Goal: Task Accomplishment & Management: Use online tool/utility

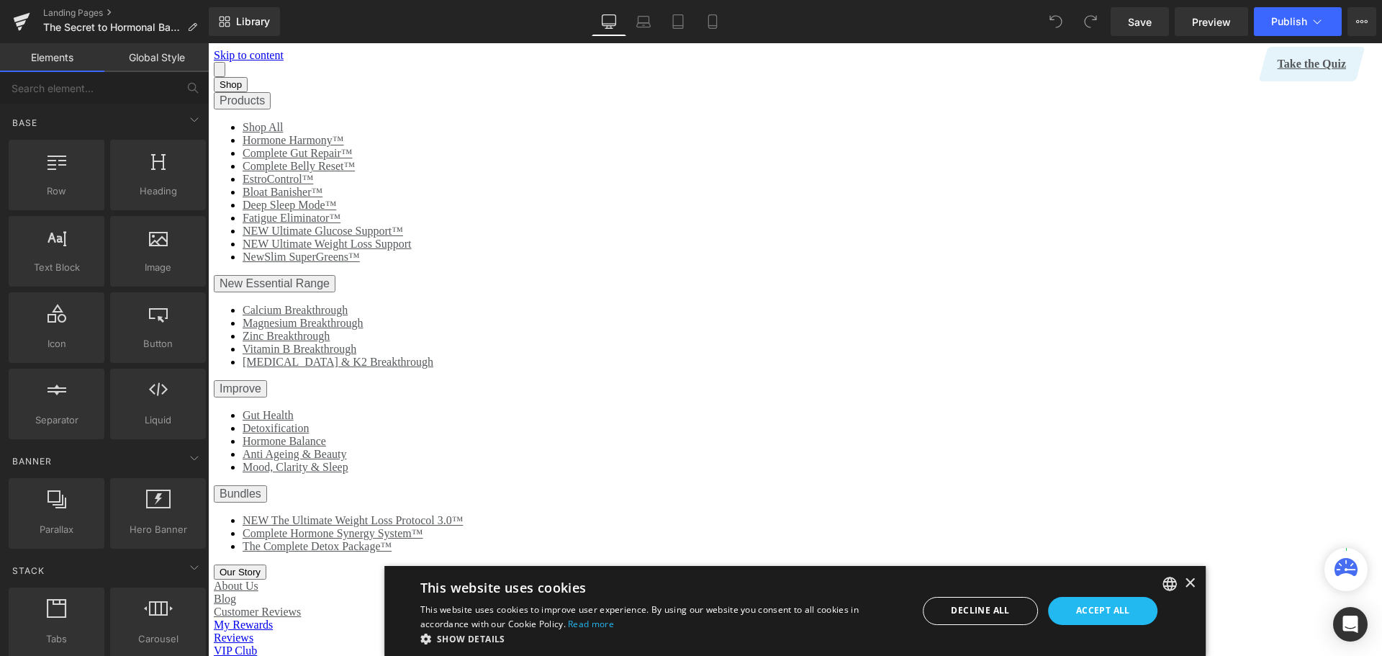
scroll to position [72, 0]
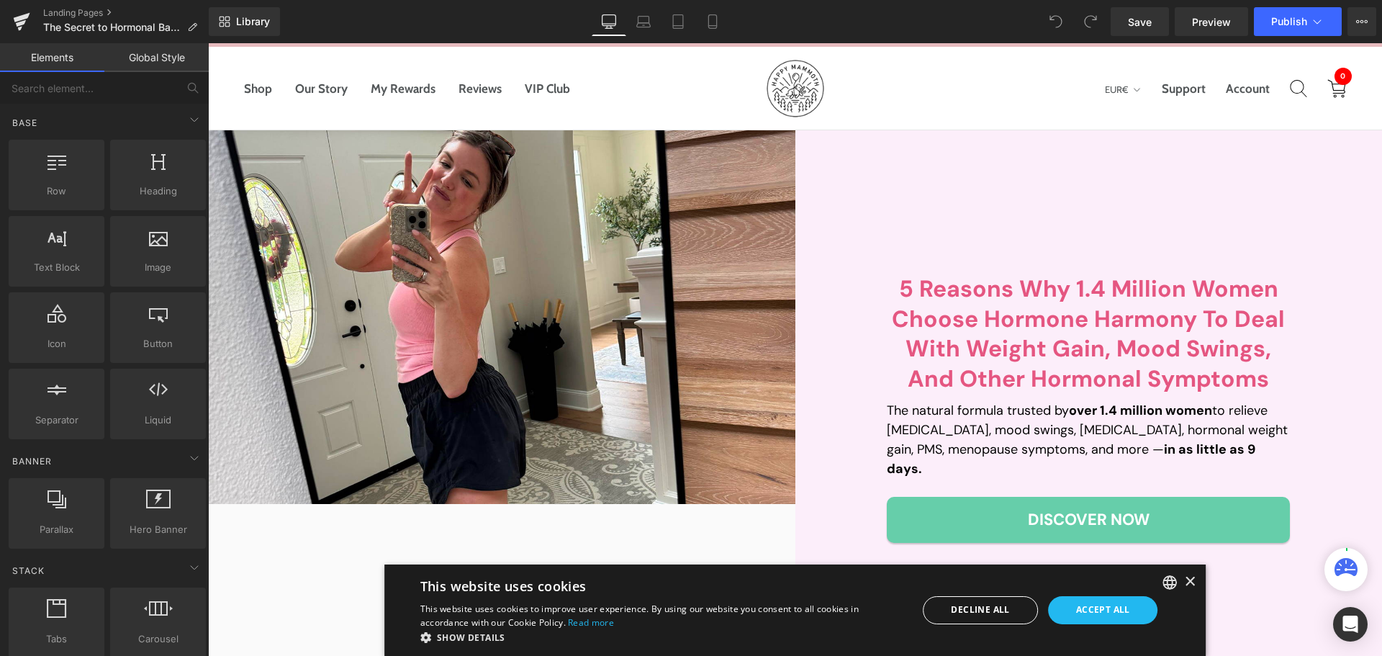
click at [1024, 437] on p "The natural formula trusted by over 1.4 million women to relieve [MEDICAL_DATA]…" at bounding box center [1088, 440] width 403 height 78
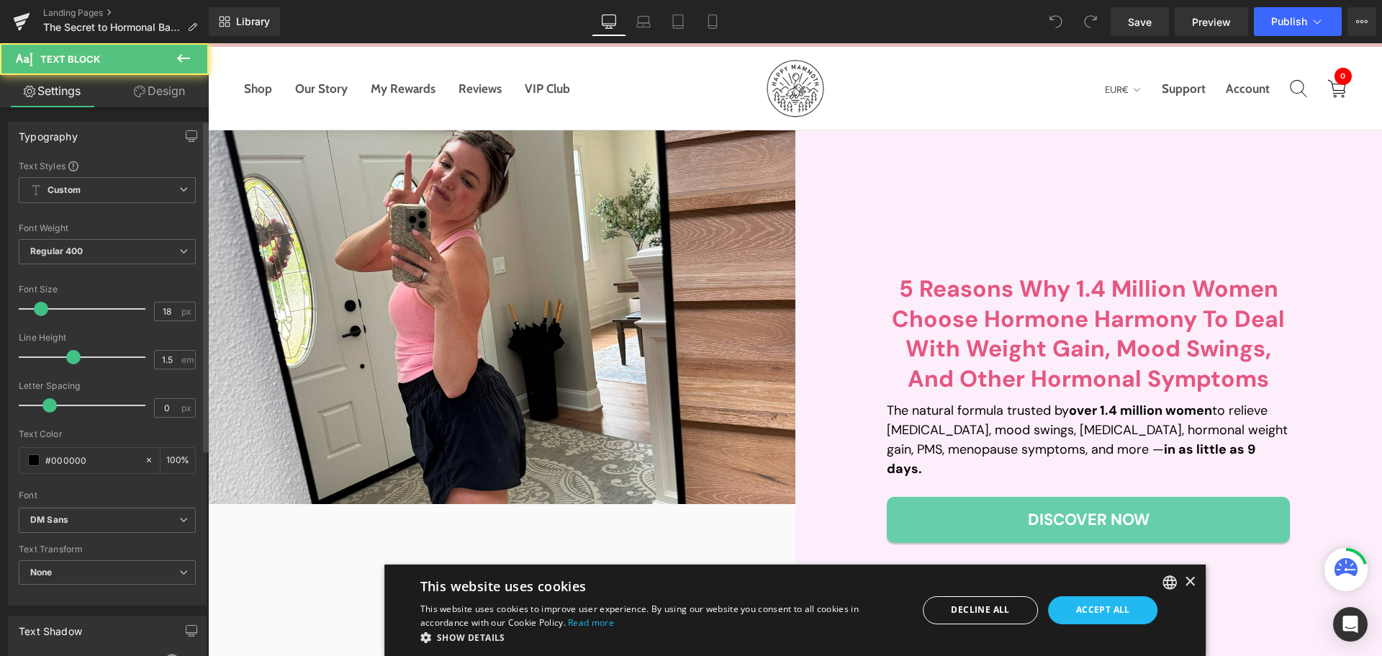
scroll to position [362, 0]
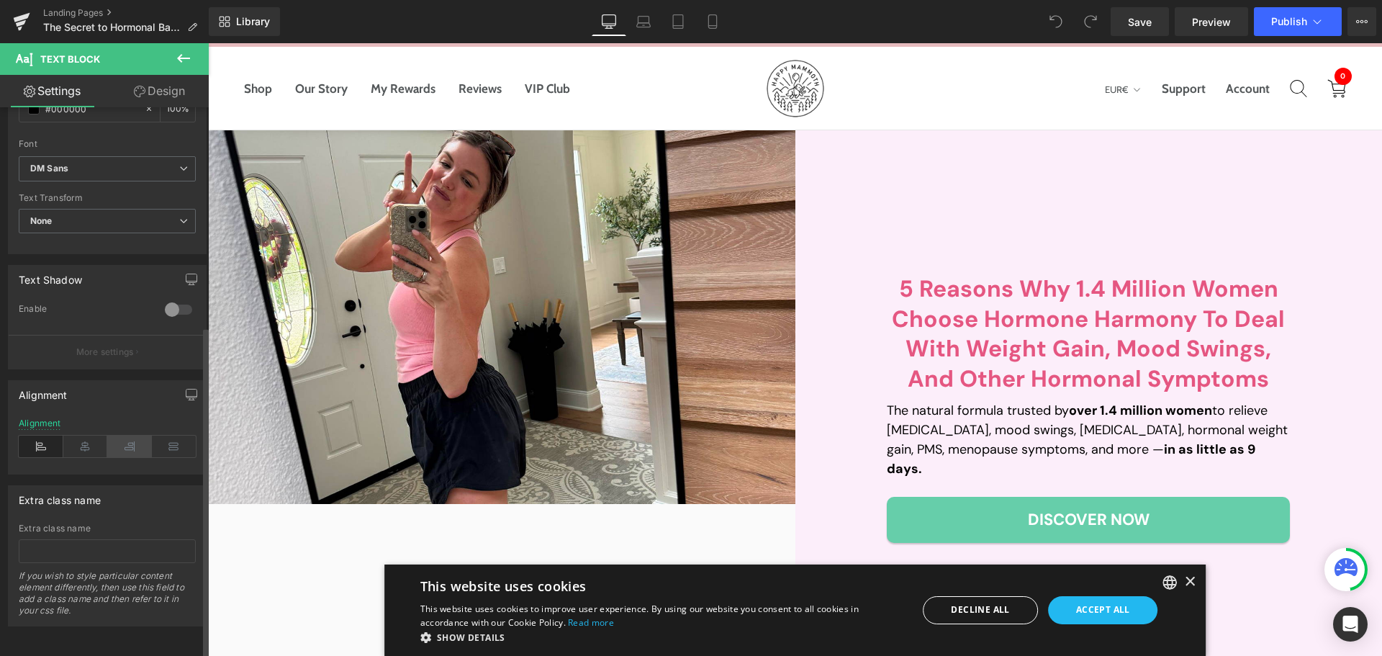
click at [86, 436] on icon at bounding box center [85, 447] width 45 height 22
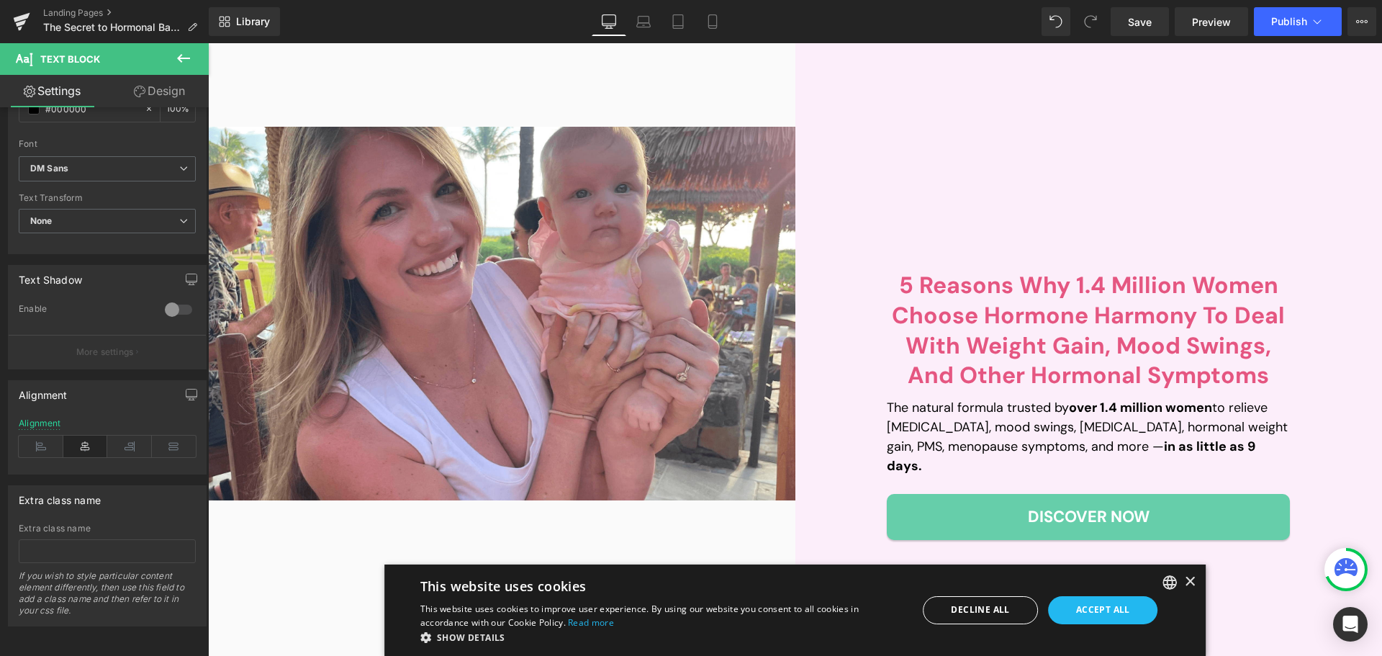
scroll to position [648, 0]
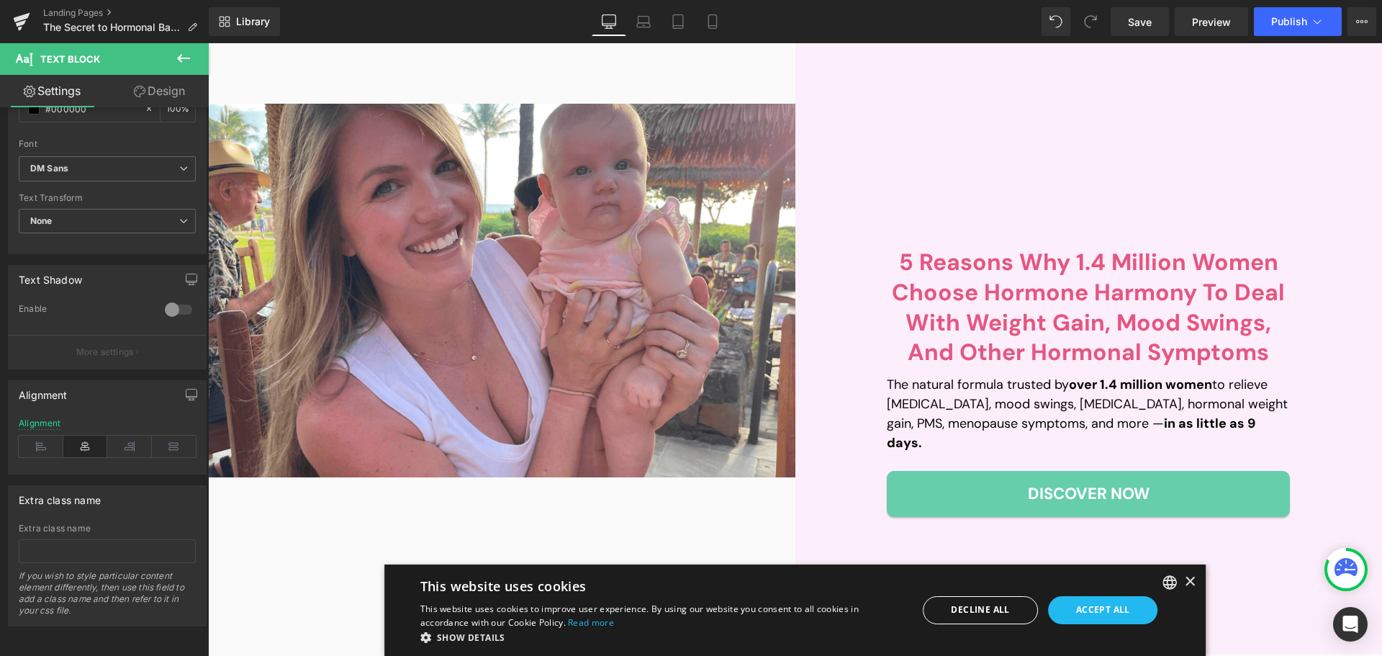
click at [932, 422] on p "The natural formula trusted by over 1.4 million women to relieve [MEDICAL_DATA]…" at bounding box center [1088, 414] width 403 height 78
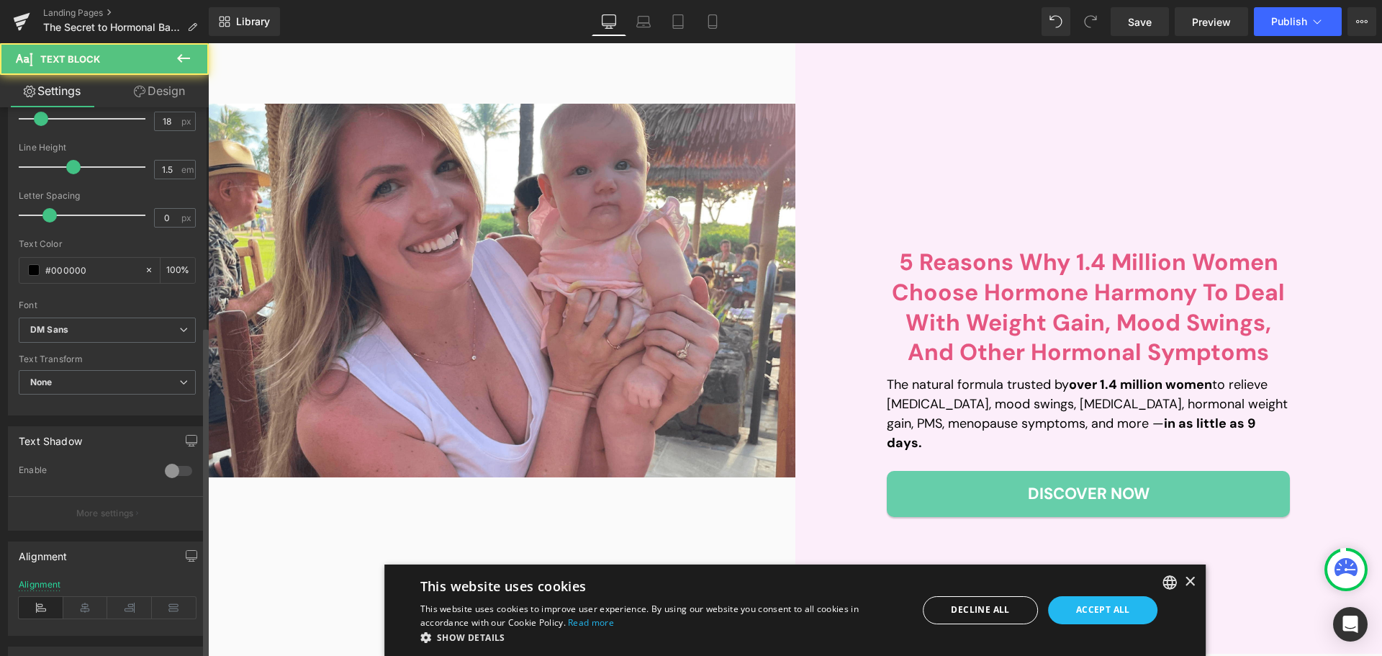
scroll to position [362, 0]
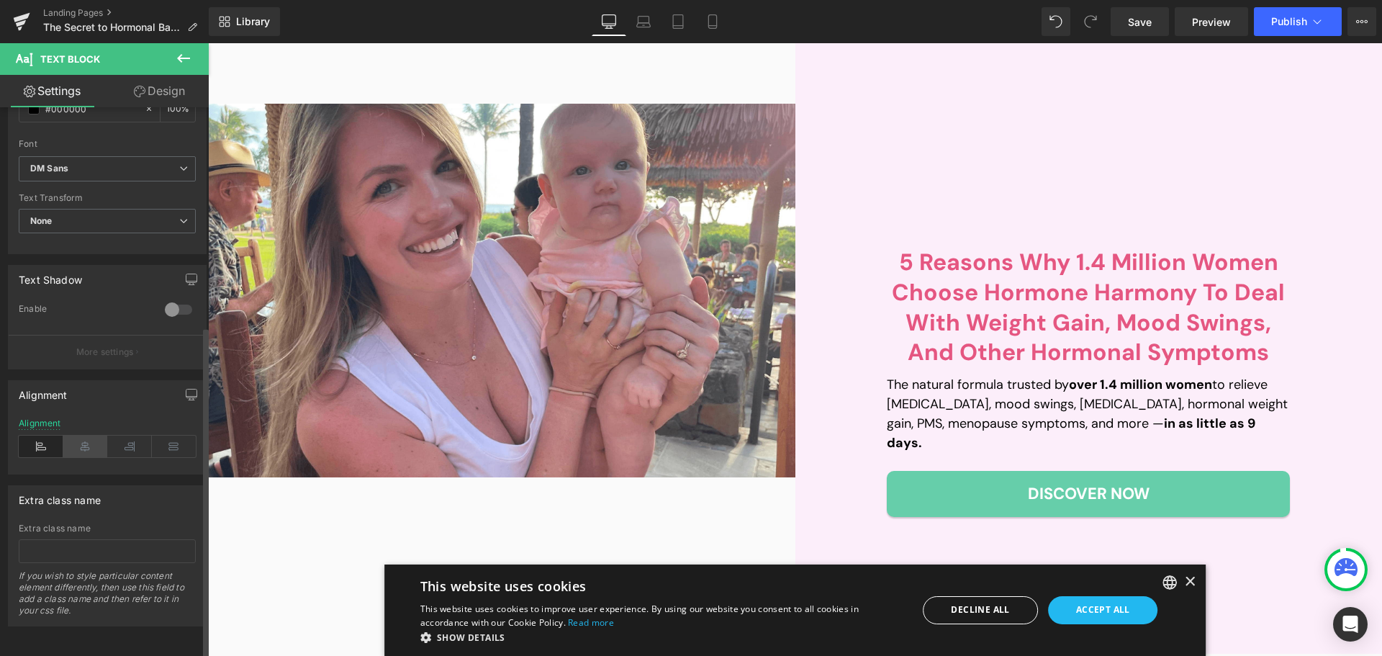
click at [79, 436] on icon at bounding box center [85, 447] width 45 height 22
drag, startPoint x: 638, startPoint y: 18, endPoint x: 276, endPoint y: 86, distance: 367.8
click at [638, 18] on icon at bounding box center [643, 21] width 14 height 14
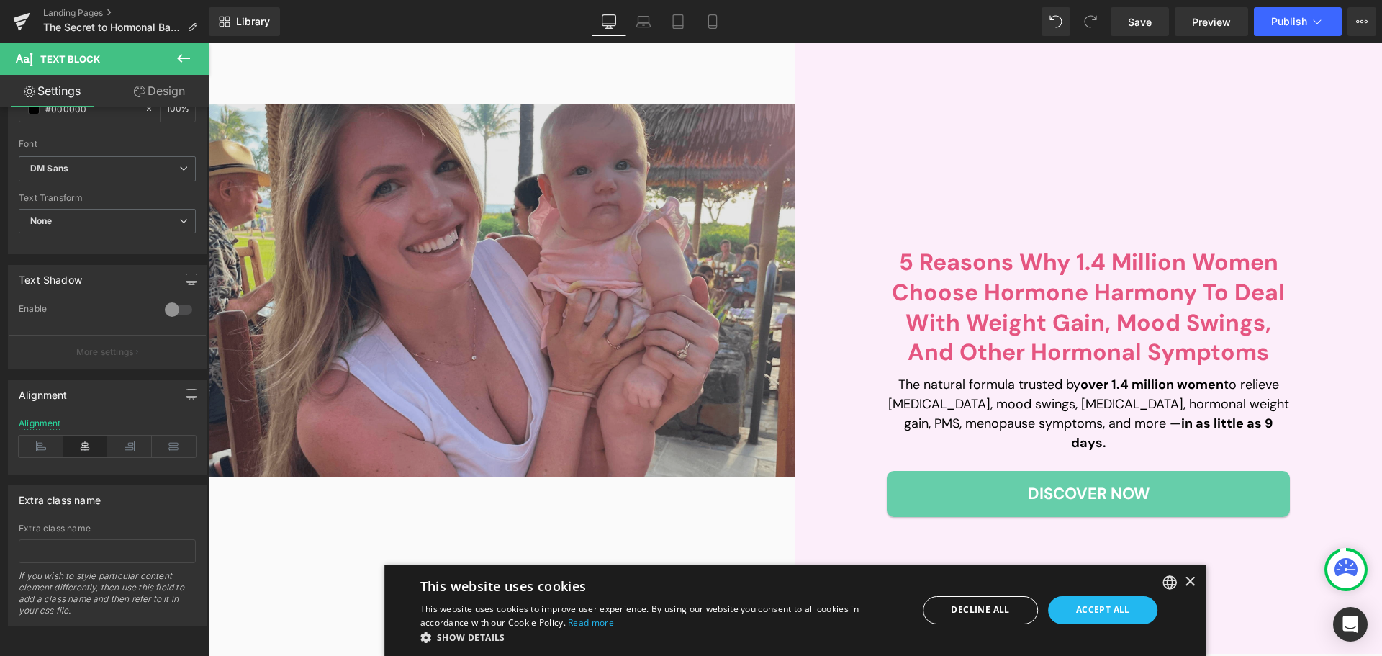
type input "100"
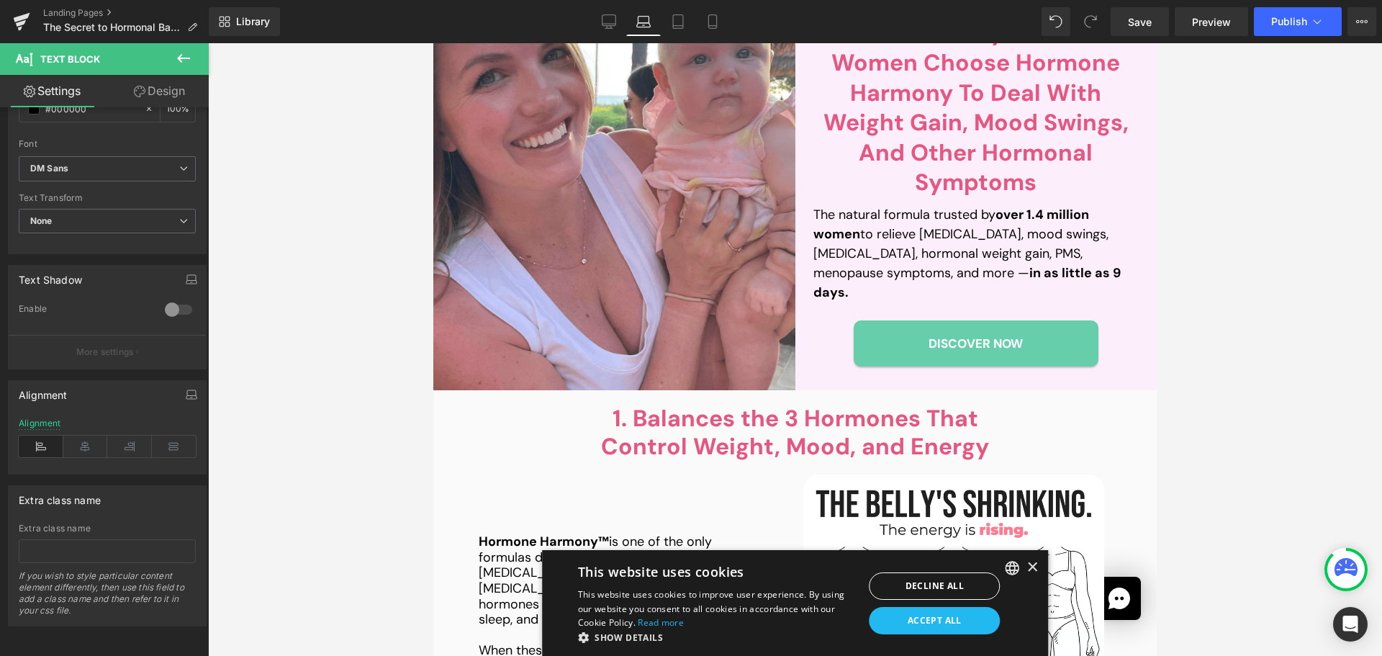
scroll to position [657, 0]
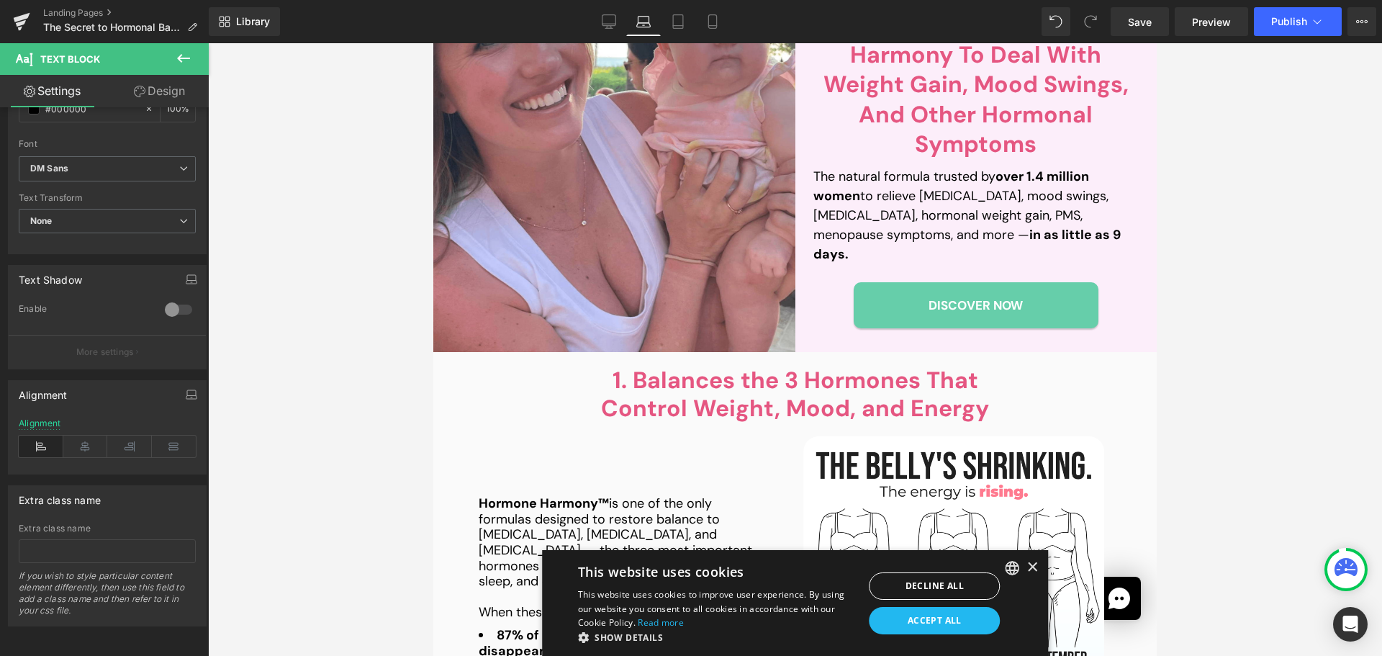
click at [837, 204] on strong "over 1.4 million women" at bounding box center [952, 186] width 276 height 37
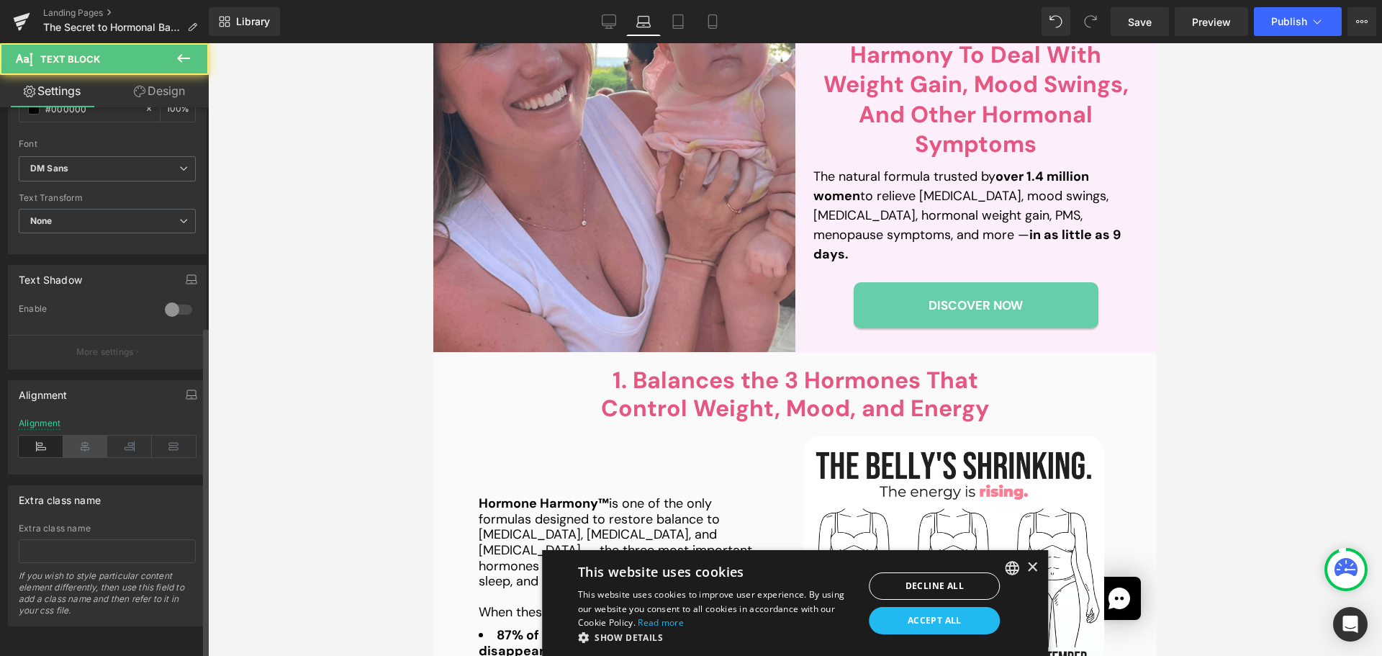
click at [80, 443] on icon at bounding box center [85, 447] width 45 height 22
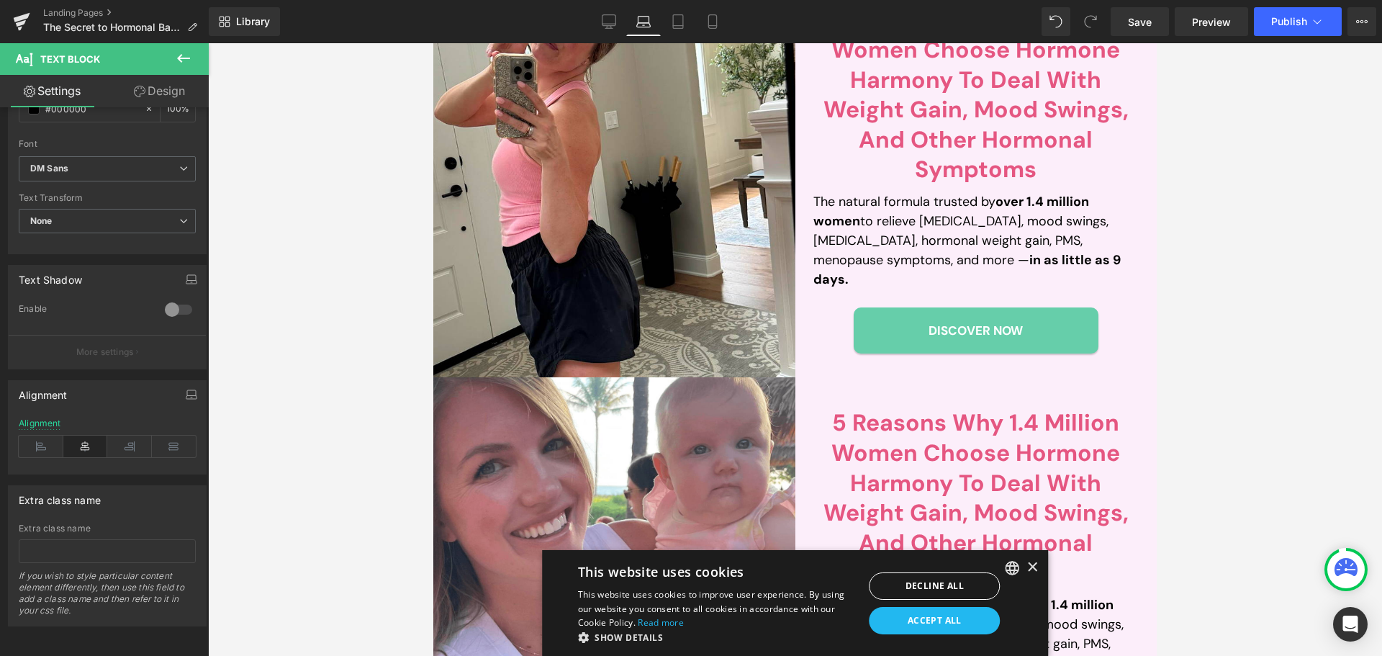
scroll to position [225, 0]
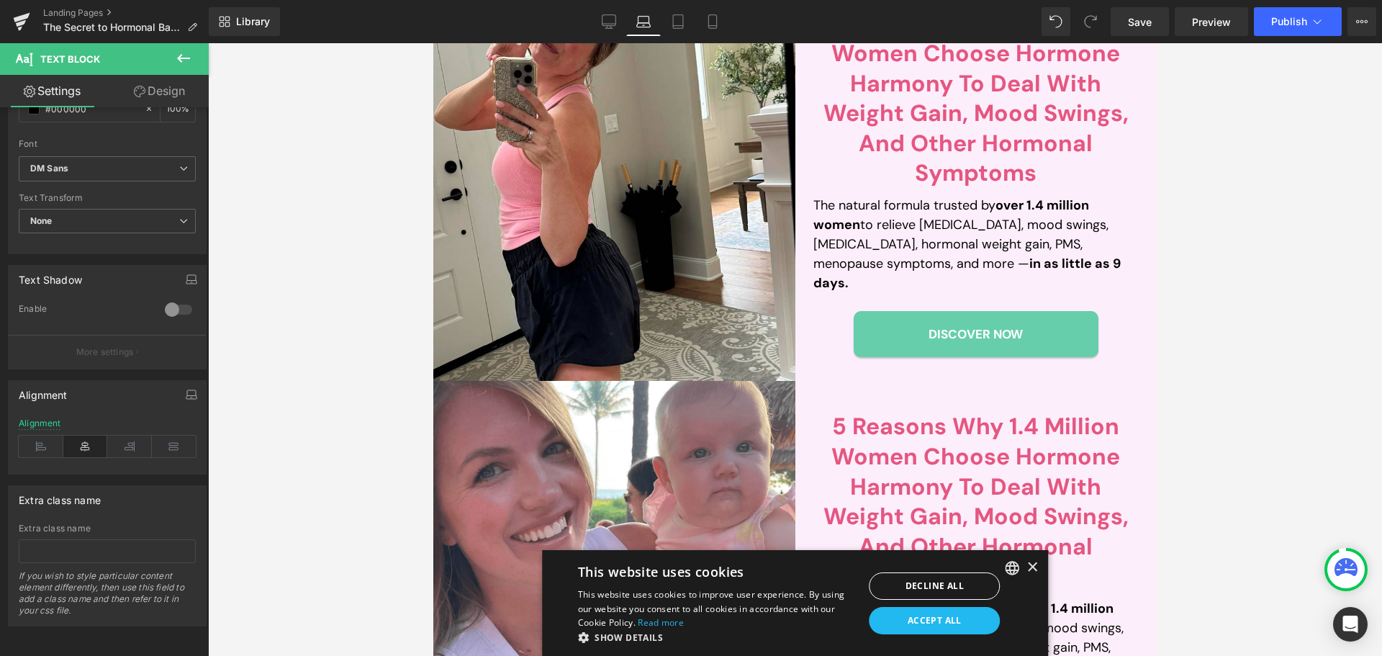
click at [921, 241] on p "The natural formula trusted by over 1.4 million women to relieve [MEDICAL_DATA]…" at bounding box center [977, 244] width 326 height 97
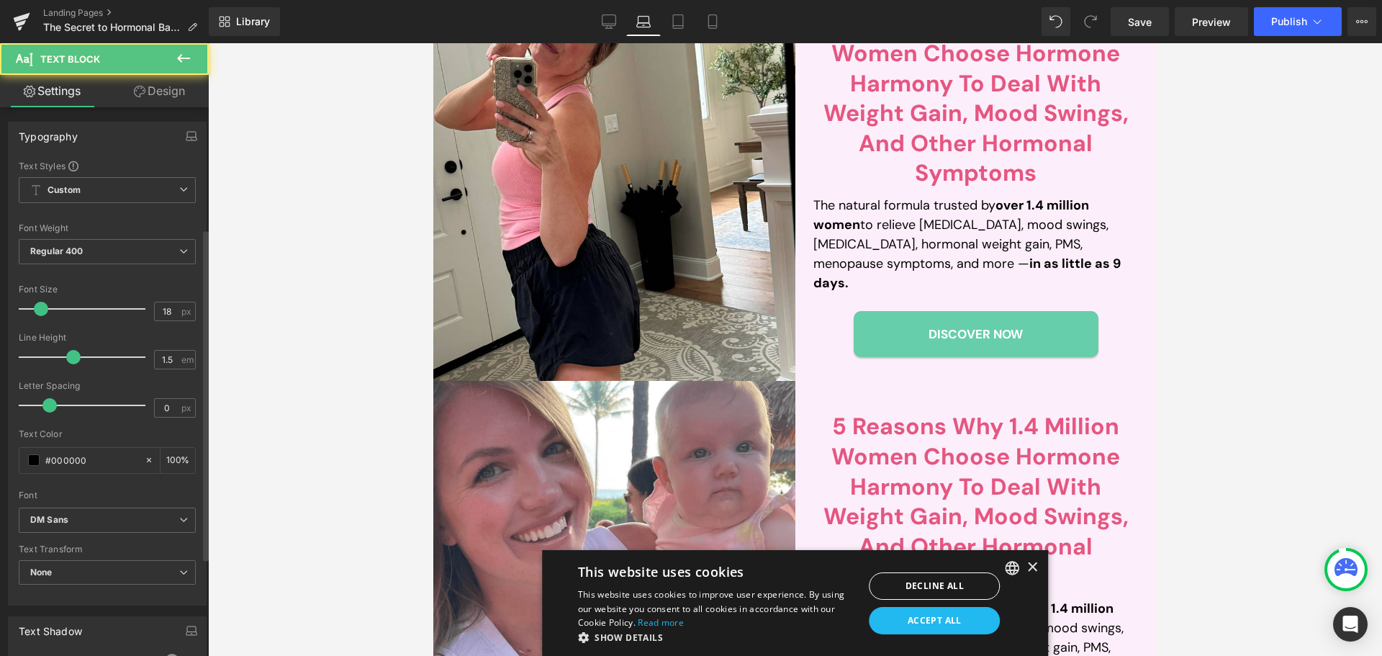
scroll to position [362, 0]
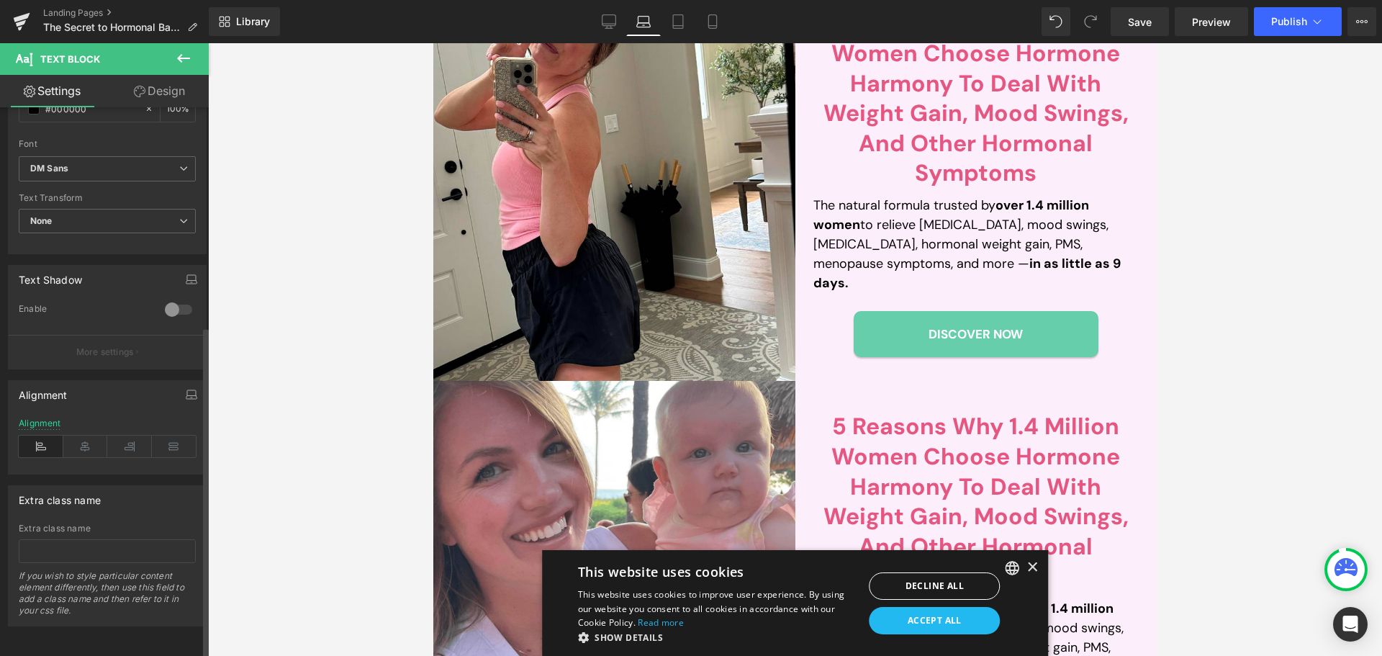
click at [87, 449] on div "Alignment" at bounding box center [107, 445] width 177 height 55
click at [86, 438] on icon at bounding box center [85, 447] width 45 height 22
drag, startPoint x: 674, startPoint y: 11, endPoint x: 333, endPoint y: 82, distance: 348.6
click at [674, 11] on link "Tablet" at bounding box center [678, 21] width 35 height 29
type input "100"
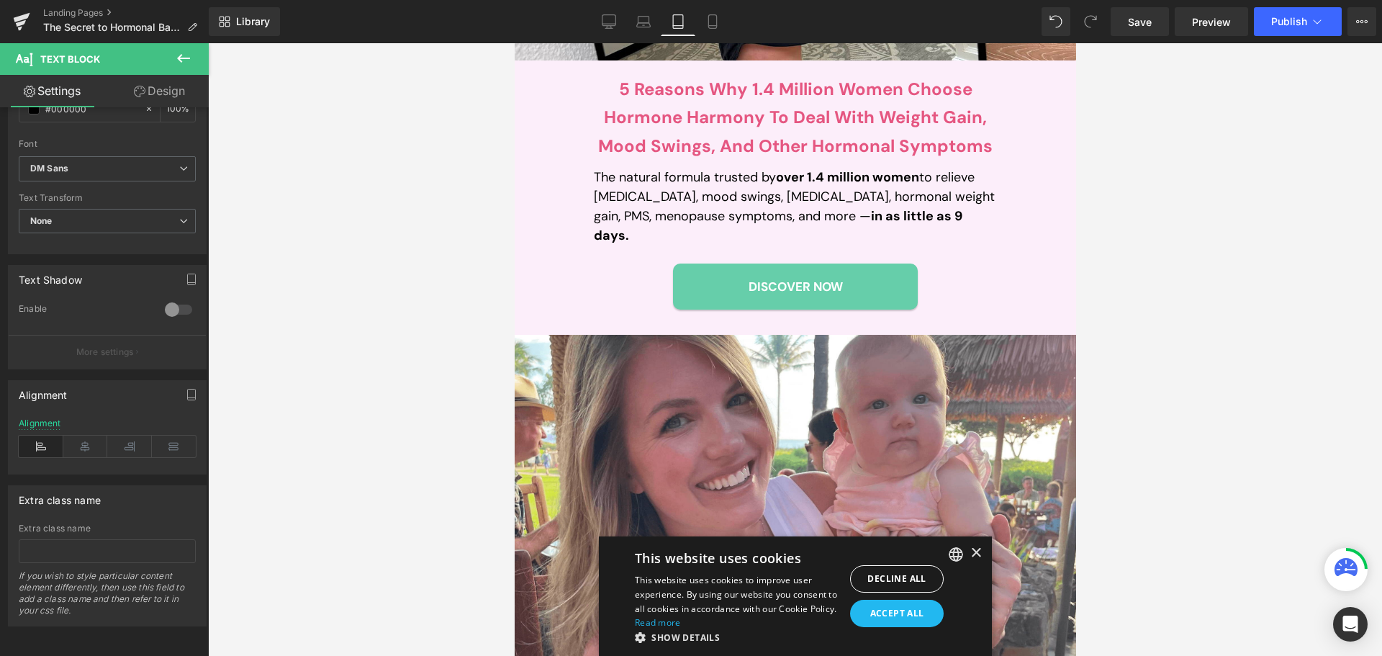
scroll to position [590, 0]
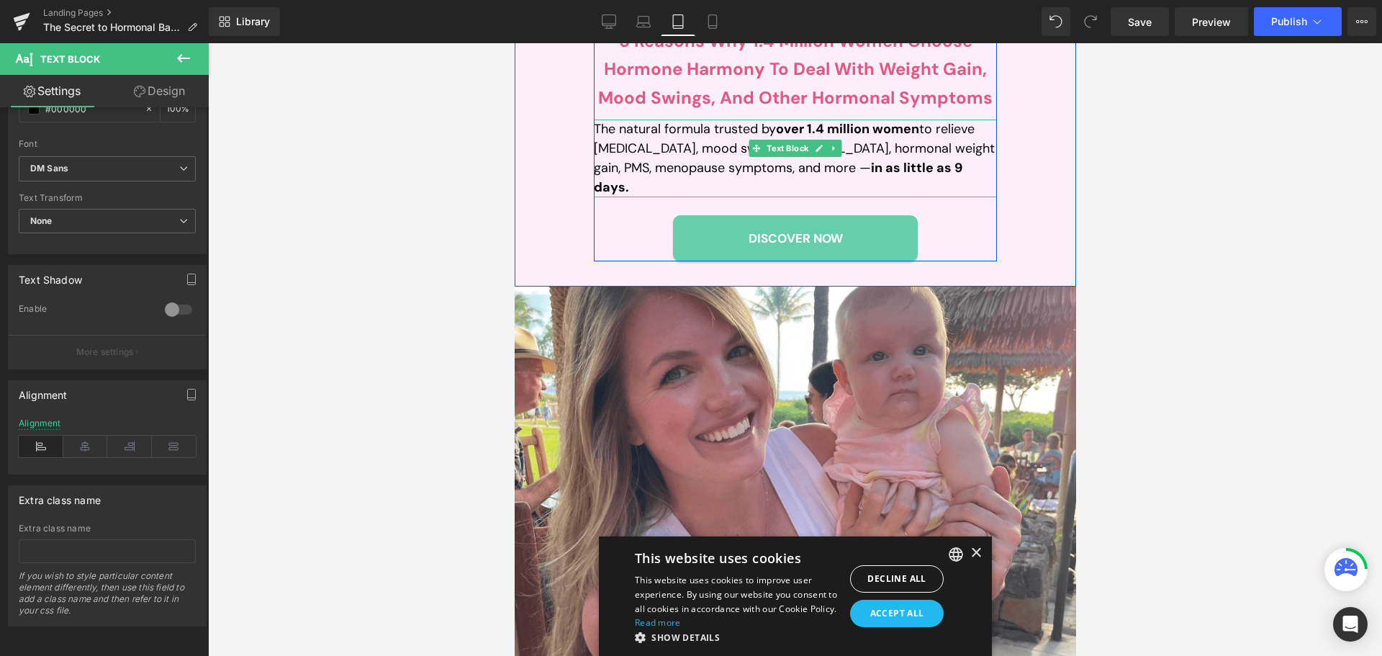
click at [675, 135] on p "The natural formula trusted by over 1.4 million women to relieve [MEDICAL_DATA]…" at bounding box center [794, 159] width 403 height 78
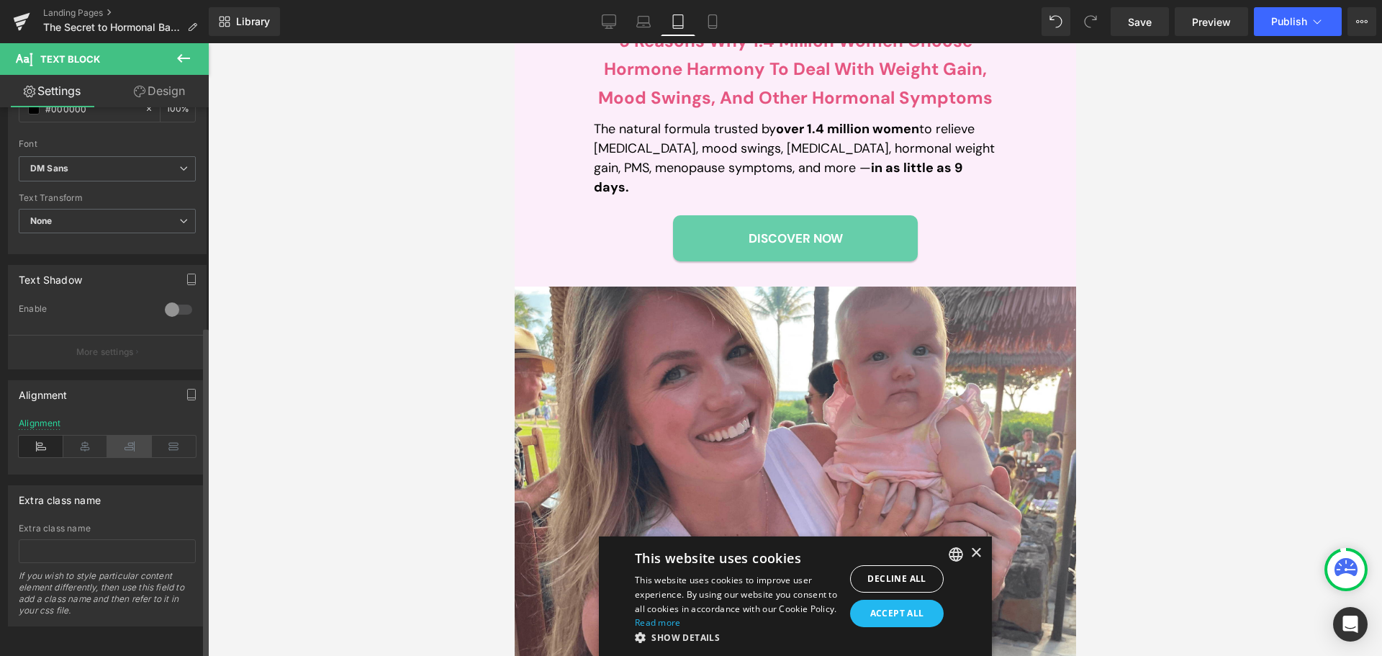
drag, startPoint x: 91, startPoint y: 432, endPoint x: 109, endPoint y: 430, distance: 18.1
click at [91, 436] on icon at bounding box center [85, 447] width 45 height 22
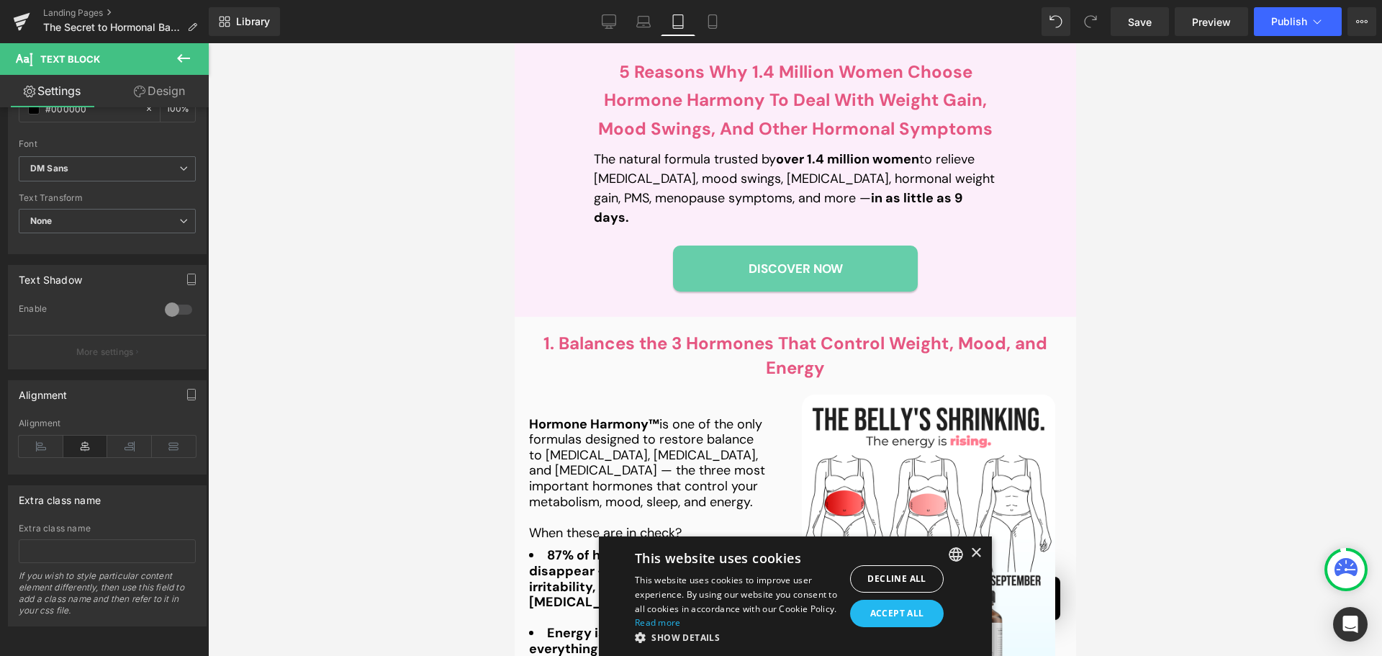
scroll to position [1224, 0]
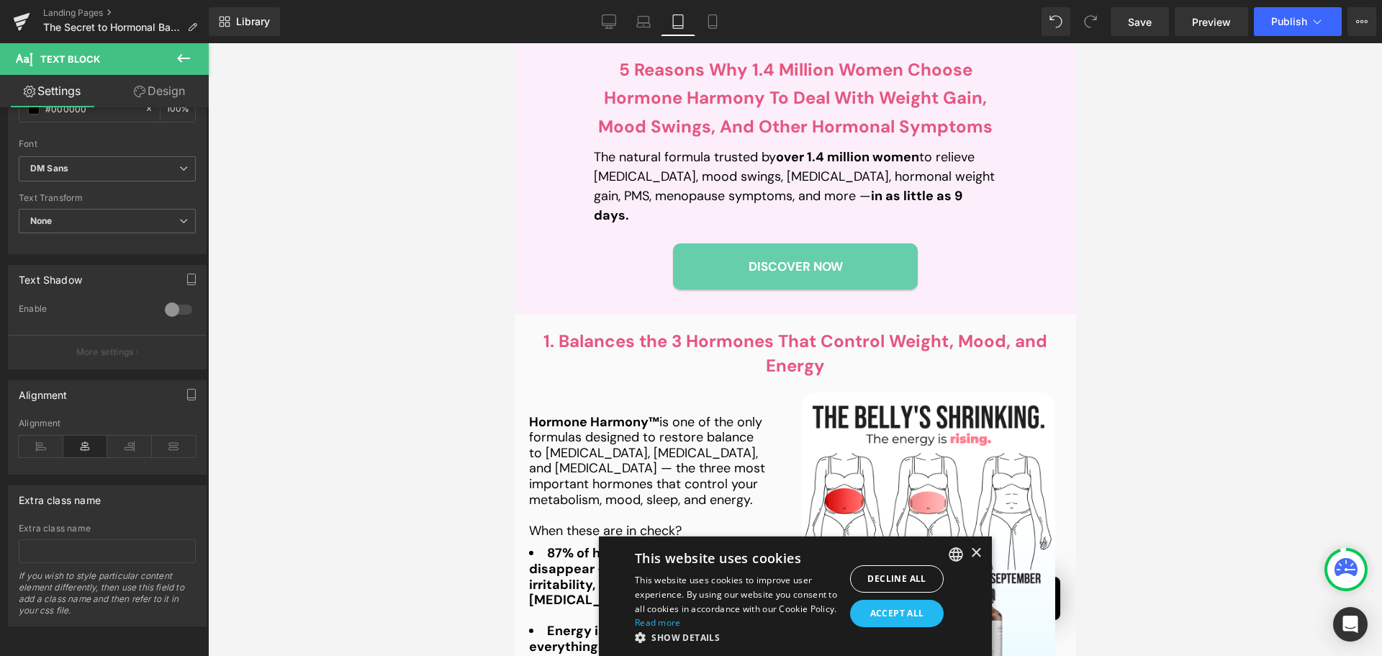
click at [651, 168] on p "The natural formula trusted by over 1.4 million women to relieve [MEDICAL_DATA]…" at bounding box center [794, 187] width 403 height 78
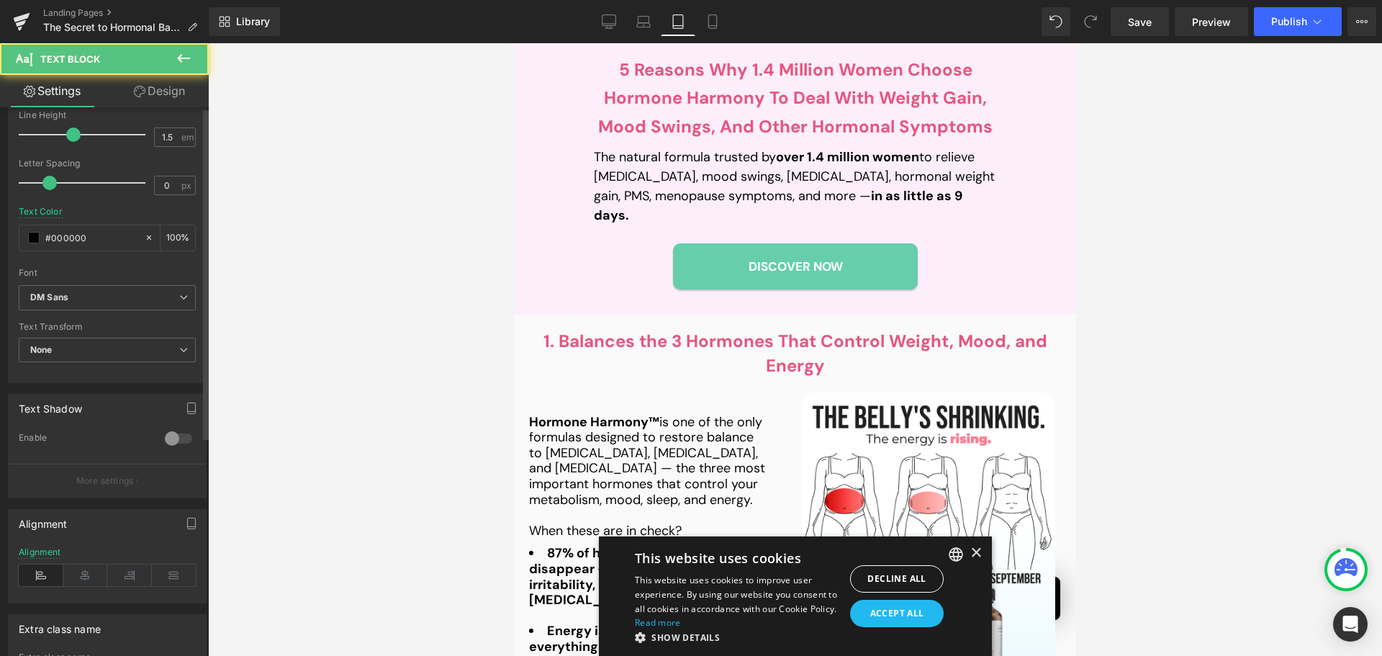
scroll to position [362, 0]
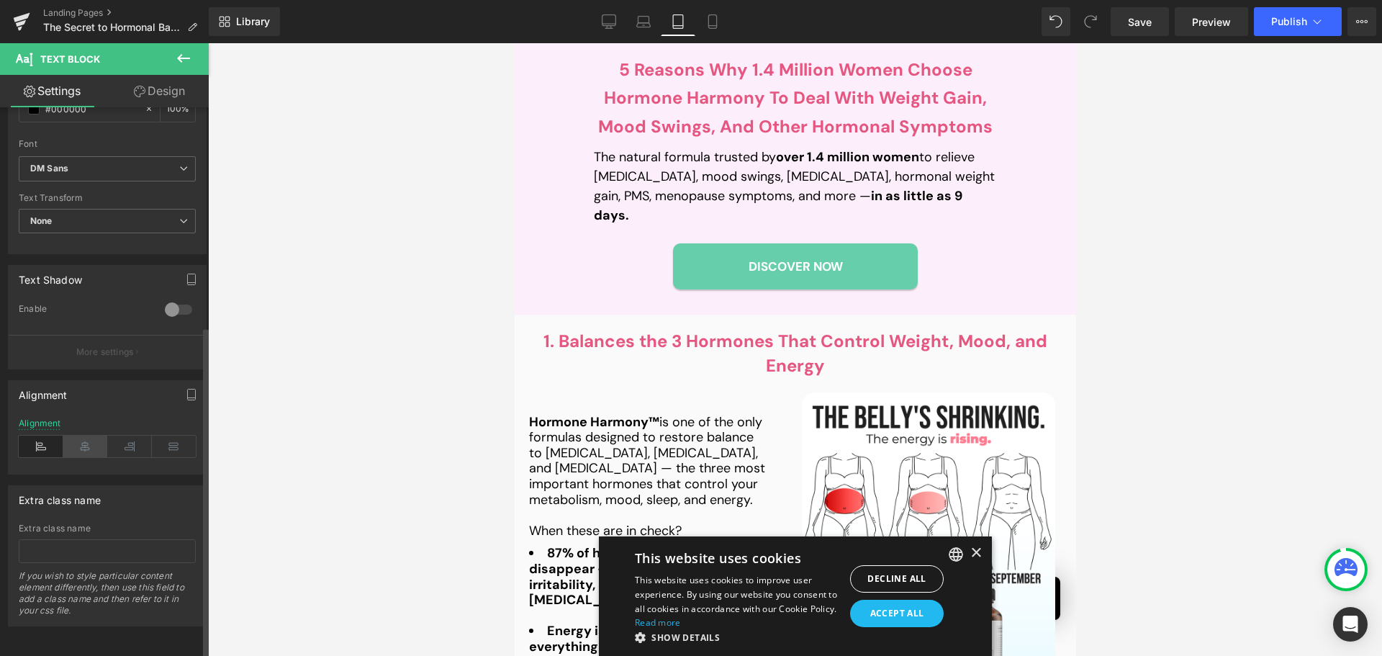
click at [81, 438] on icon at bounding box center [85, 447] width 45 height 22
click at [1144, 24] on span "Save" at bounding box center [1140, 21] width 24 height 15
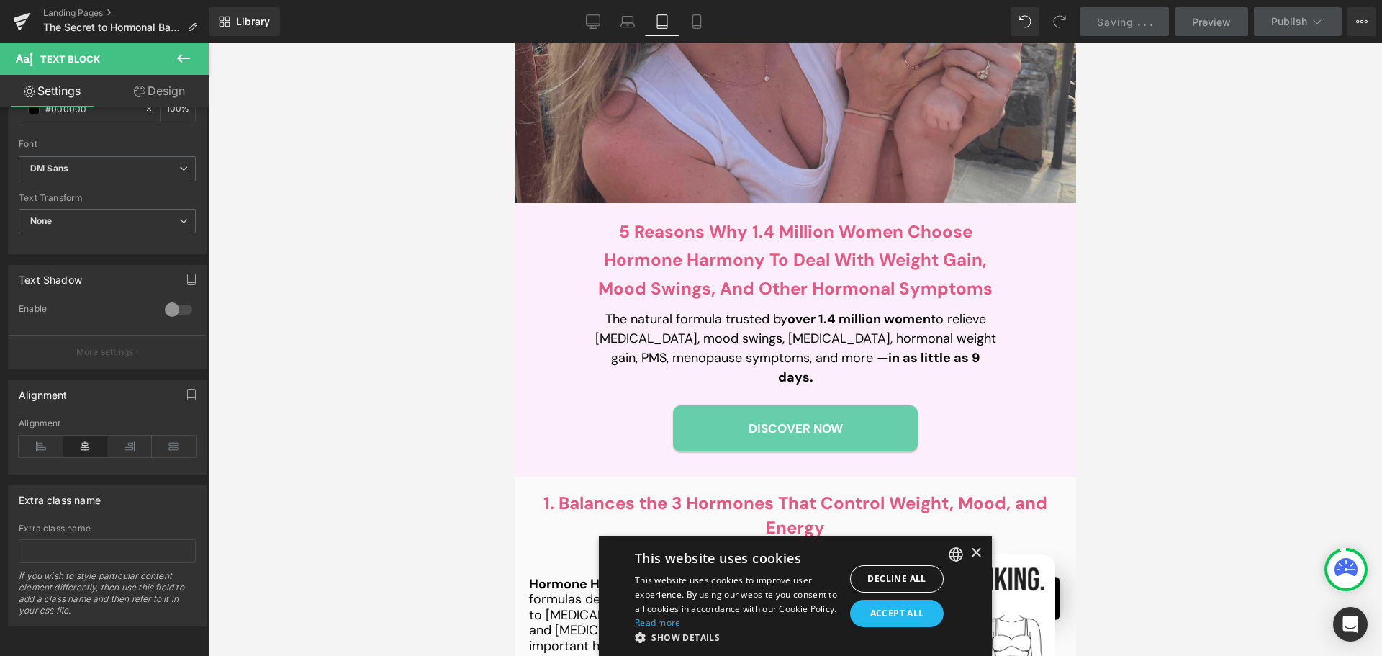
scroll to position [1008, 0]
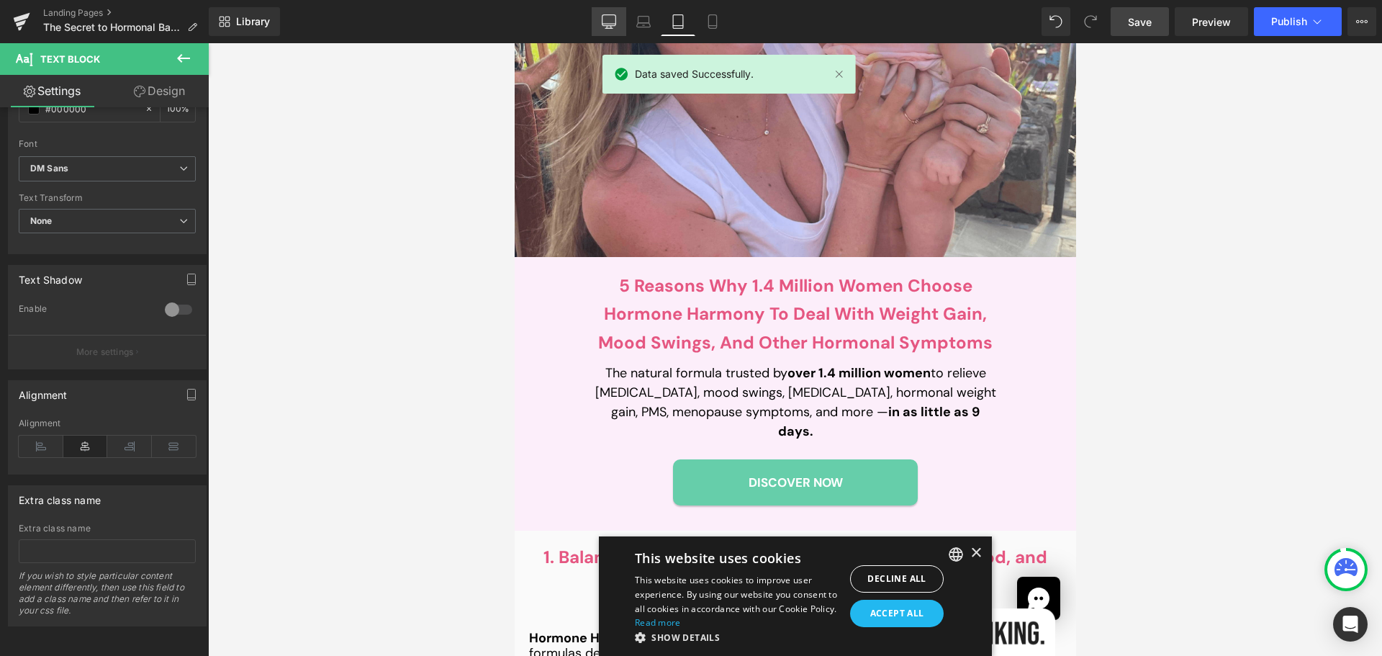
click at [649, 15] on icon at bounding box center [643, 21] width 14 height 14
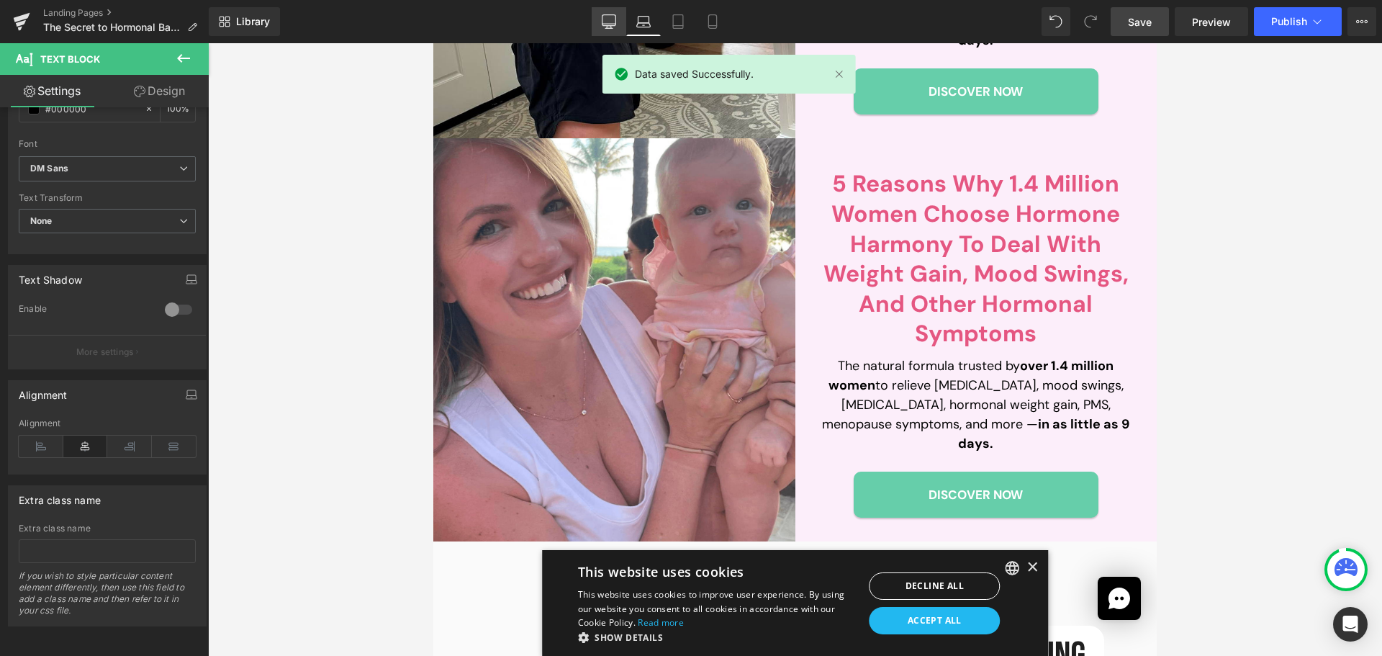
click at [611, 22] on icon at bounding box center [609, 21] width 14 height 14
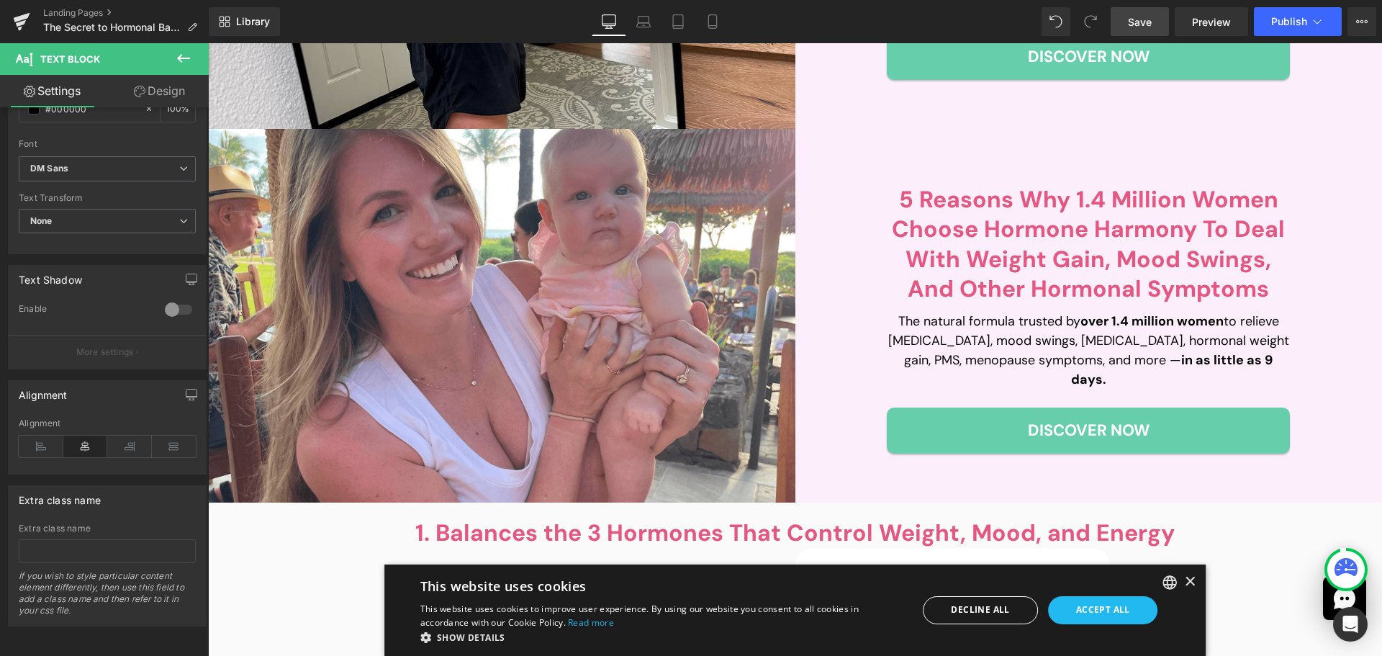
click at [613, 15] on icon at bounding box center [610, 20] width 14 height 11
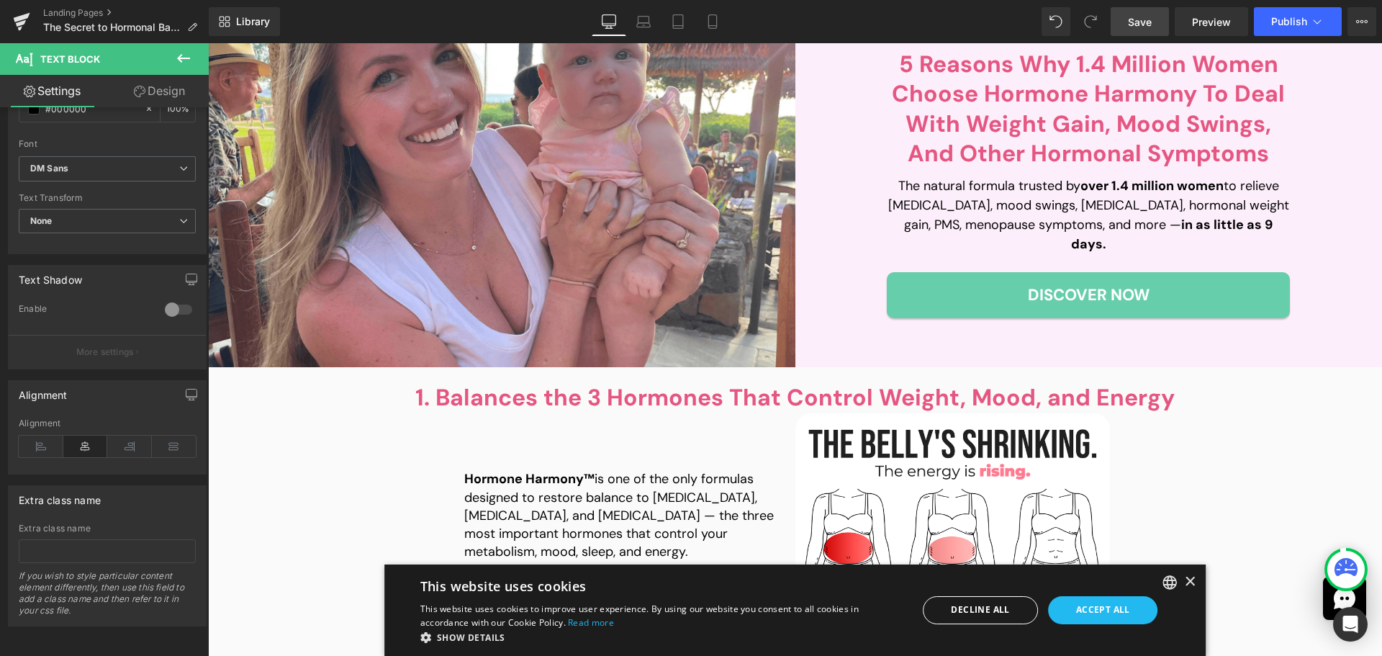
scroll to position [591, 0]
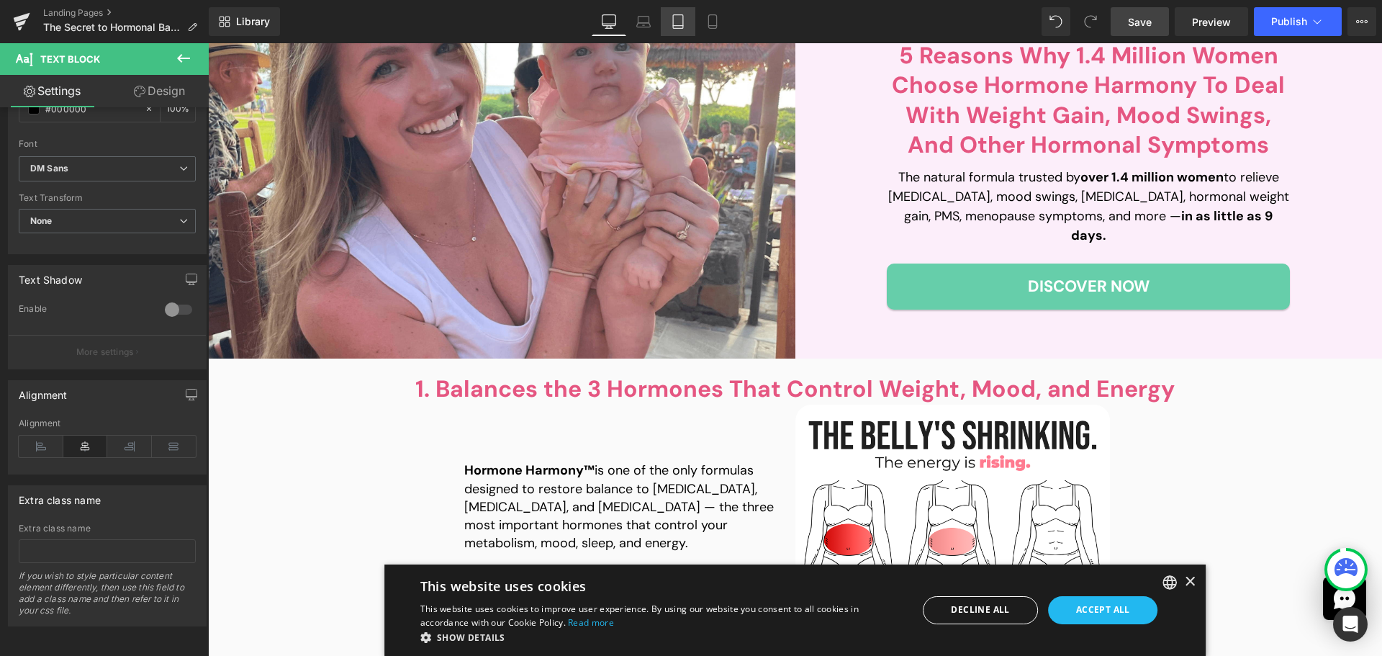
click at [667, 19] on link "Tablet" at bounding box center [678, 21] width 35 height 29
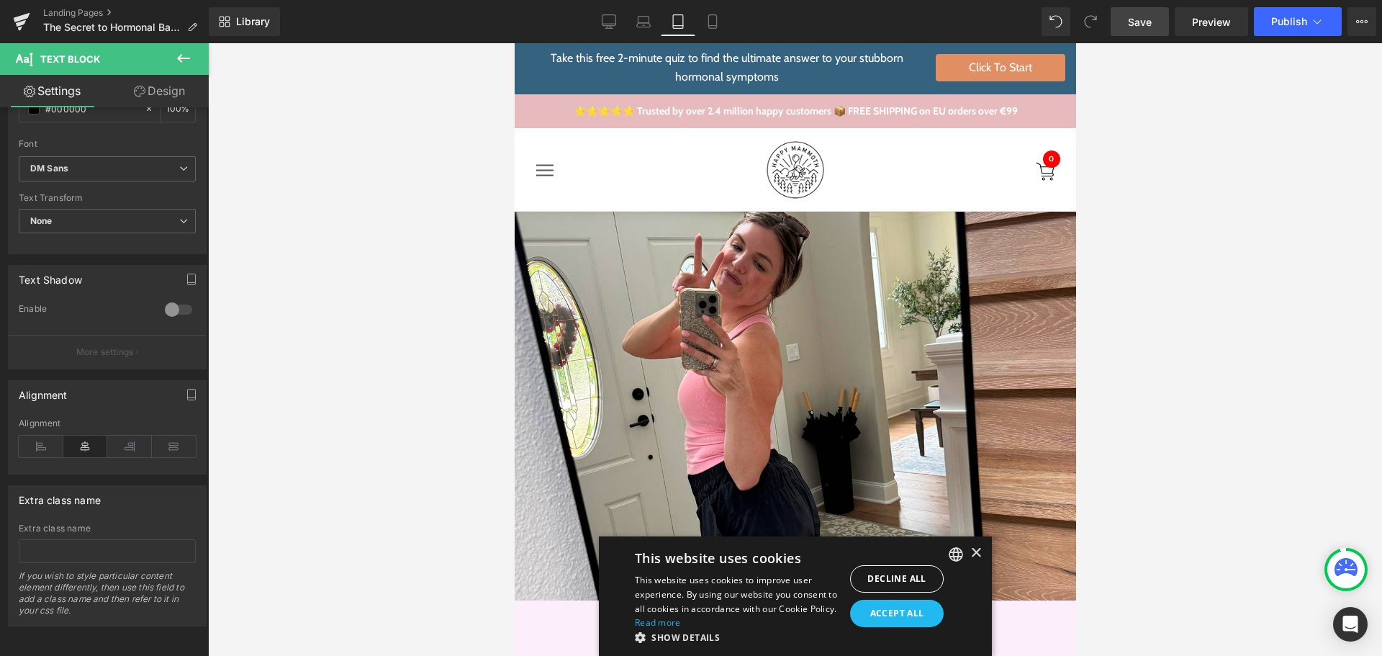
scroll to position [0, 0]
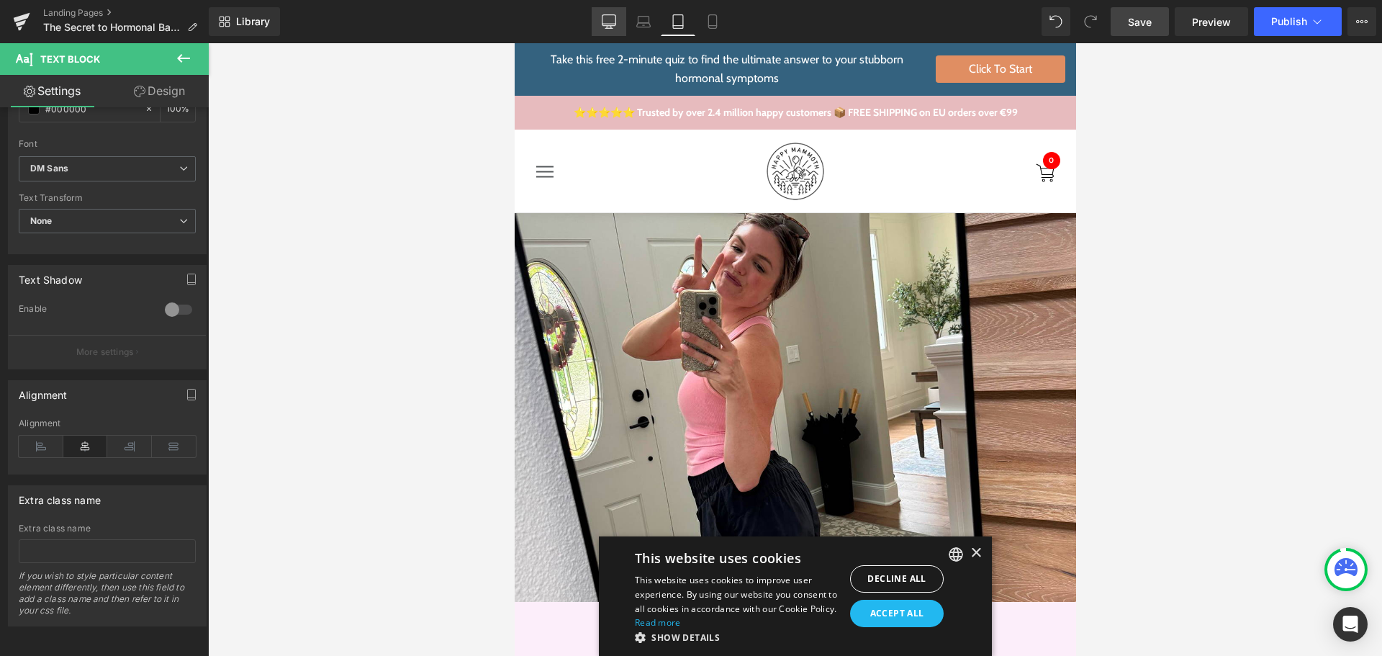
click at [611, 9] on link "Desktop" at bounding box center [609, 21] width 35 height 29
type input "100"
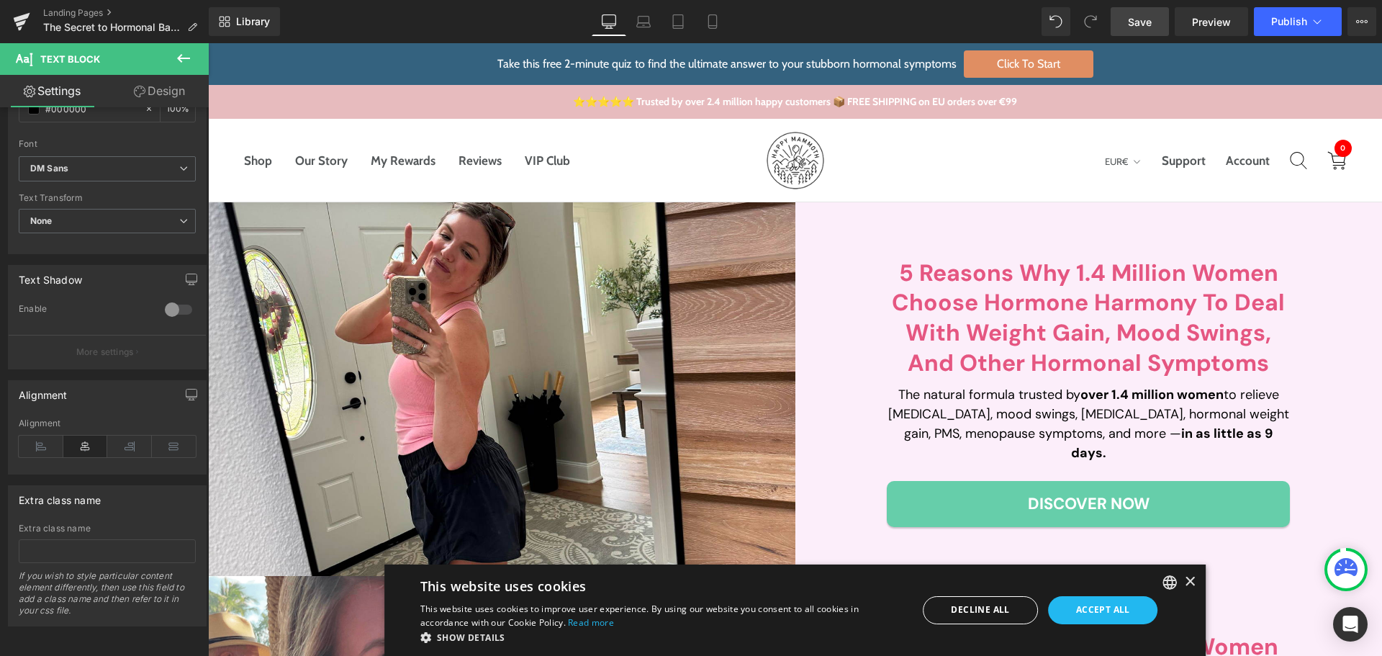
click at [614, 19] on icon at bounding box center [609, 21] width 14 height 14
click at [1297, 14] on button "Publish" at bounding box center [1298, 21] width 88 height 29
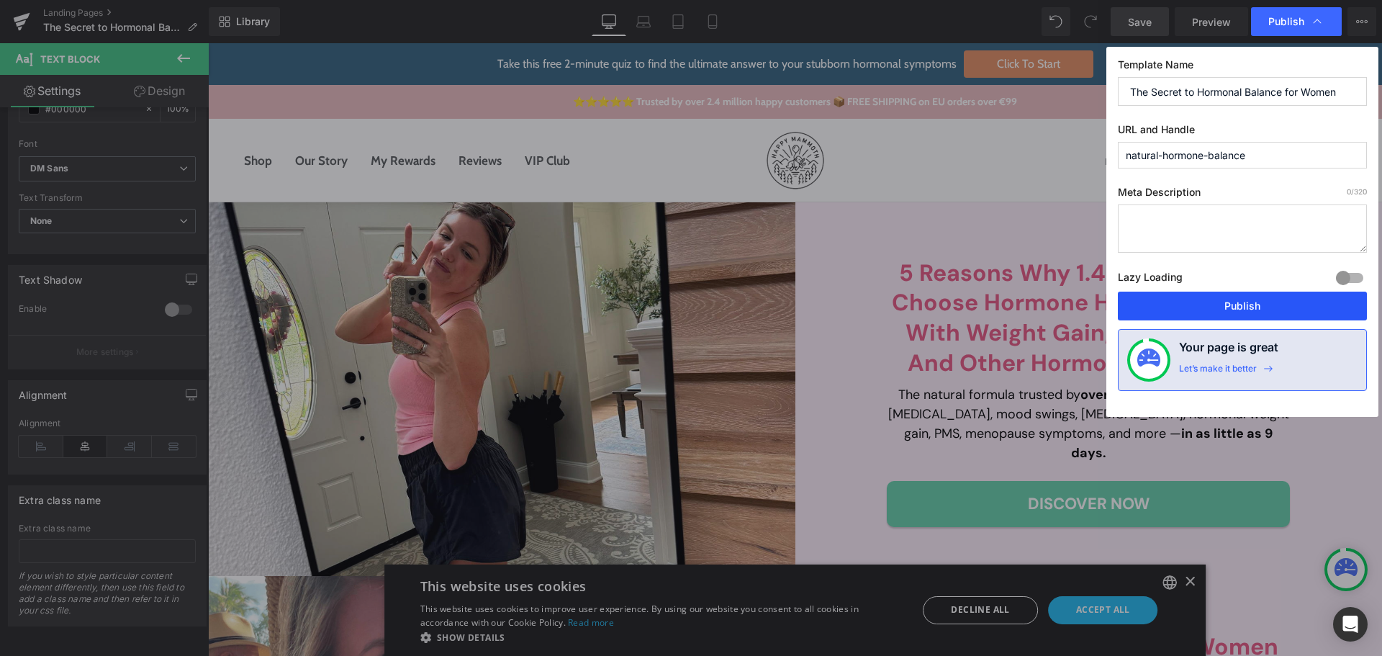
click at [1231, 306] on button "Publish" at bounding box center [1242, 306] width 249 height 29
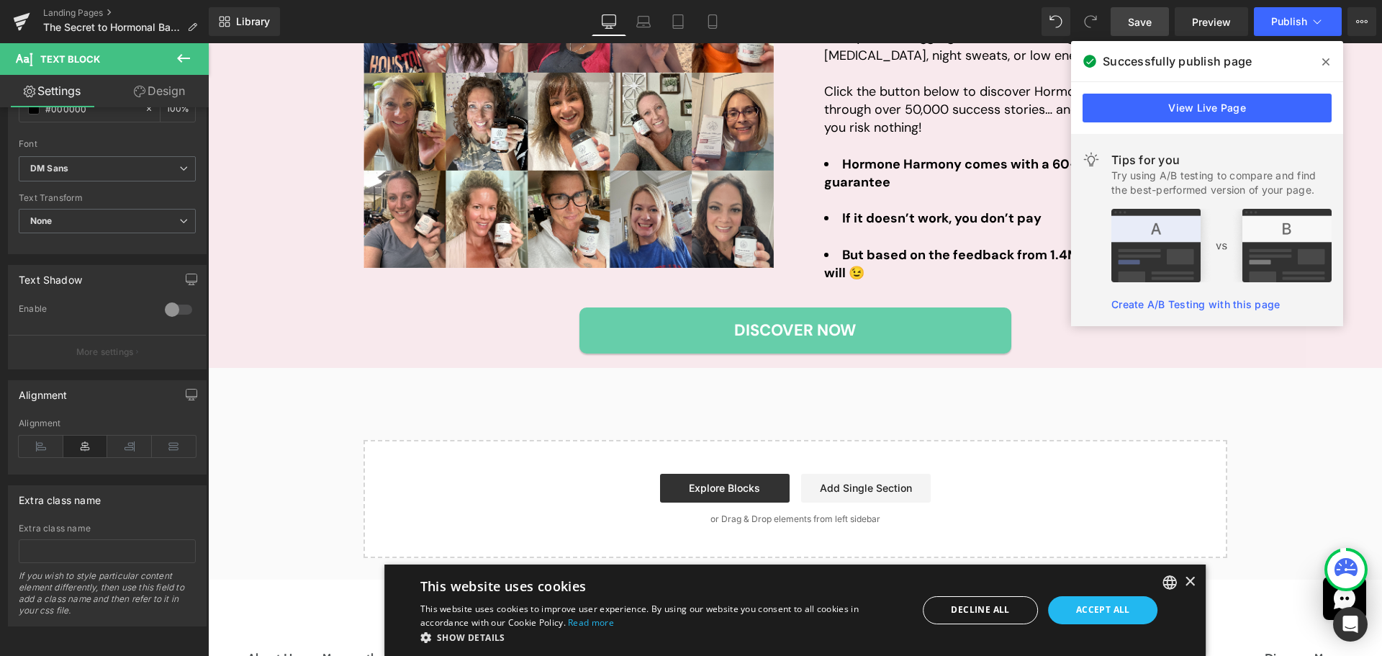
scroll to position [3654, 0]
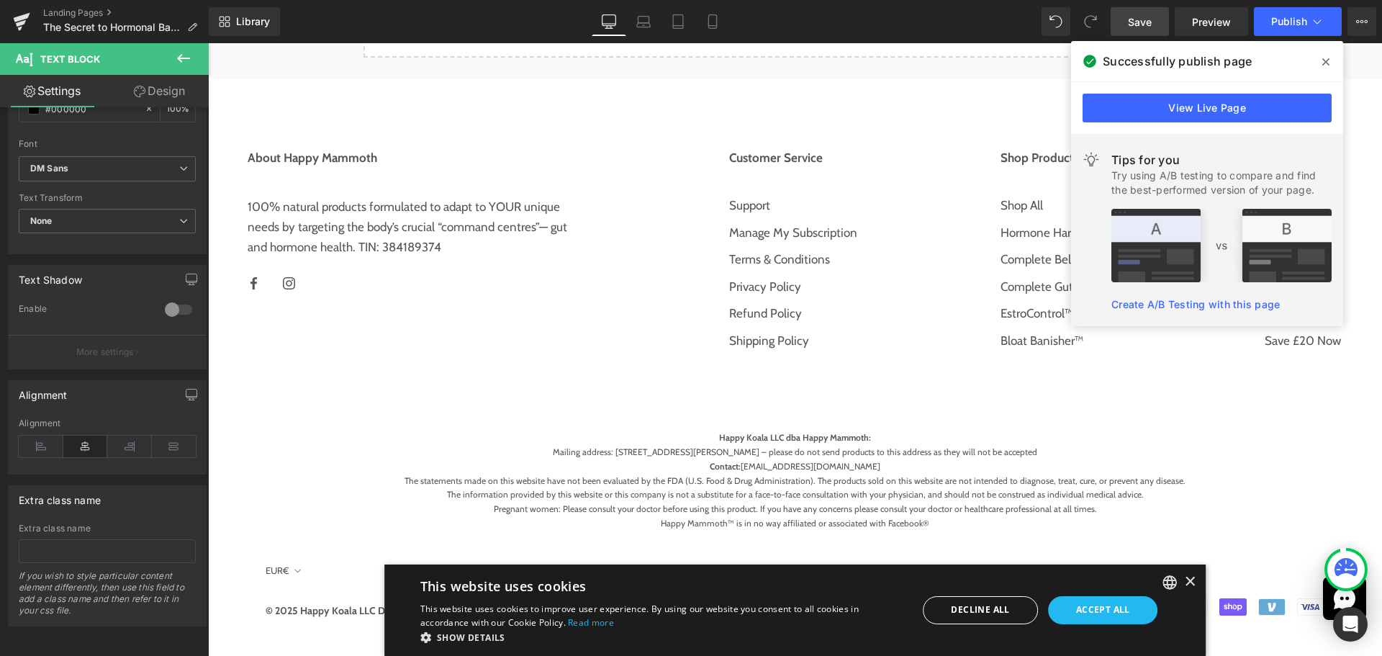
click at [1318, 60] on span at bounding box center [1326, 61] width 23 height 23
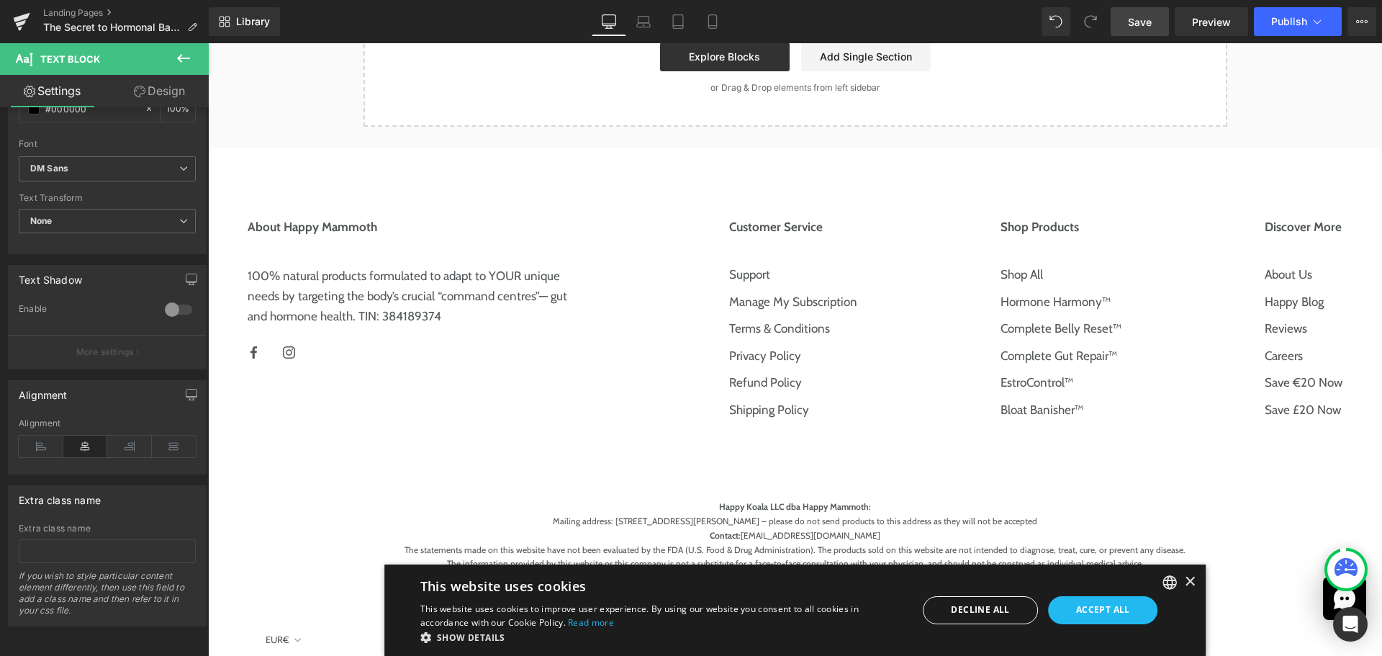
scroll to position [3294, 0]
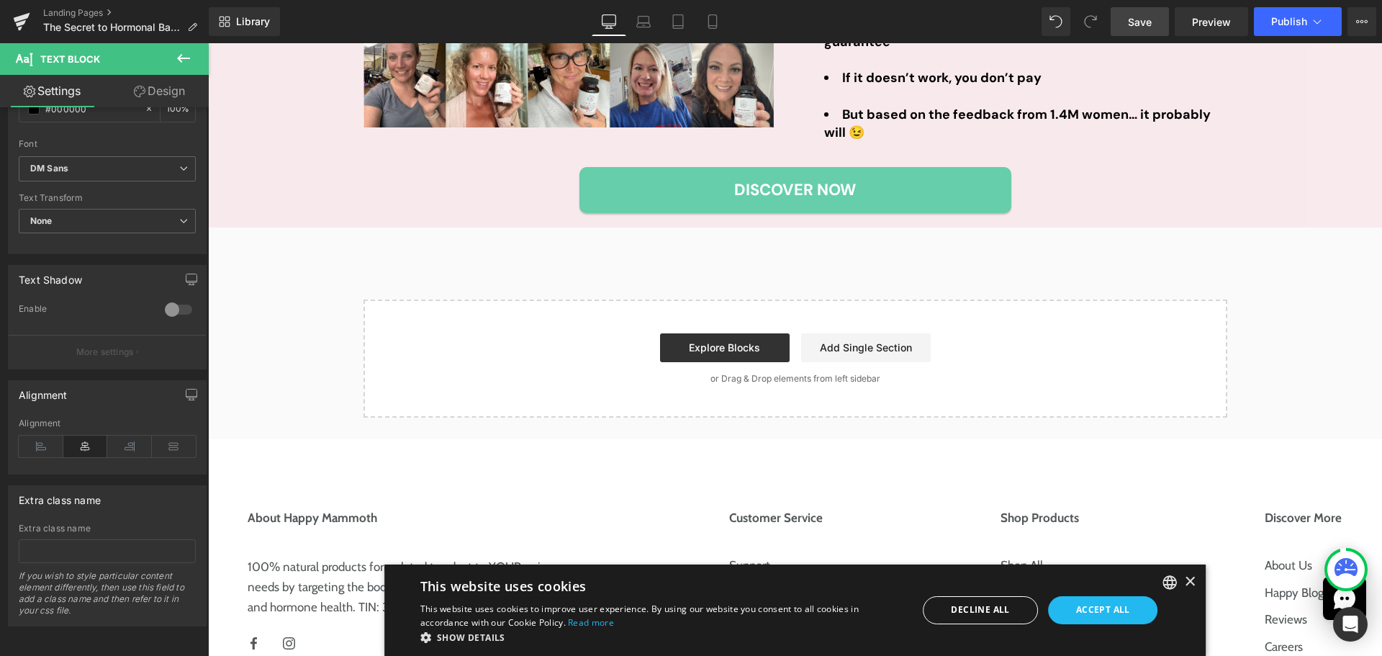
click at [193, 58] on button at bounding box center [183, 59] width 50 height 32
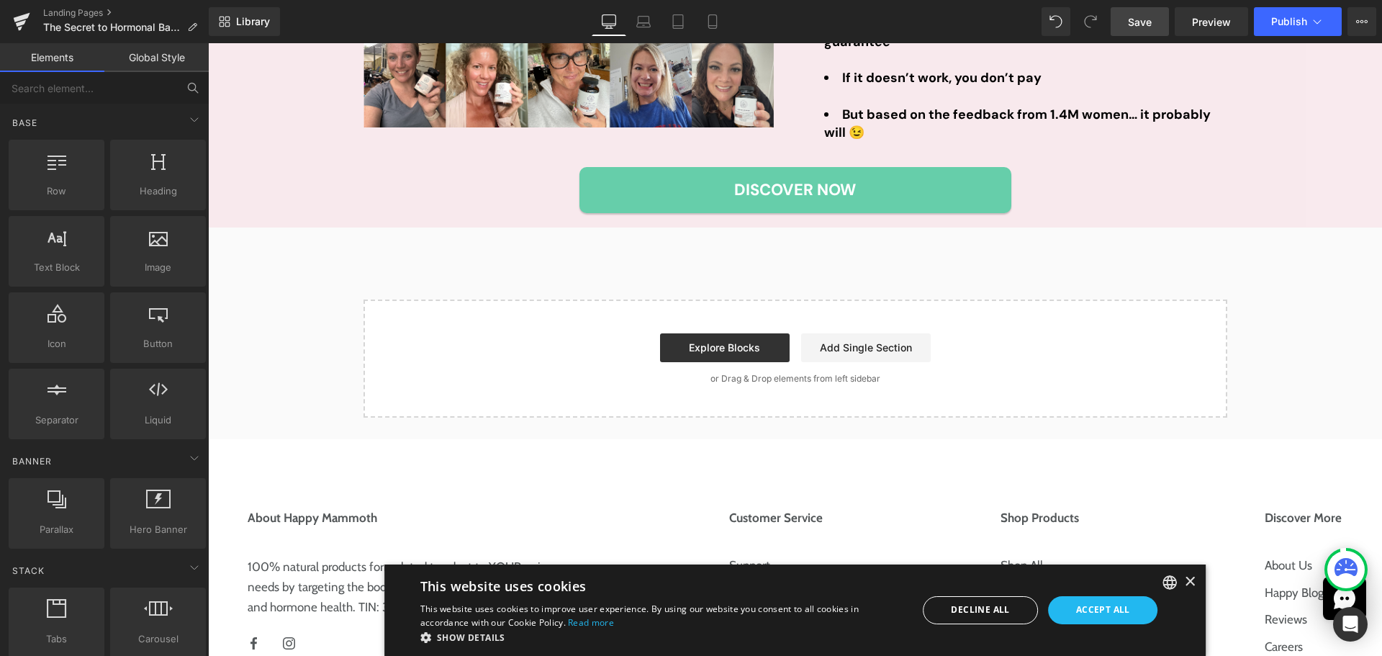
click at [102, 442] on div "Base Row rows, columns, layouts, div Heading headings, titles, h1,h2,h3,h4,h5,h…" at bounding box center [107, 496] width 203 height 109
click at [96, 88] on input "text" at bounding box center [88, 88] width 177 height 32
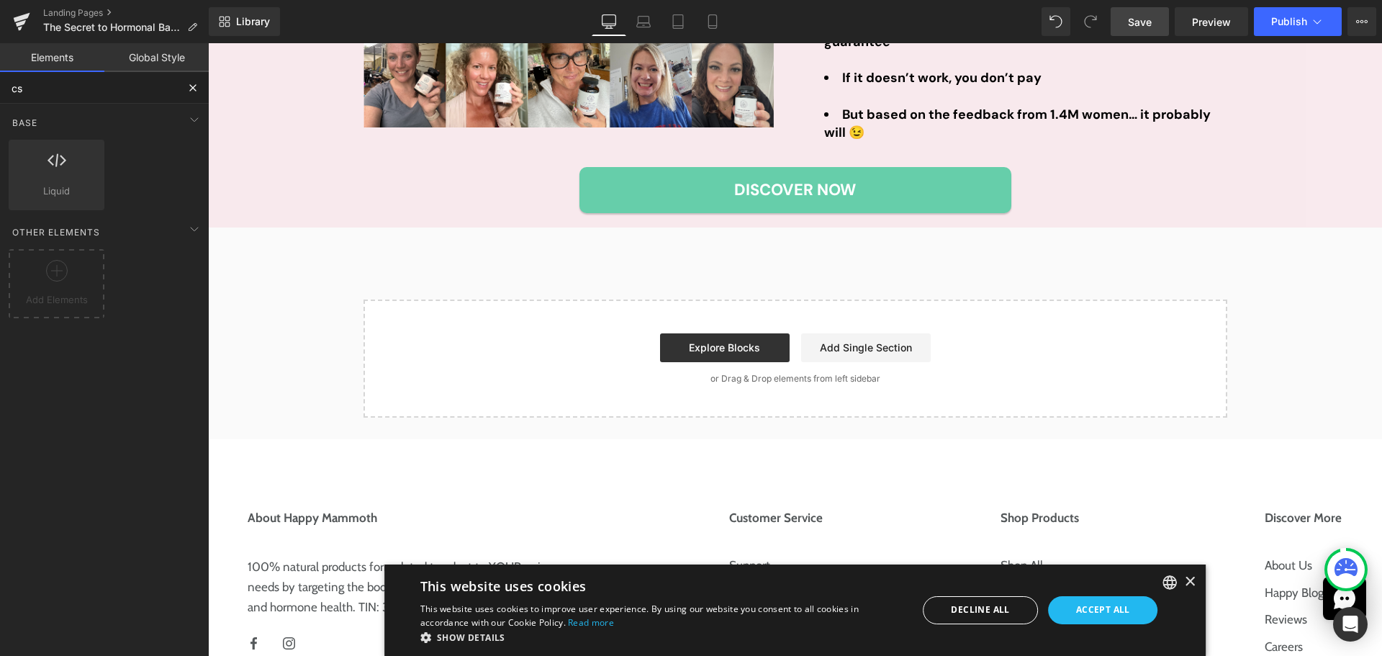
type input "css"
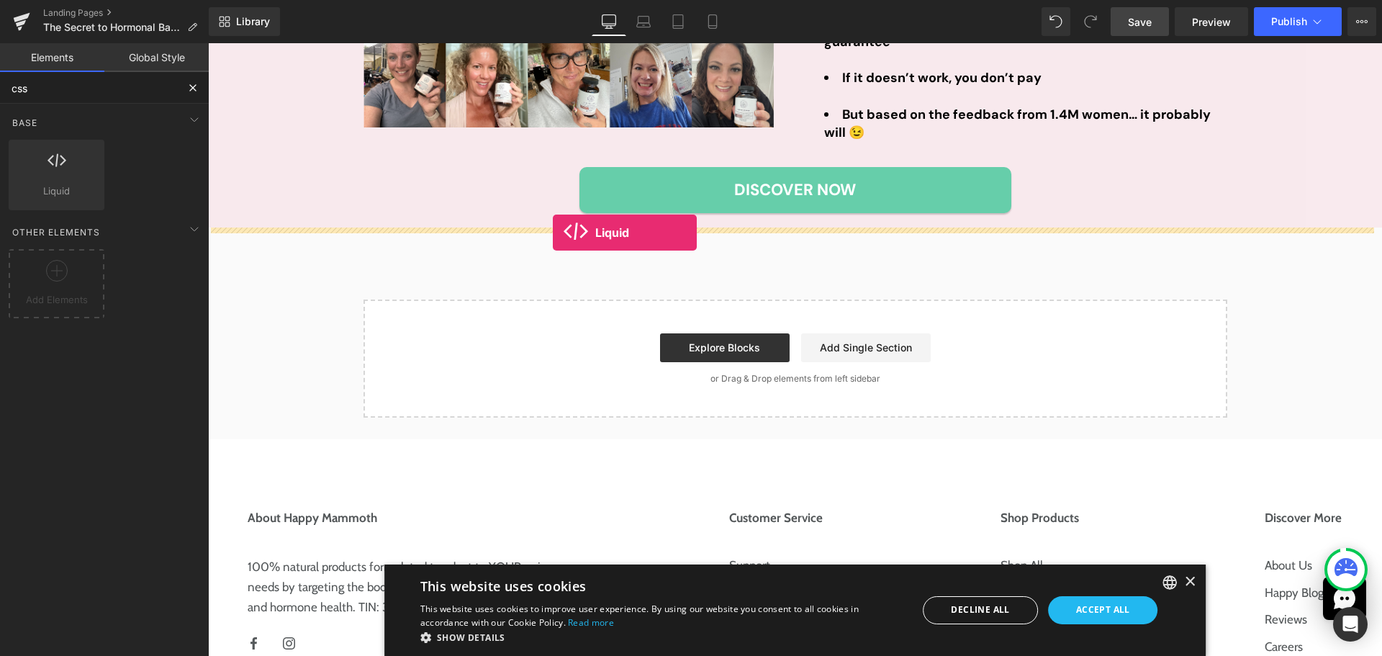
drag, startPoint x: 240, startPoint y: 217, endPoint x: 553, endPoint y: 233, distance: 312.8
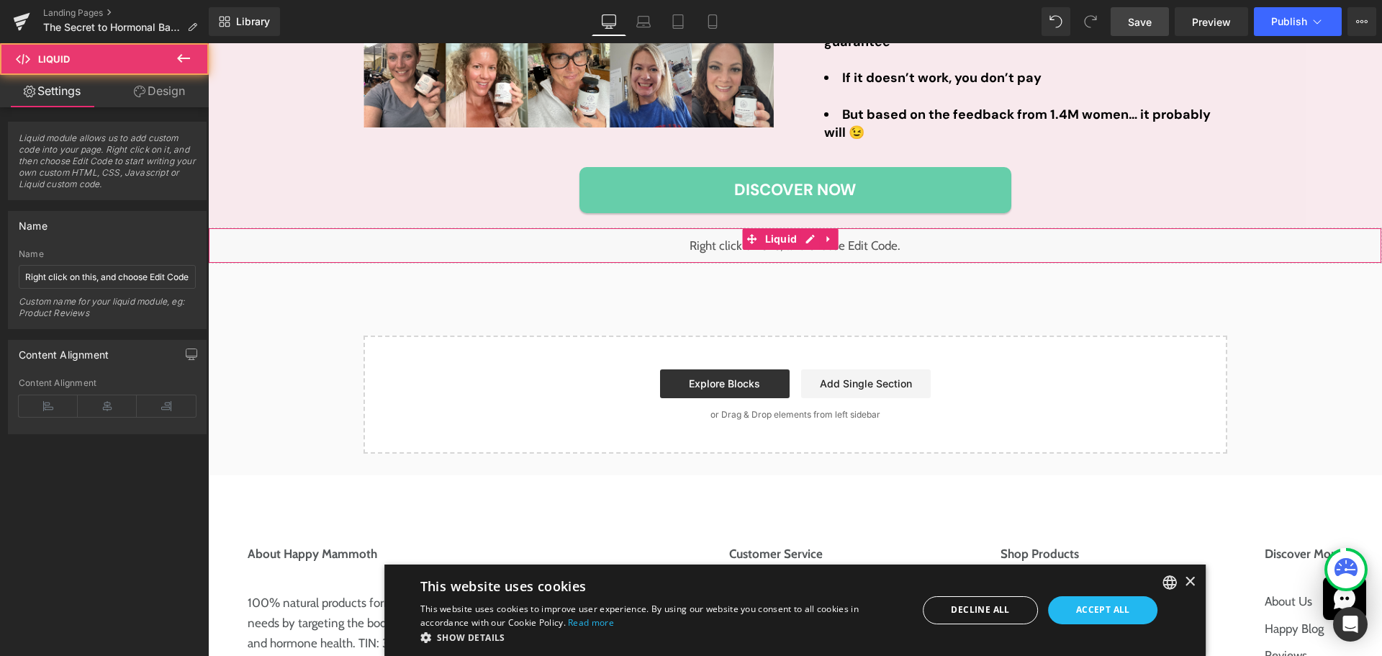
click at [735, 248] on div "Liquid" at bounding box center [795, 245] width 1174 height 36
click at [98, 281] on input "Right click on this, and choose Edit Code." at bounding box center [107, 277] width 177 height 24
click at [98, 280] on input "Right click on this, and choose Edit Code." at bounding box center [107, 277] width 177 height 24
type input "Footer margin top removal"
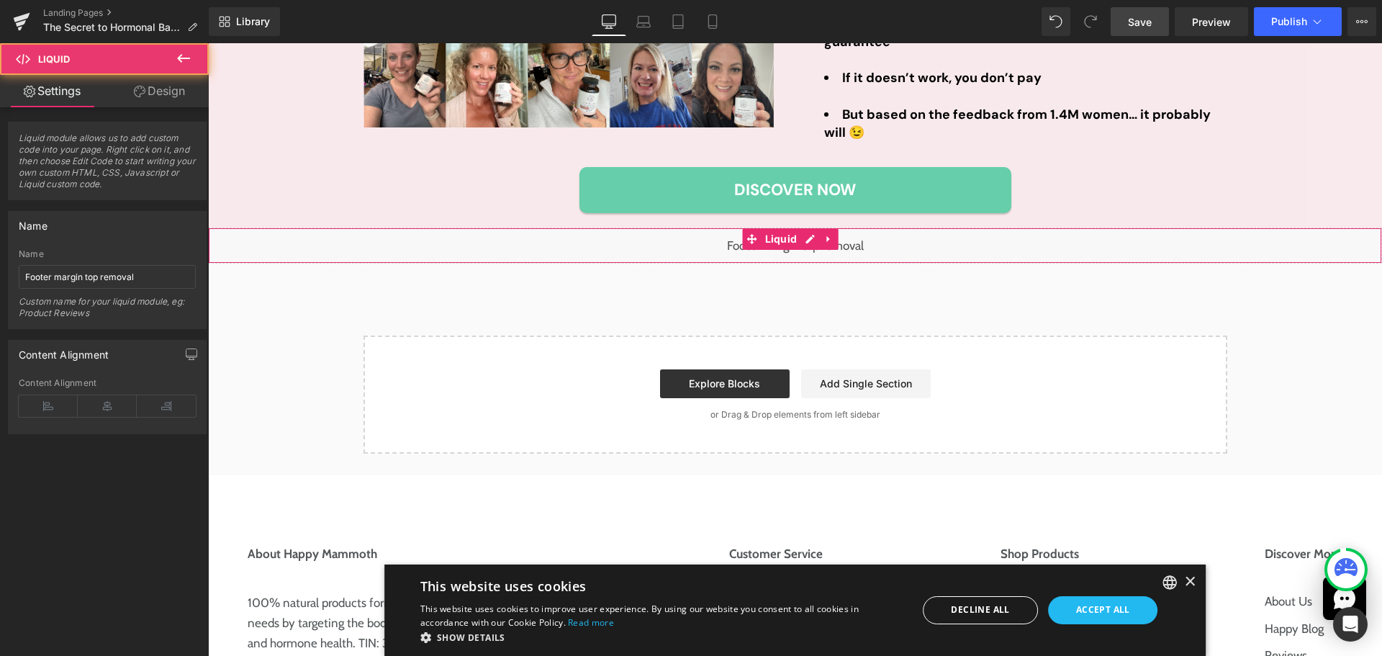
click at [354, 249] on div "Liquid" at bounding box center [795, 245] width 1174 height 36
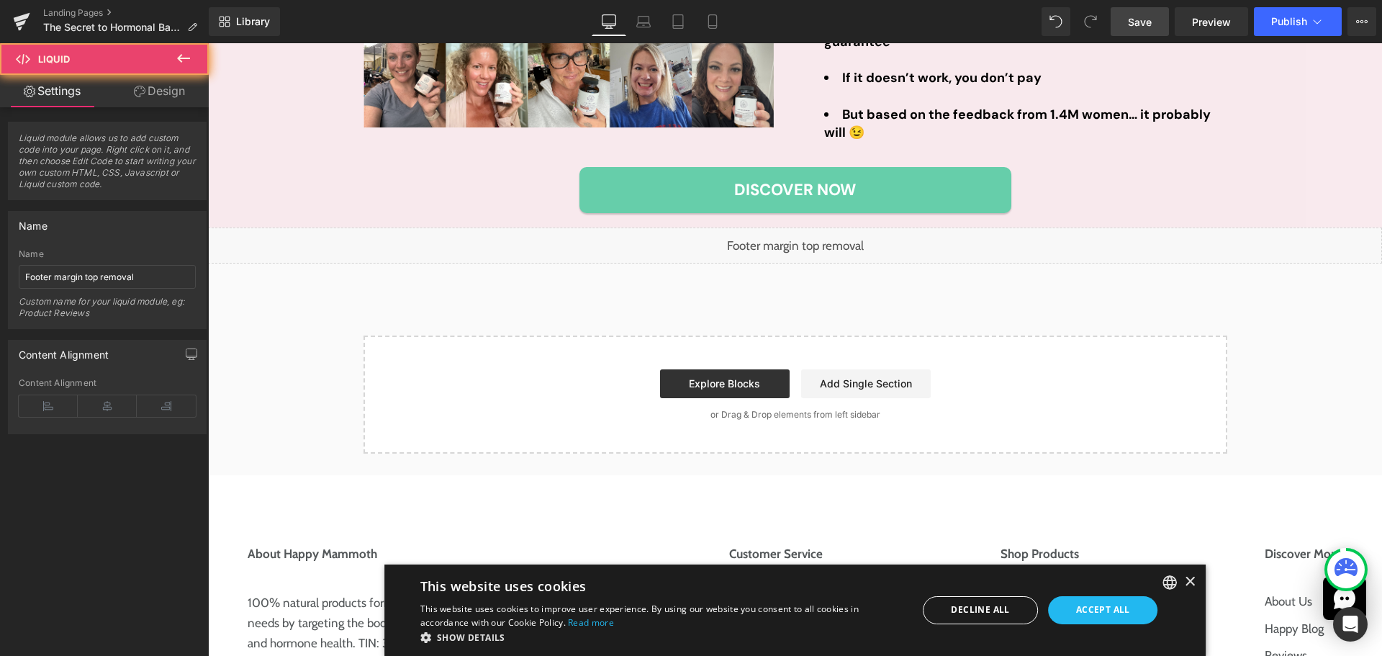
click at [335, 248] on div "Liquid" at bounding box center [795, 245] width 1174 height 36
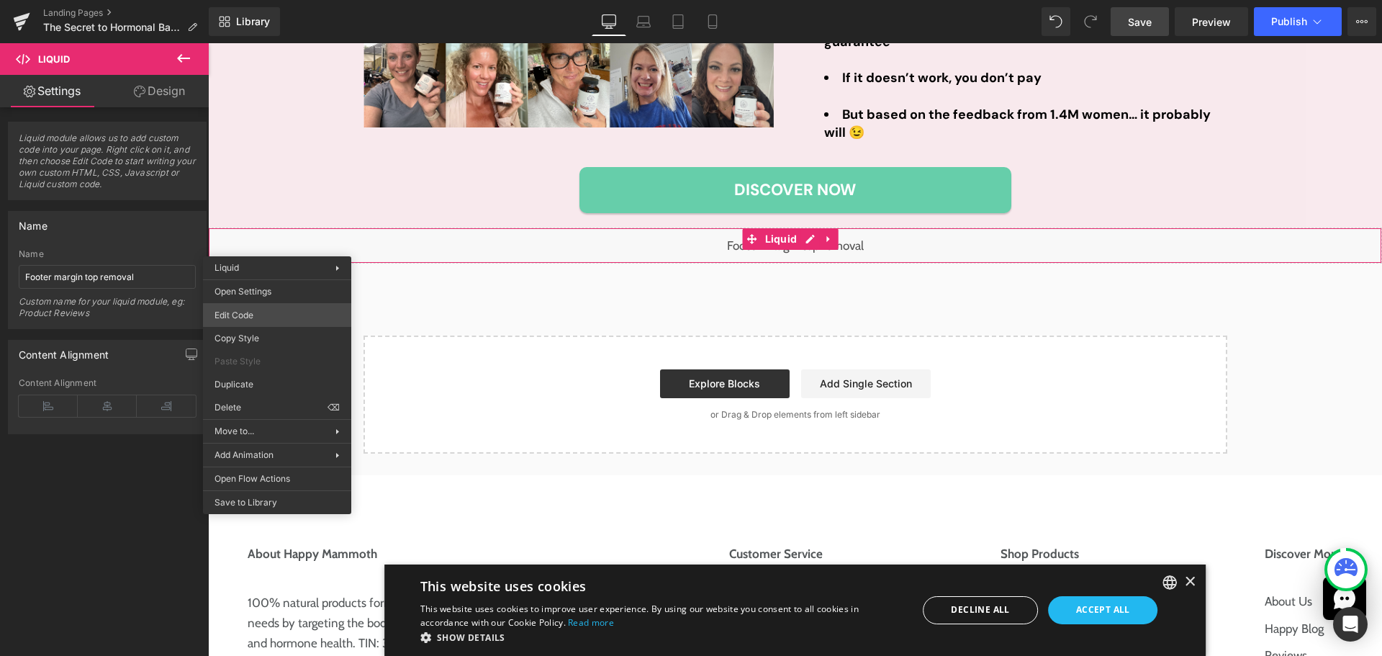
click at [271, 317] on body "Liquid You are previewing how the will restyle your page. You can not edit Elem…" at bounding box center [691, 328] width 1382 height 656
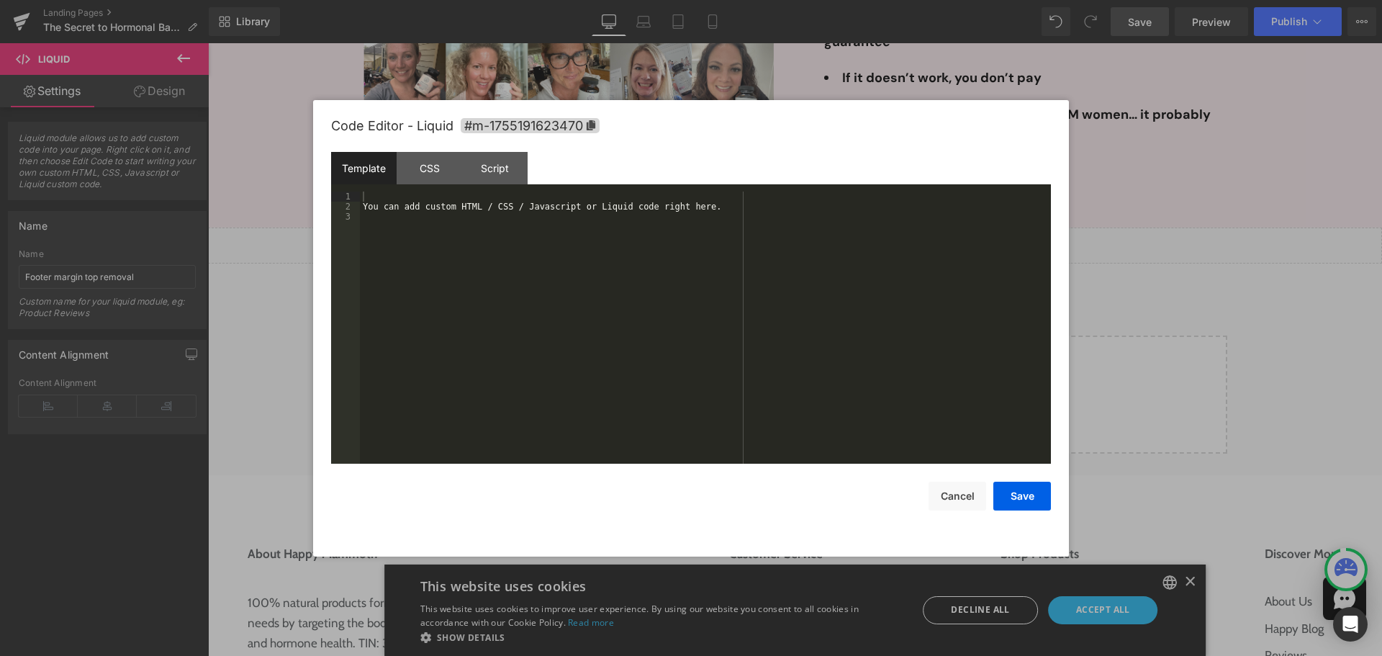
click at [405, 291] on div "You can add custom HTML / CSS / Javascript or Liquid code right here." at bounding box center [705, 337] width 691 height 292
click at [438, 158] on div "CSS" at bounding box center [430, 168] width 66 height 32
click at [453, 271] on div "#m-1755191623470 { }" at bounding box center [705, 337] width 691 height 292
paste textarea
click at [548, 263] on div "#section-footer { margin-top : 0 ; }" at bounding box center [705, 337] width 691 height 292
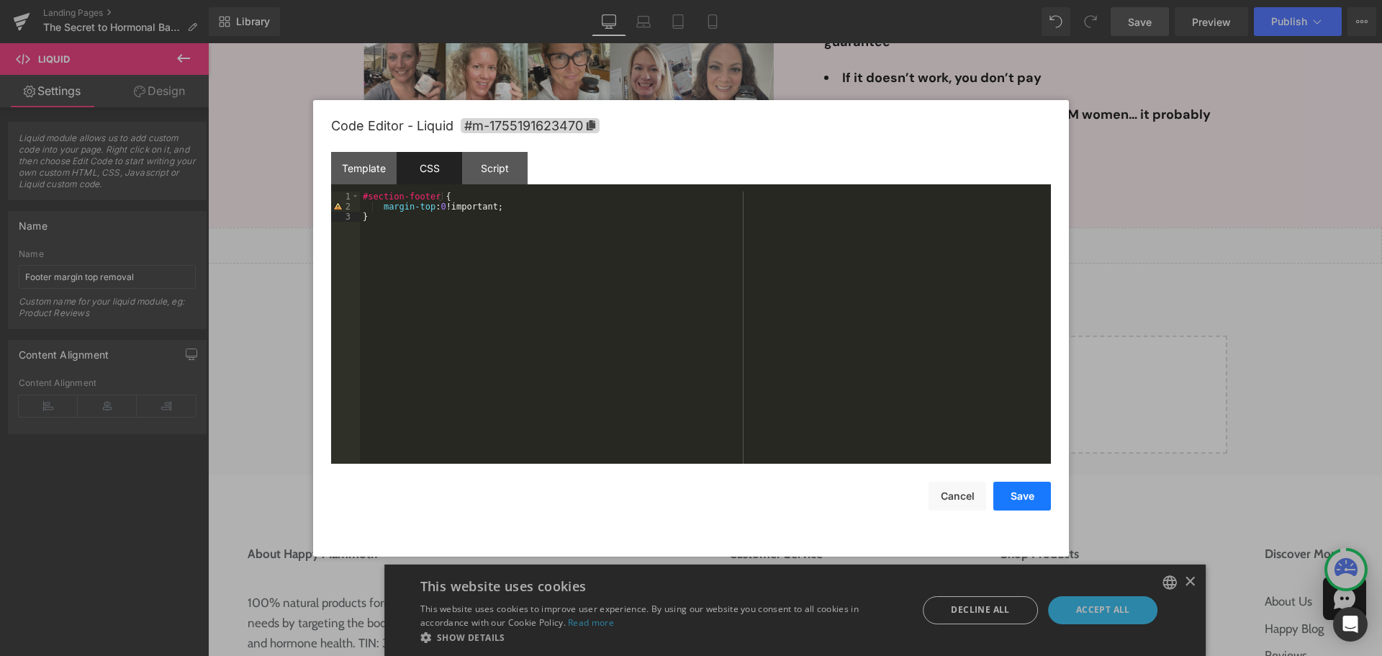
click at [1035, 497] on button "Save" at bounding box center [1022, 496] width 58 height 29
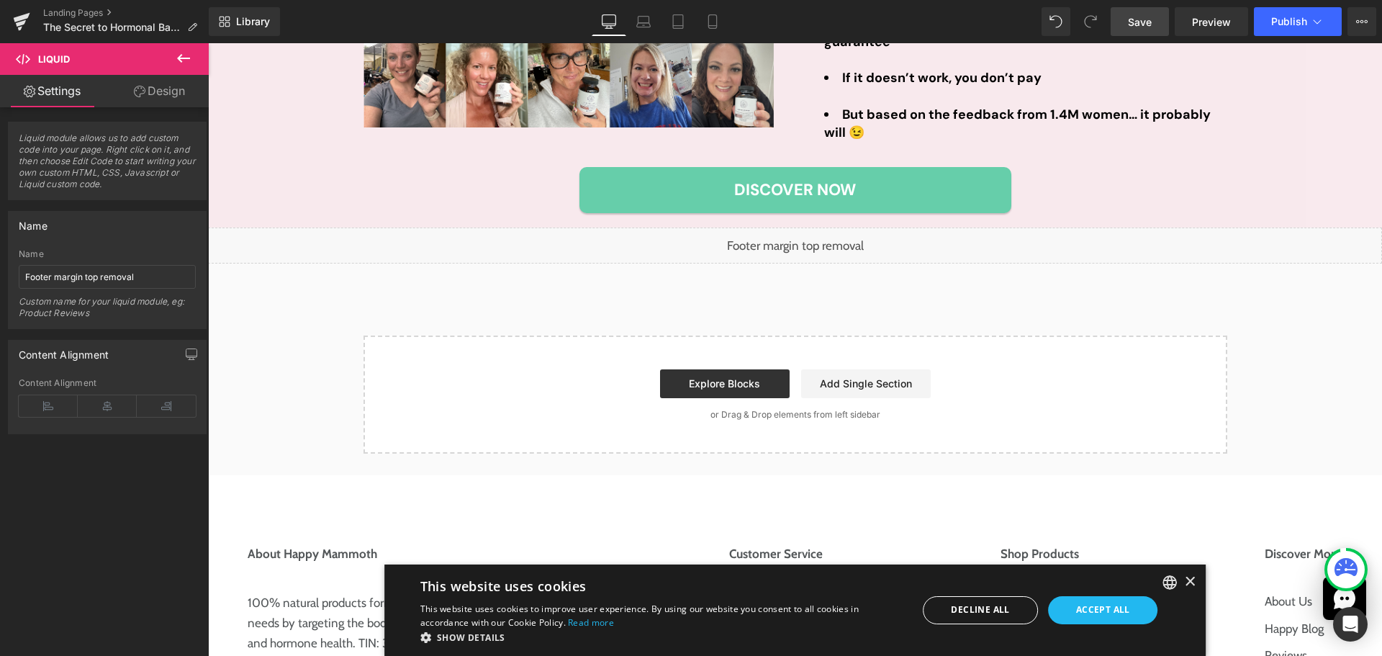
click at [1148, 27] on span "Save" at bounding box center [1140, 21] width 24 height 15
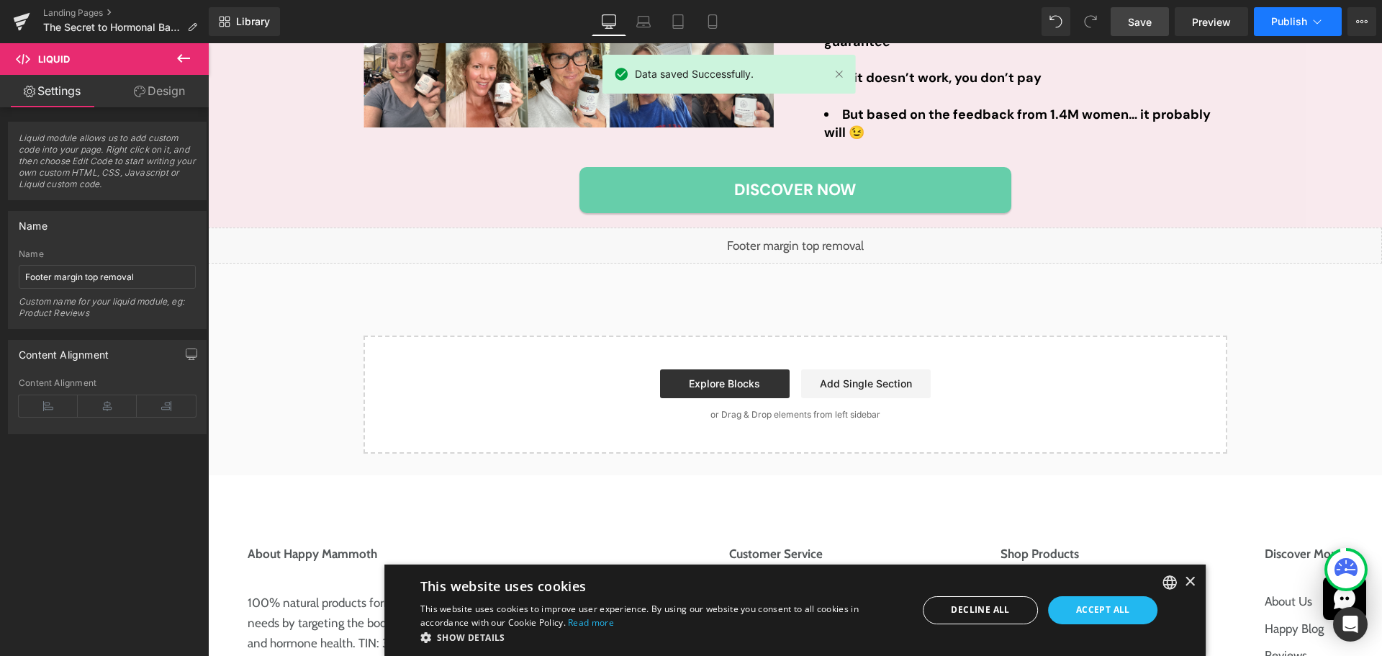
click at [1295, 20] on span "Publish" at bounding box center [1289, 22] width 36 height 12
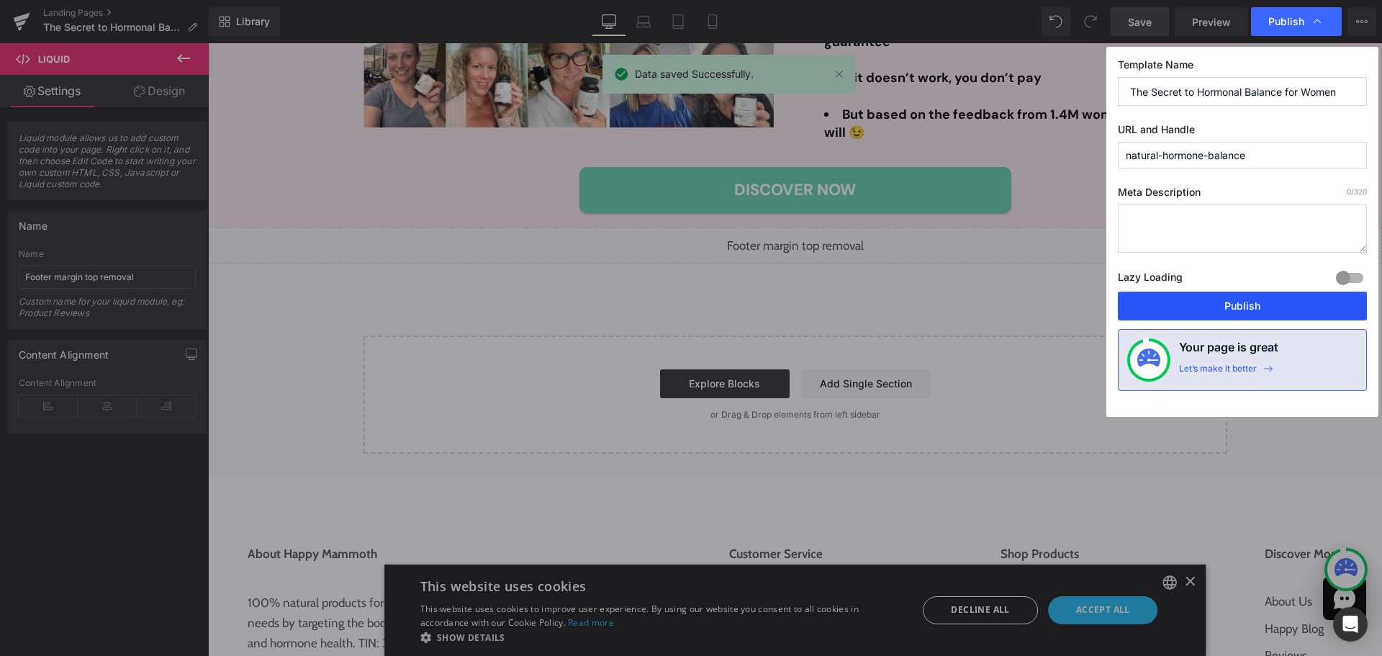
click at [1222, 313] on button "Publish" at bounding box center [1242, 306] width 249 height 29
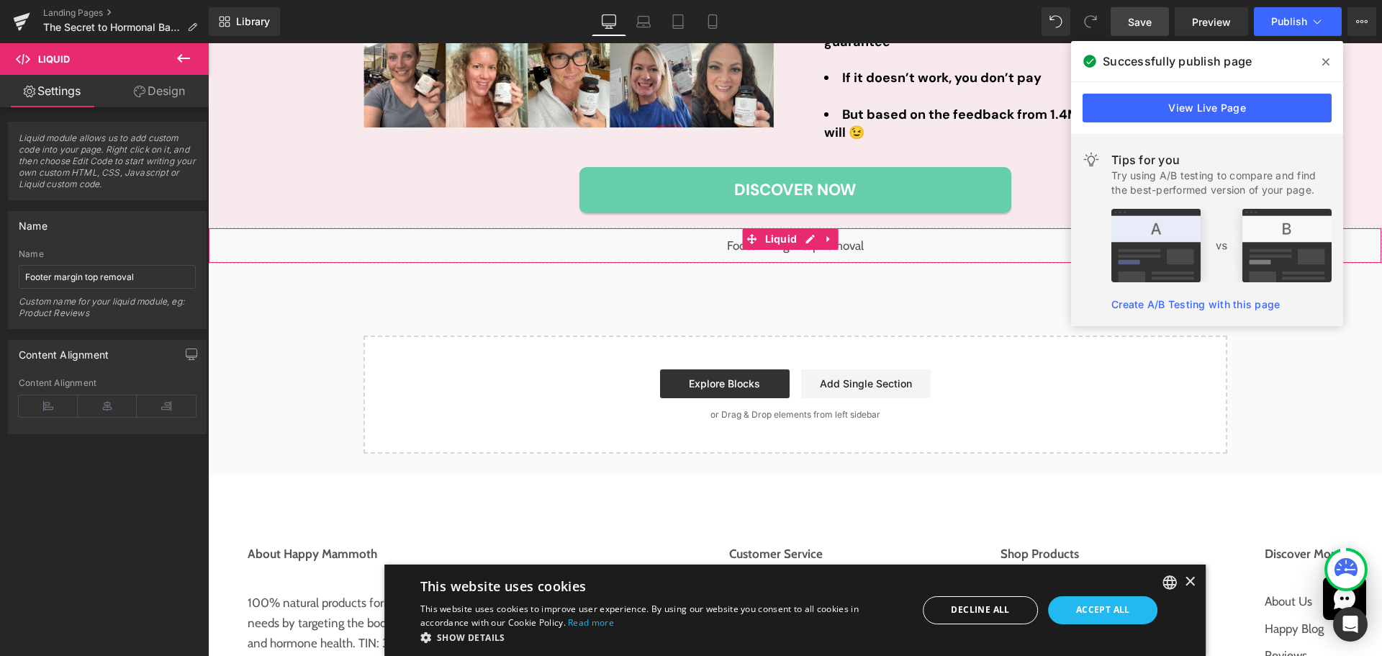
click at [811, 245] on div "Liquid" at bounding box center [795, 245] width 1174 height 36
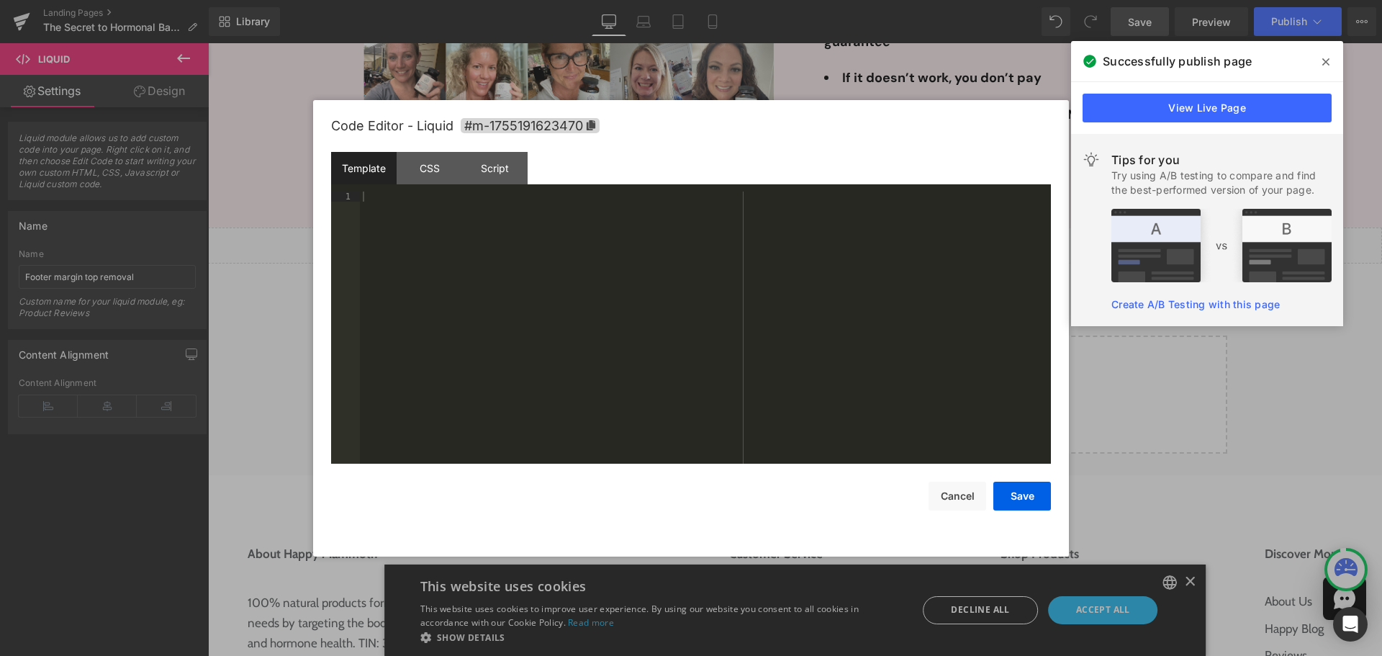
click at [1330, 59] on span at bounding box center [1326, 61] width 23 height 23
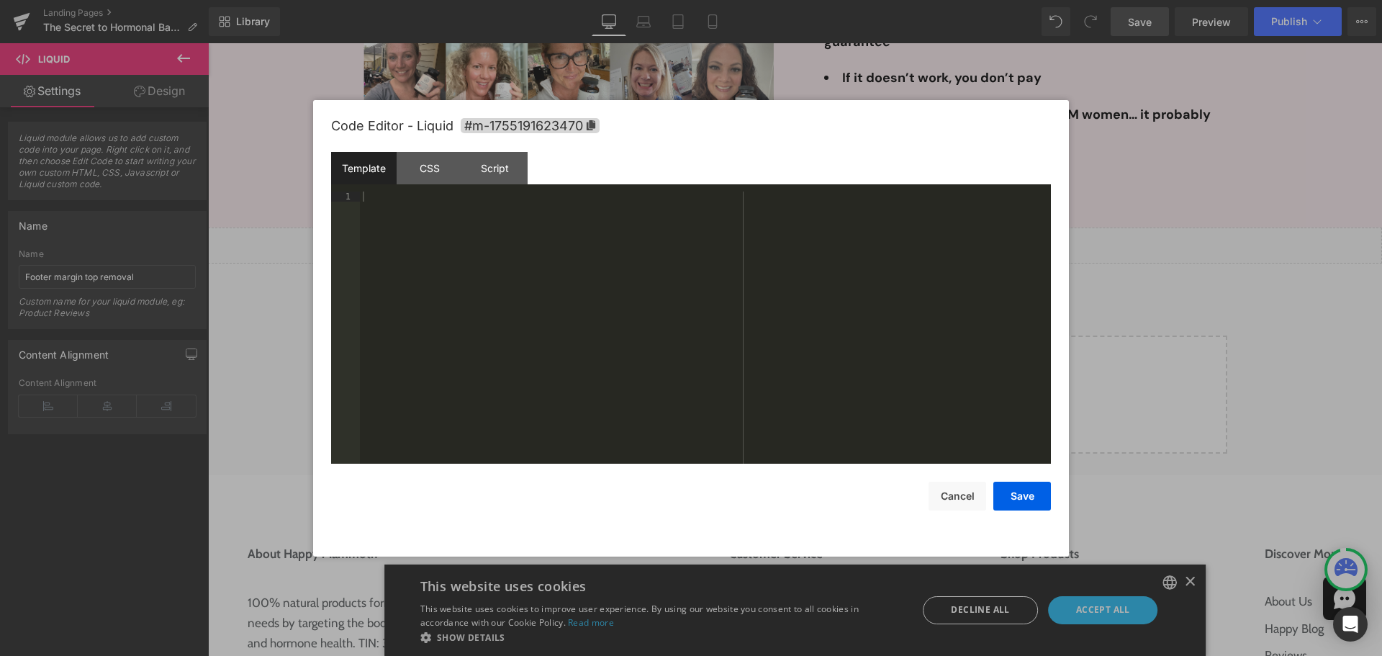
click at [1136, 186] on div at bounding box center [691, 328] width 1382 height 656
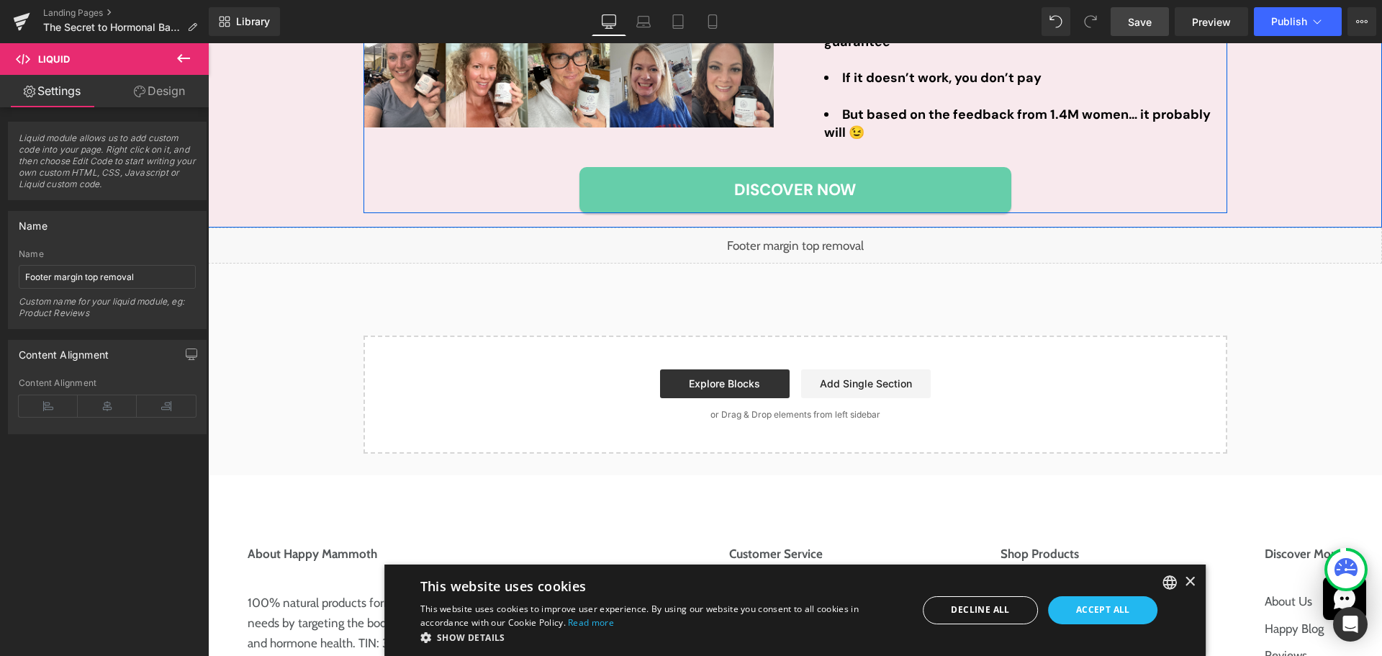
click at [1132, 38] on div "Library Desktop Desktop Laptop Tablet Mobile Save Preview Publish Scheduled Vie…" at bounding box center [795, 21] width 1173 height 43
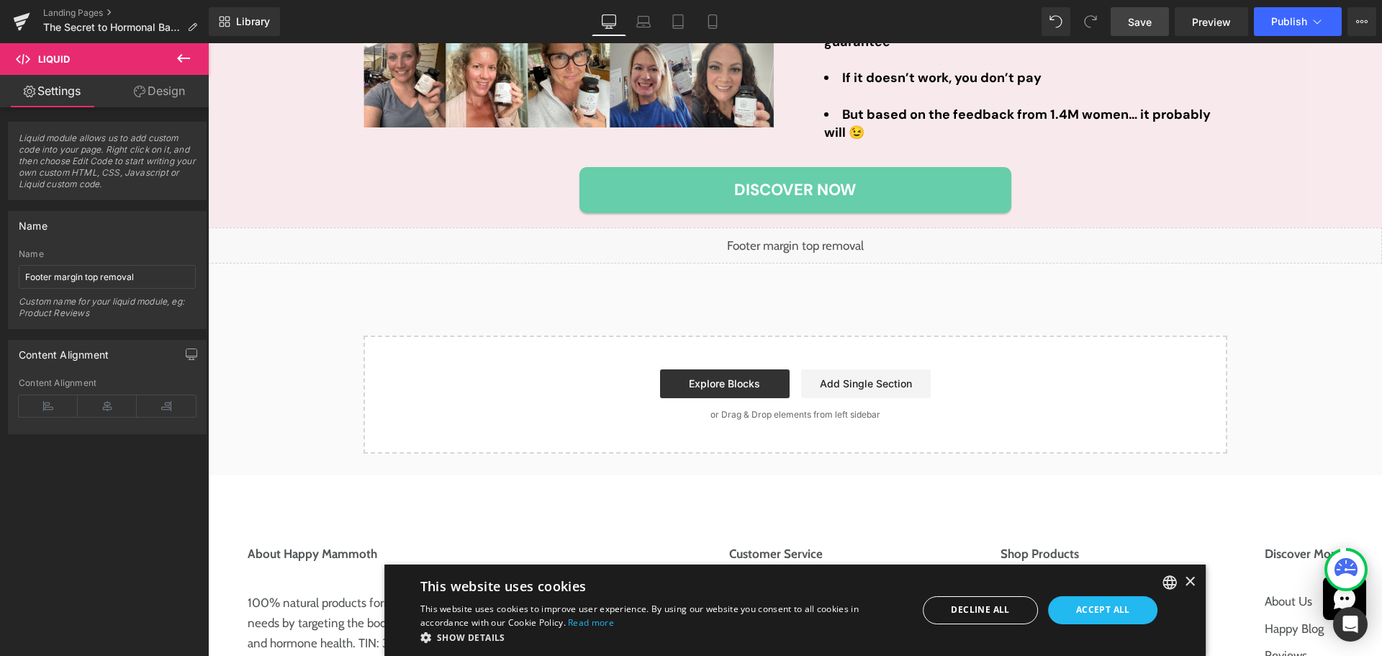
click at [1137, 20] on span "Save" at bounding box center [1140, 21] width 24 height 15
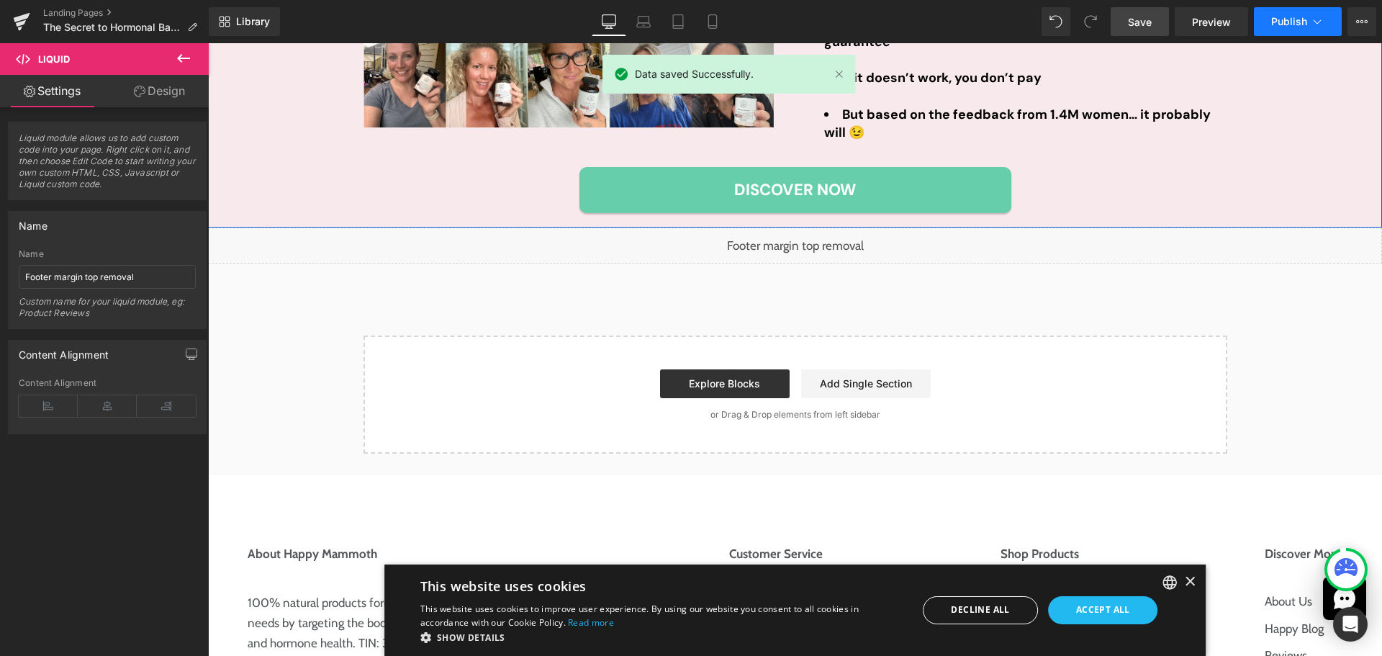
click at [1323, 19] on icon at bounding box center [1317, 21] width 14 height 14
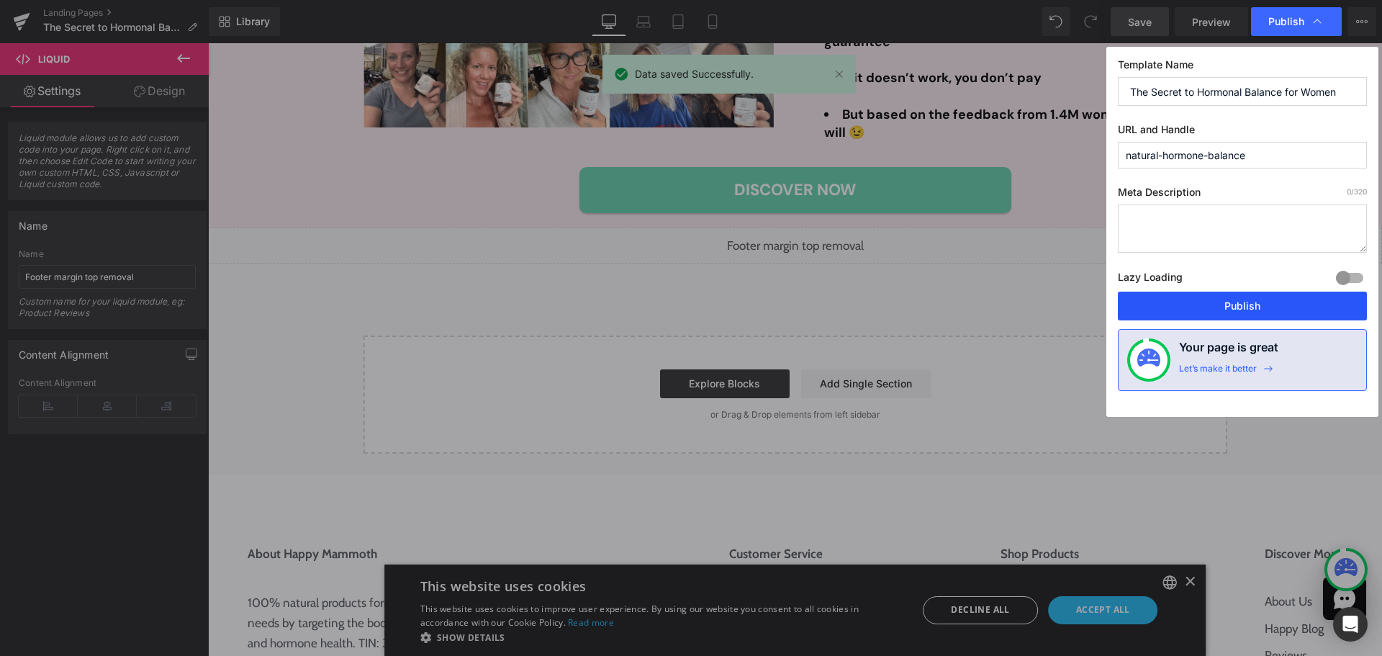
click at [1253, 294] on button "Publish" at bounding box center [1242, 306] width 249 height 29
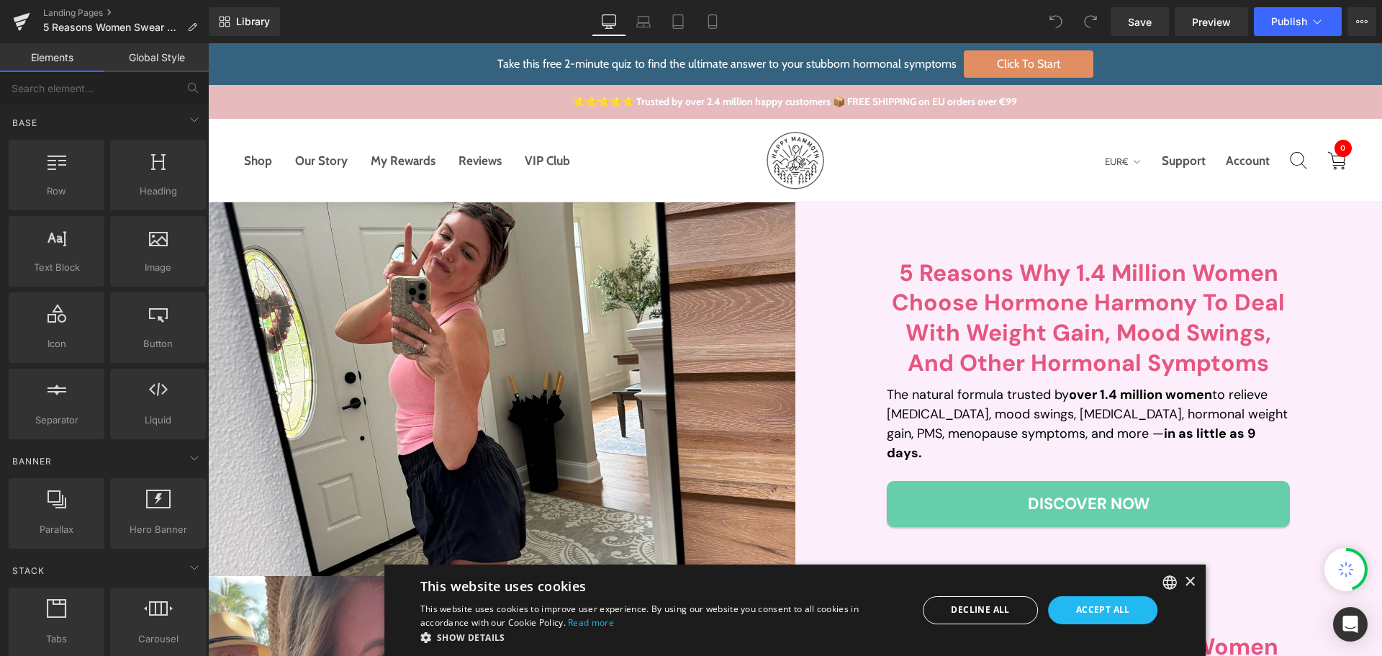
scroll to position [216, 0]
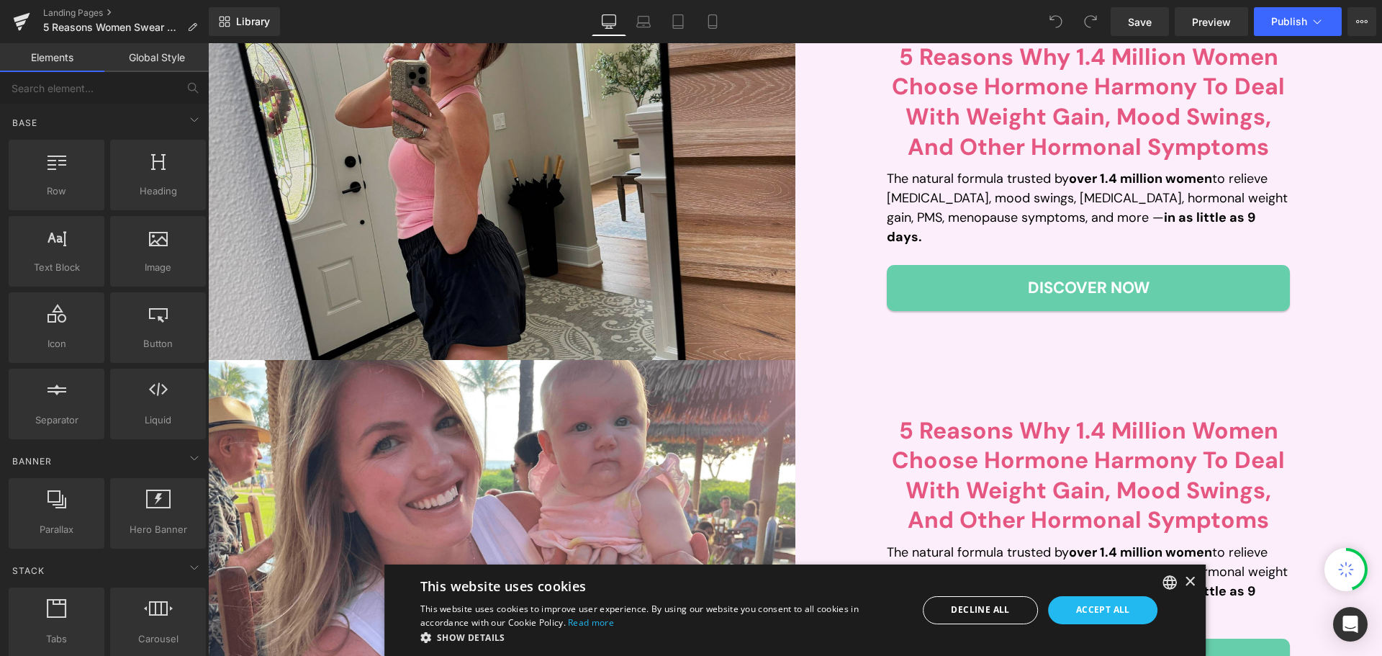
click at [923, 202] on p "The natural formula trusted by over 1.4 million women to relieve [MEDICAL_DATA]…" at bounding box center [1088, 208] width 403 height 78
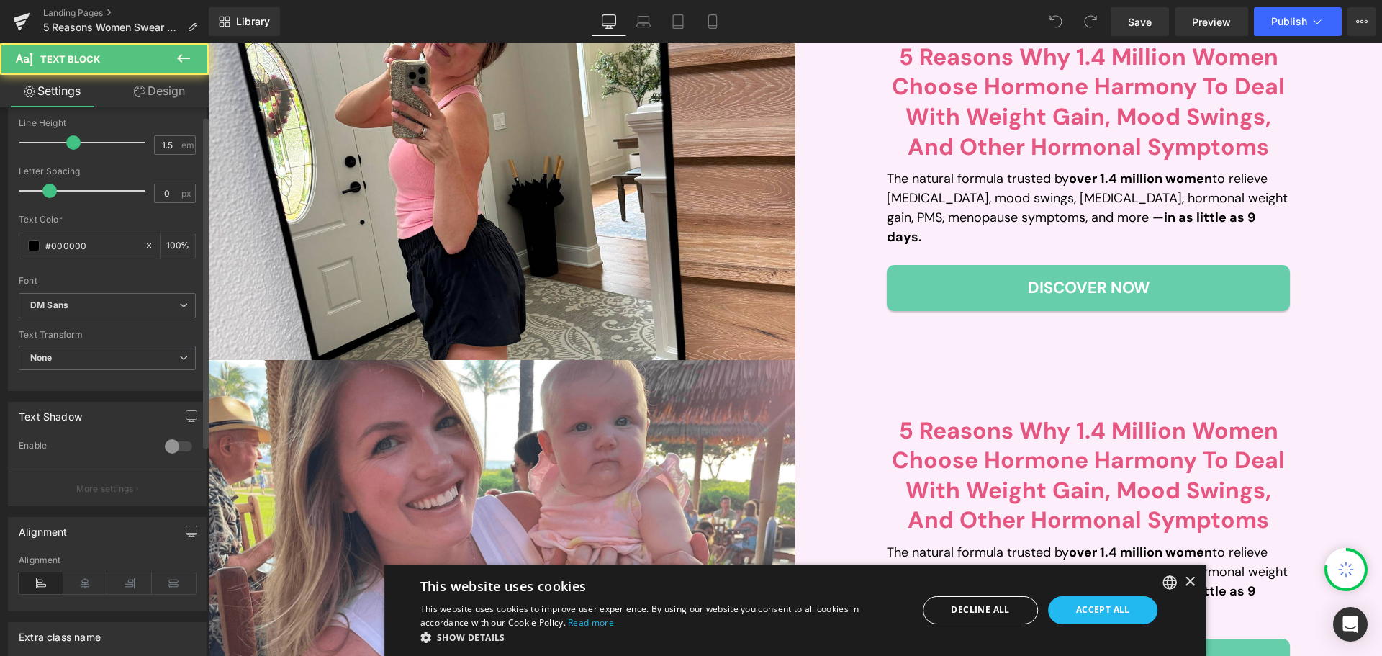
scroll to position [362, 0]
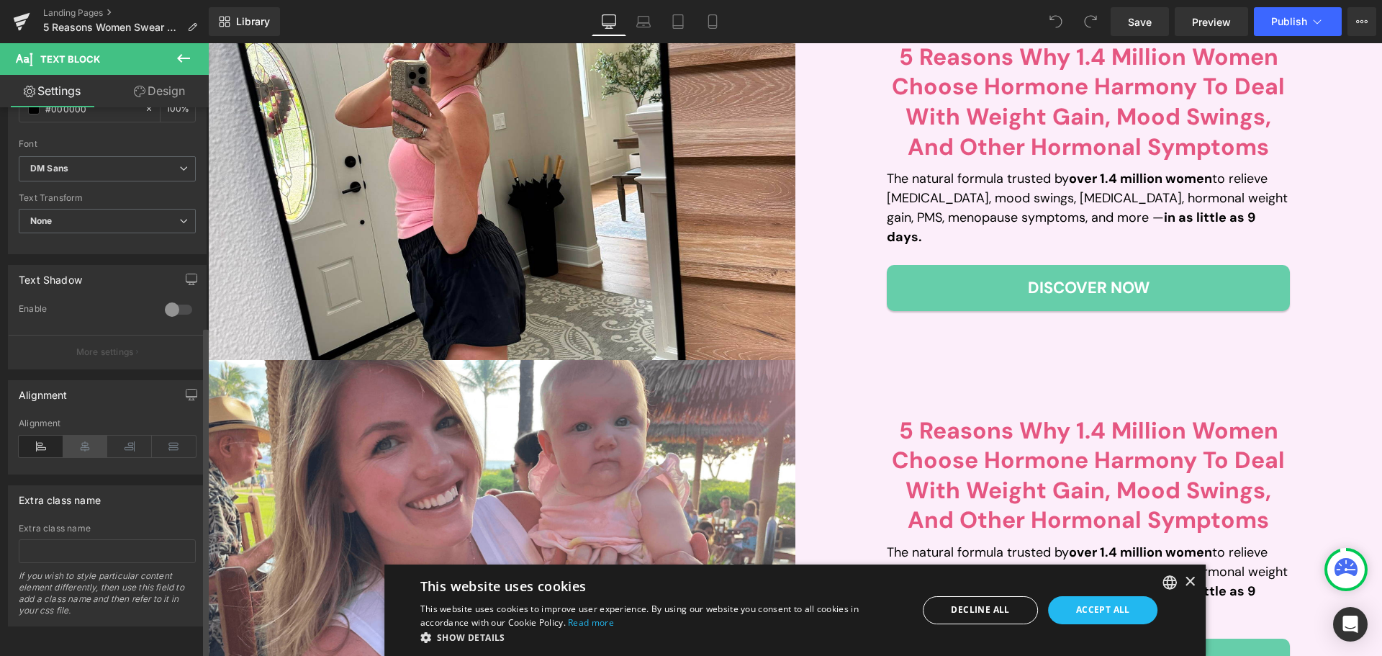
click at [78, 440] on icon at bounding box center [85, 447] width 45 height 22
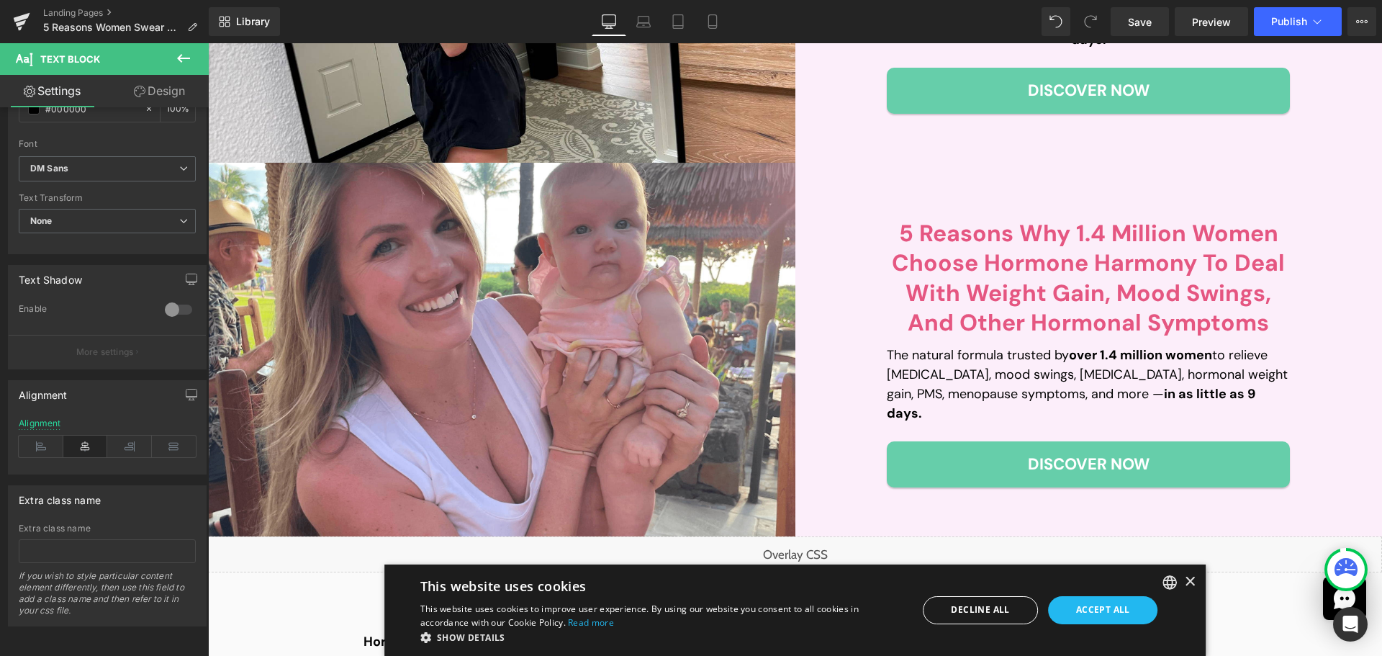
scroll to position [648, 0]
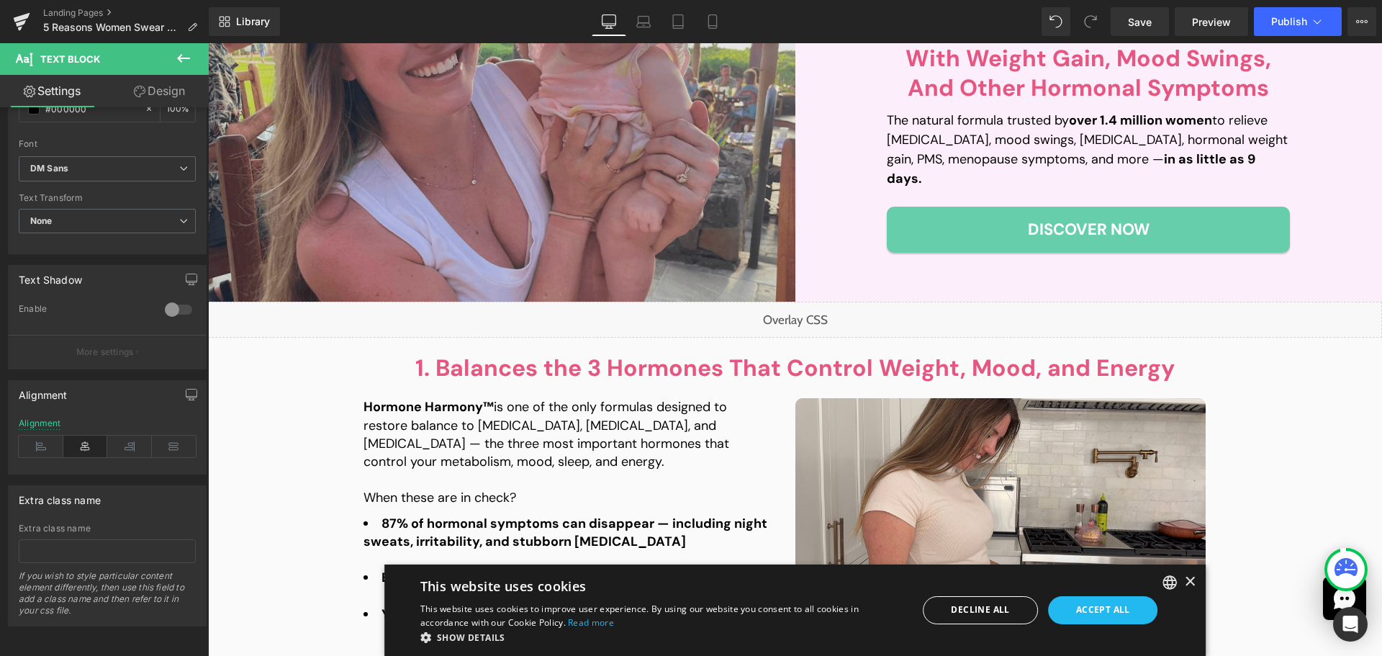
click at [962, 153] on p "The natural formula trusted by over 1.4 million women to relieve [MEDICAL_DATA]…" at bounding box center [1088, 150] width 403 height 78
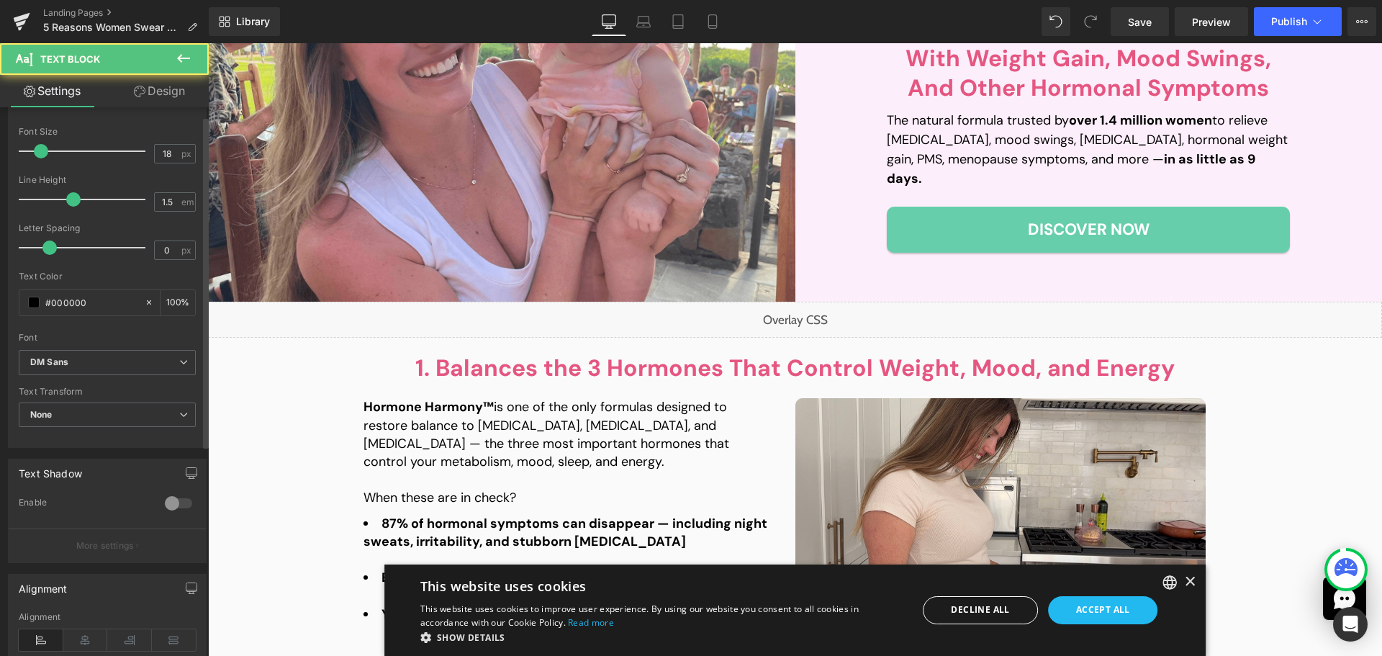
scroll to position [362, 0]
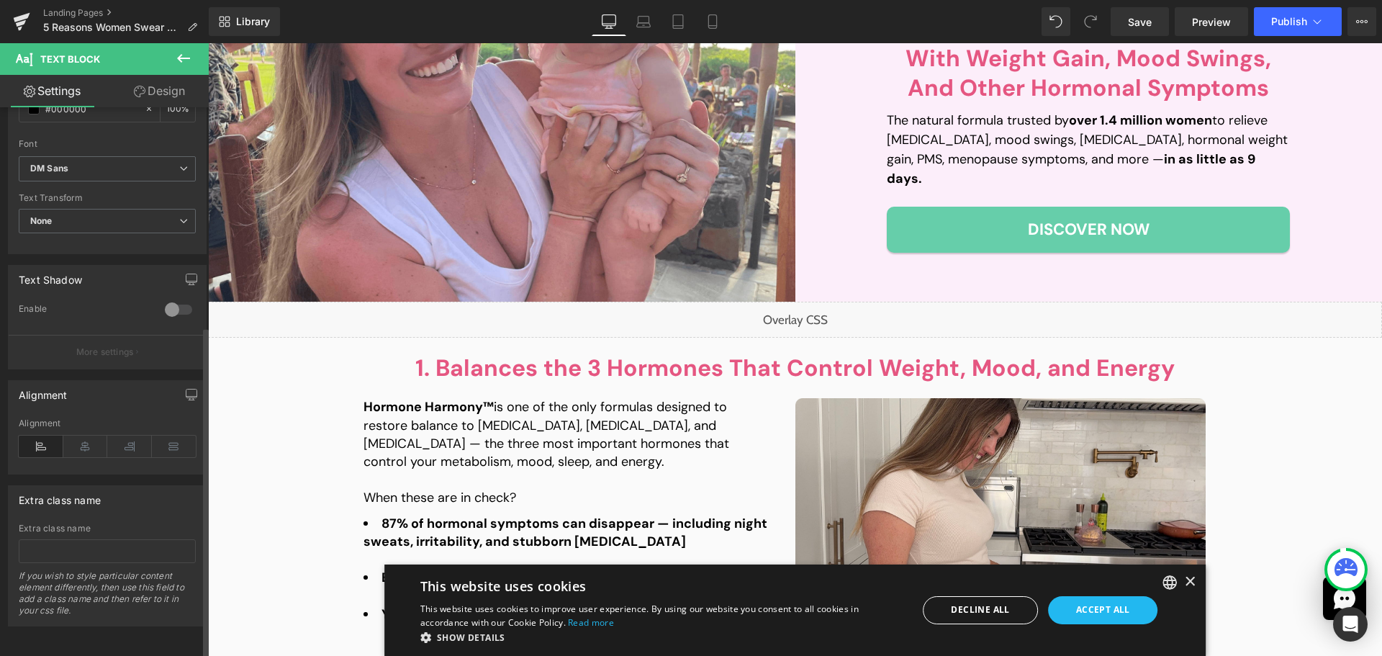
click at [82, 447] on div "Alignment" at bounding box center [107, 445] width 177 height 55
click at [83, 444] on icon at bounding box center [85, 447] width 45 height 22
click at [631, 24] on link "Laptop" at bounding box center [643, 21] width 35 height 29
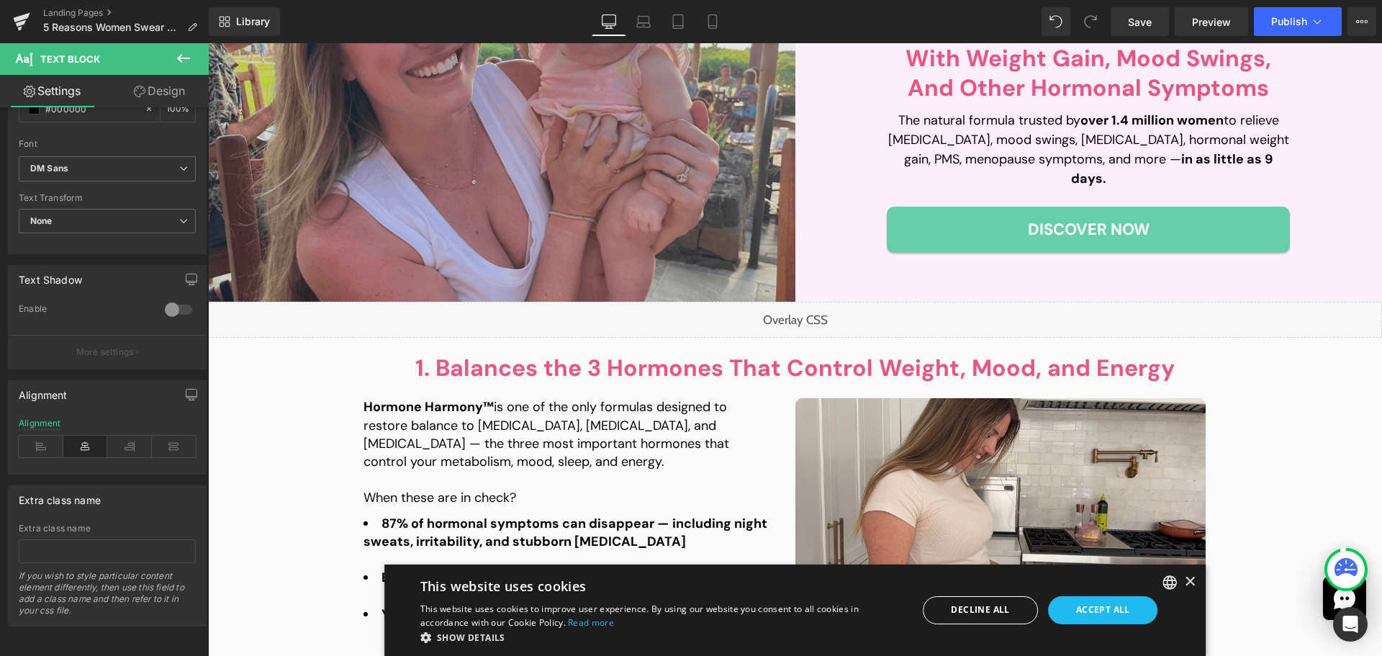
type input "100"
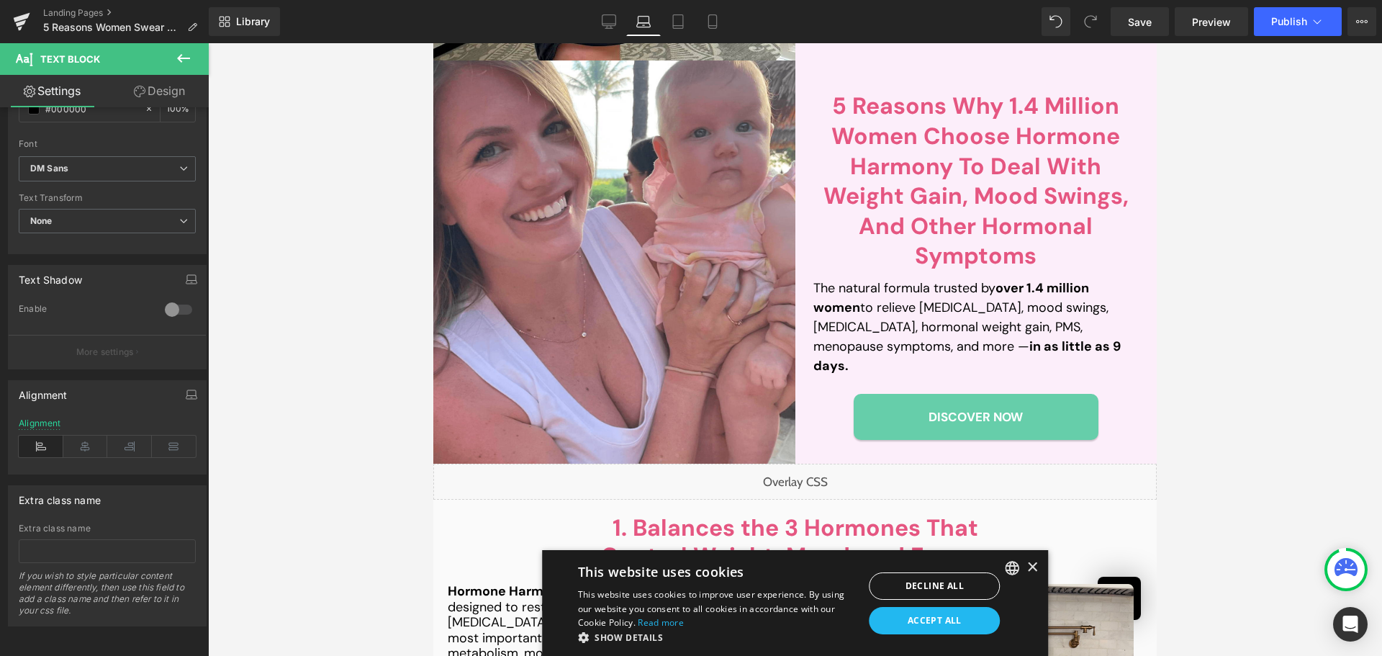
scroll to position [583, 0]
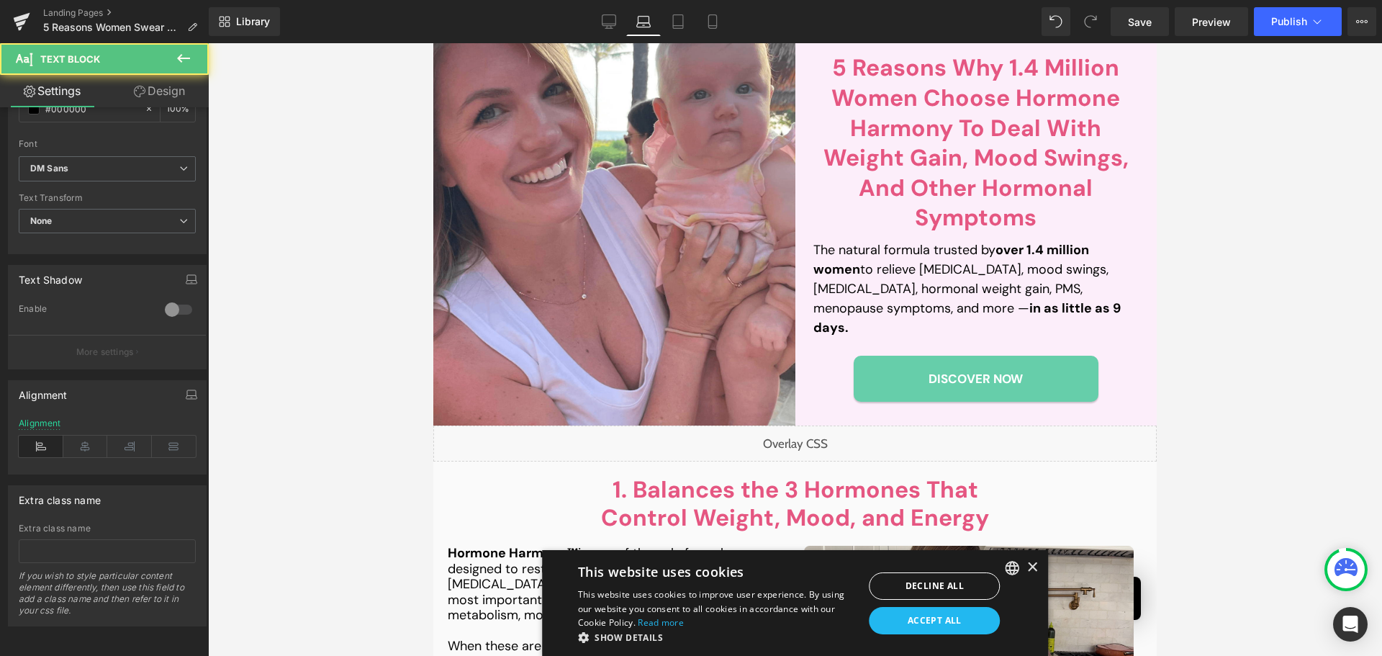
click at [917, 291] on p "The natural formula trusted by over 1.4 million women to relieve [MEDICAL_DATA]…" at bounding box center [977, 288] width 326 height 97
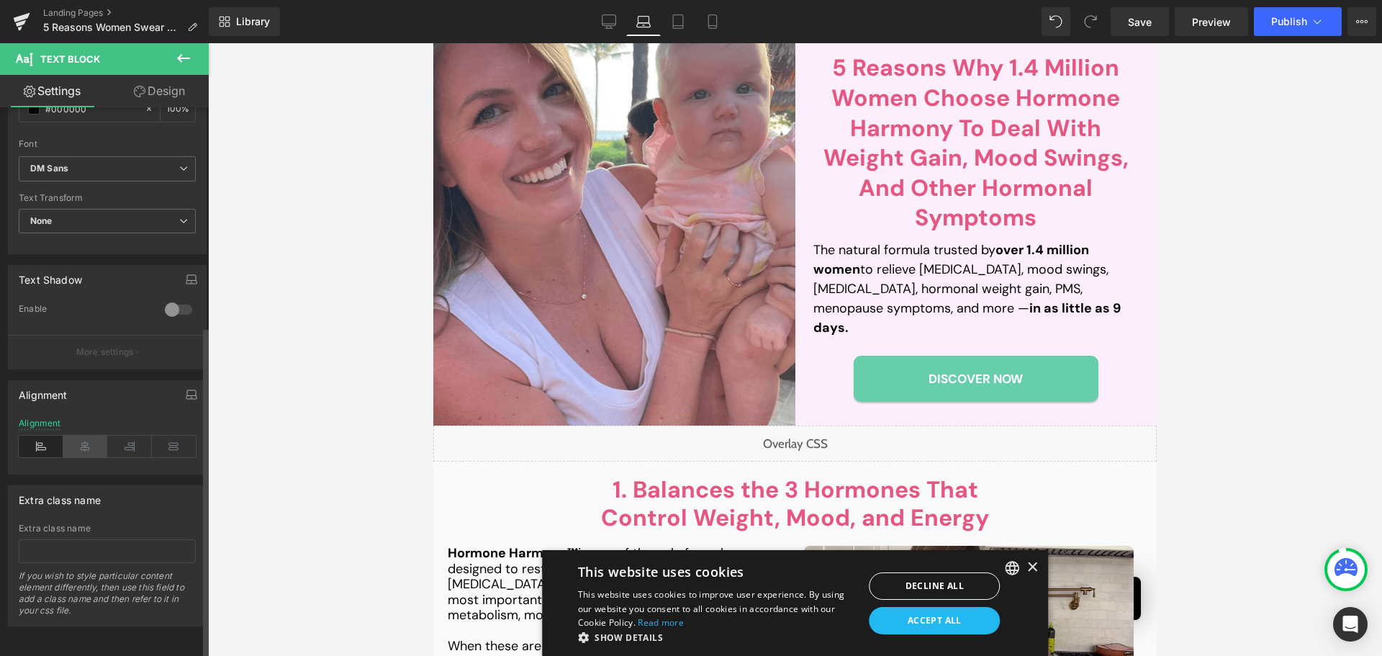
click at [82, 436] on icon at bounding box center [85, 447] width 45 height 22
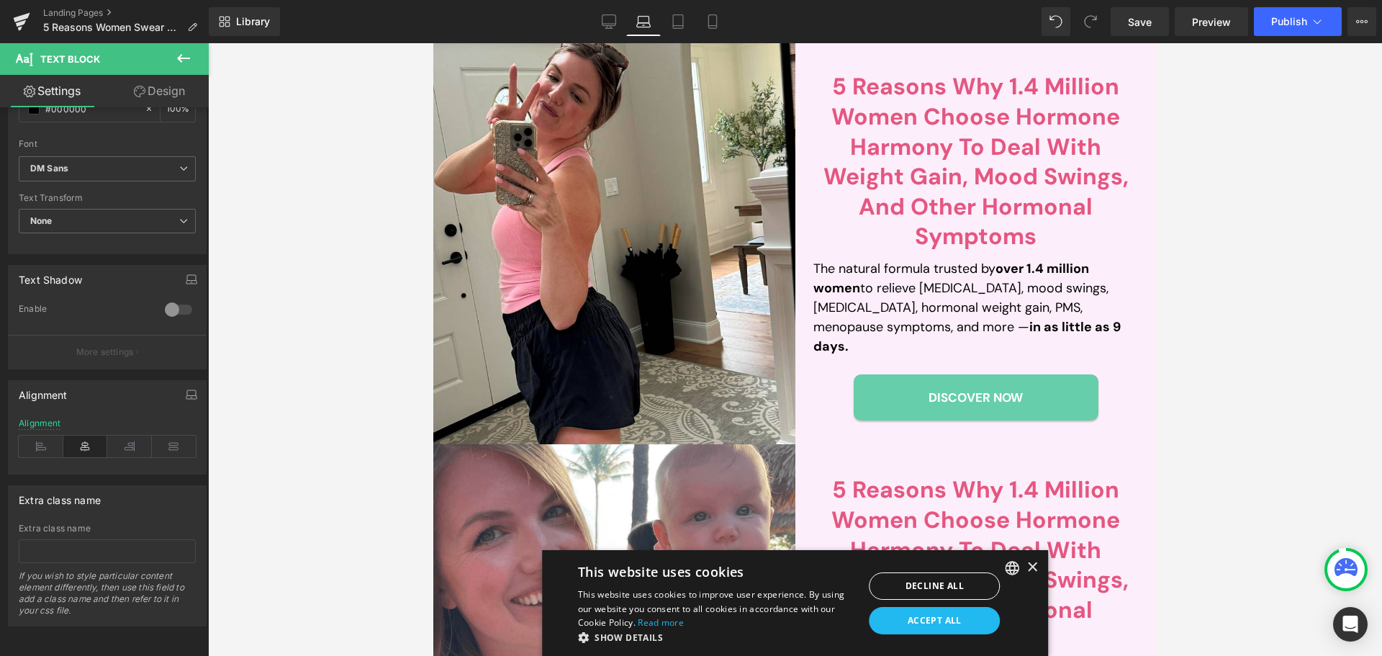
scroll to position [151, 0]
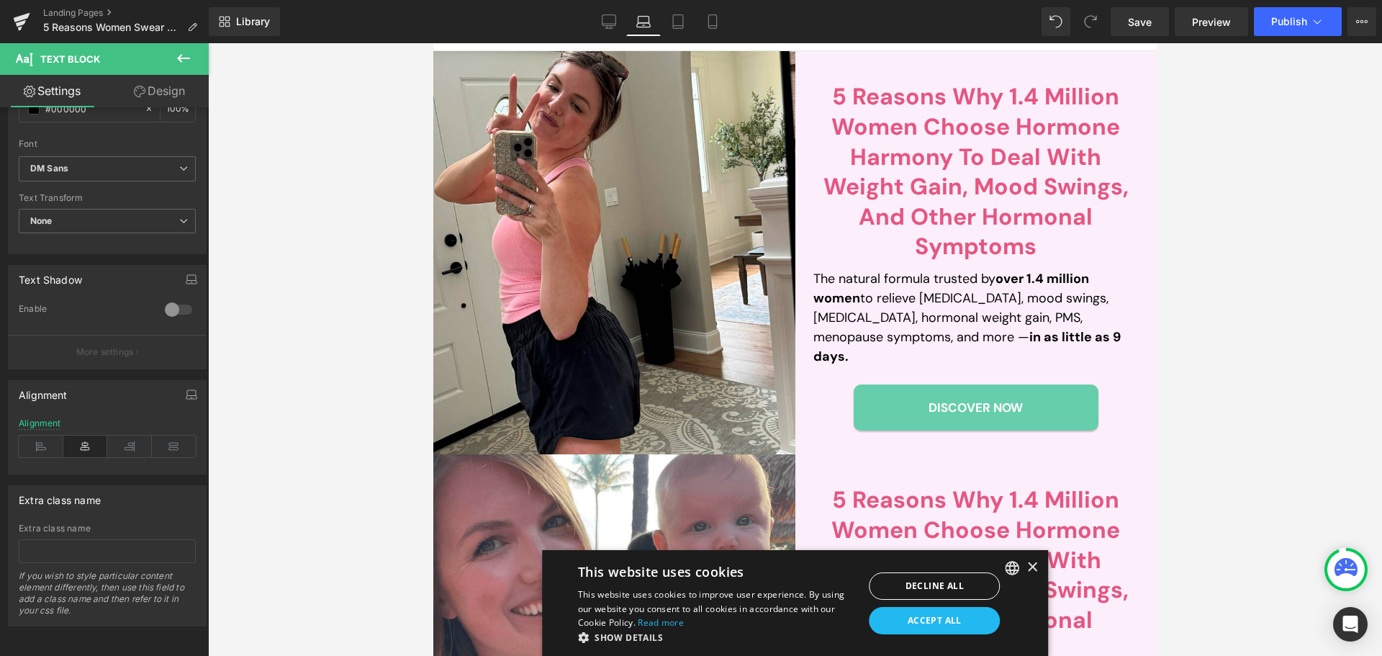
click at [846, 327] on p "The natural formula trusted by over 1.4 million women to relieve [MEDICAL_DATA]…" at bounding box center [977, 317] width 326 height 97
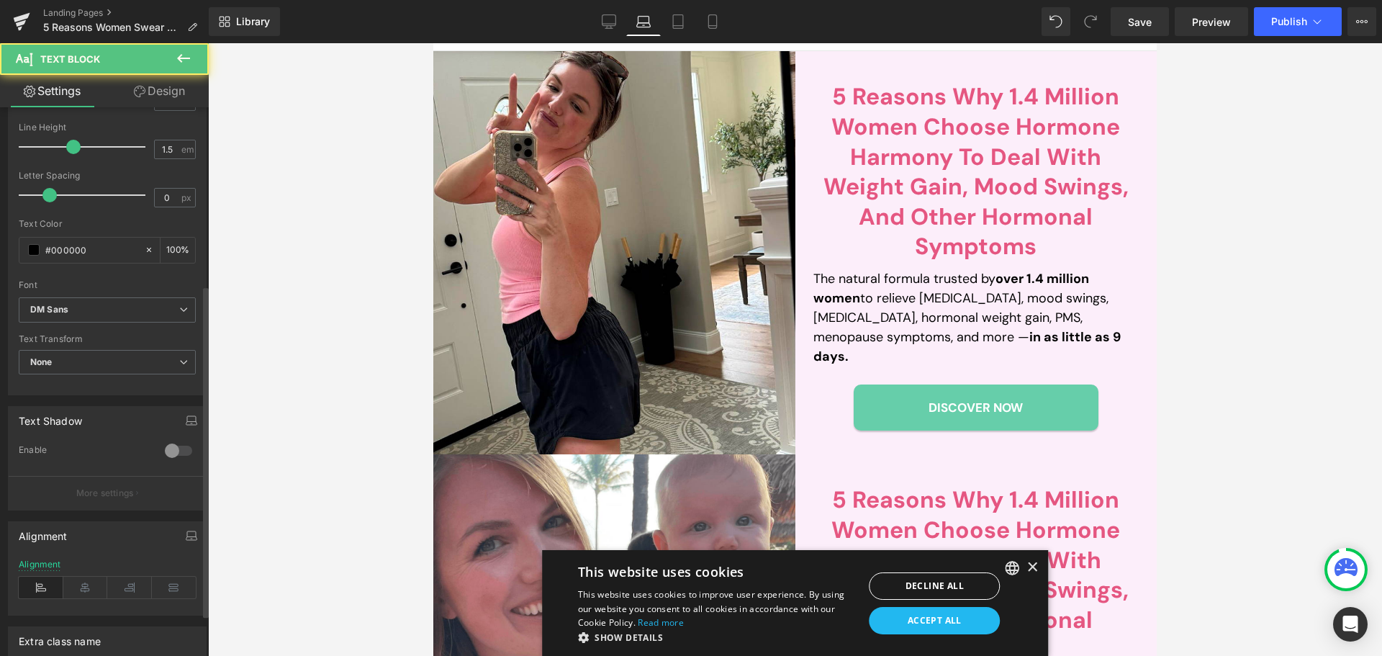
scroll to position [362, 0]
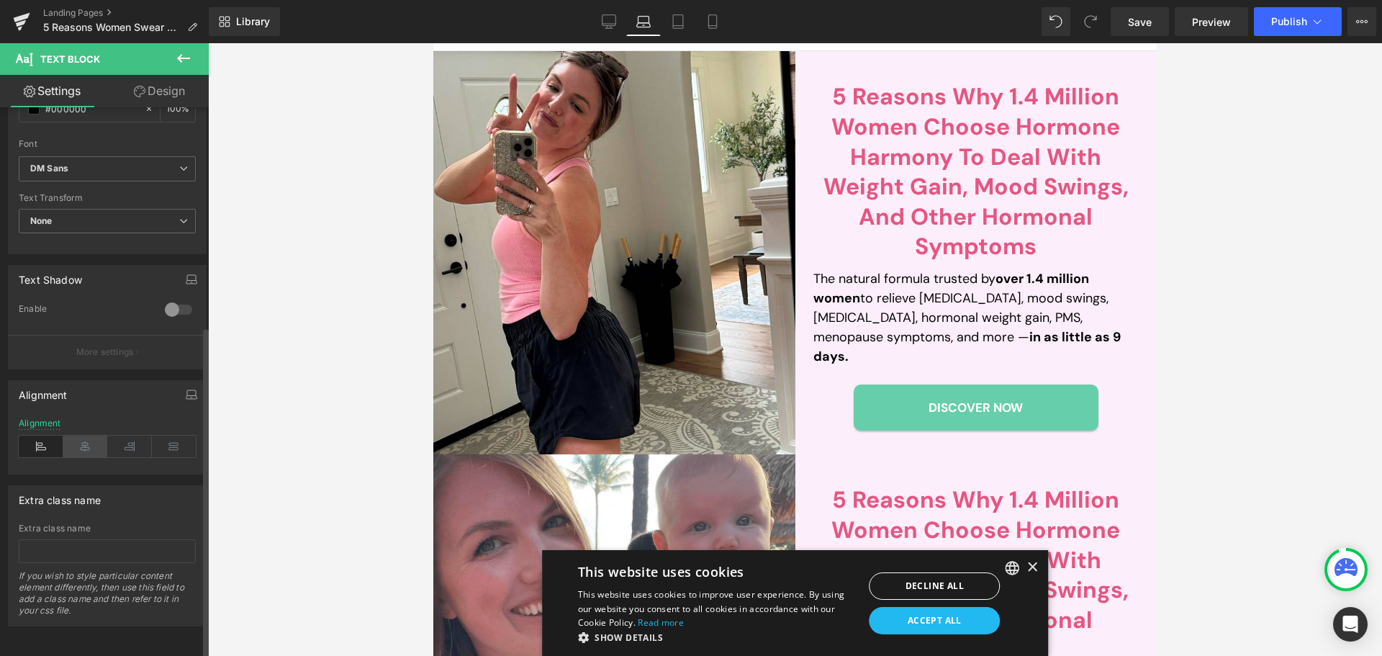
click at [91, 436] on icon at bounding box center [85, 447] width 45 height 22
click at [679, 30] on link "Tablet" at bounding box center [678, 21] width 35 height 29
type input "100"
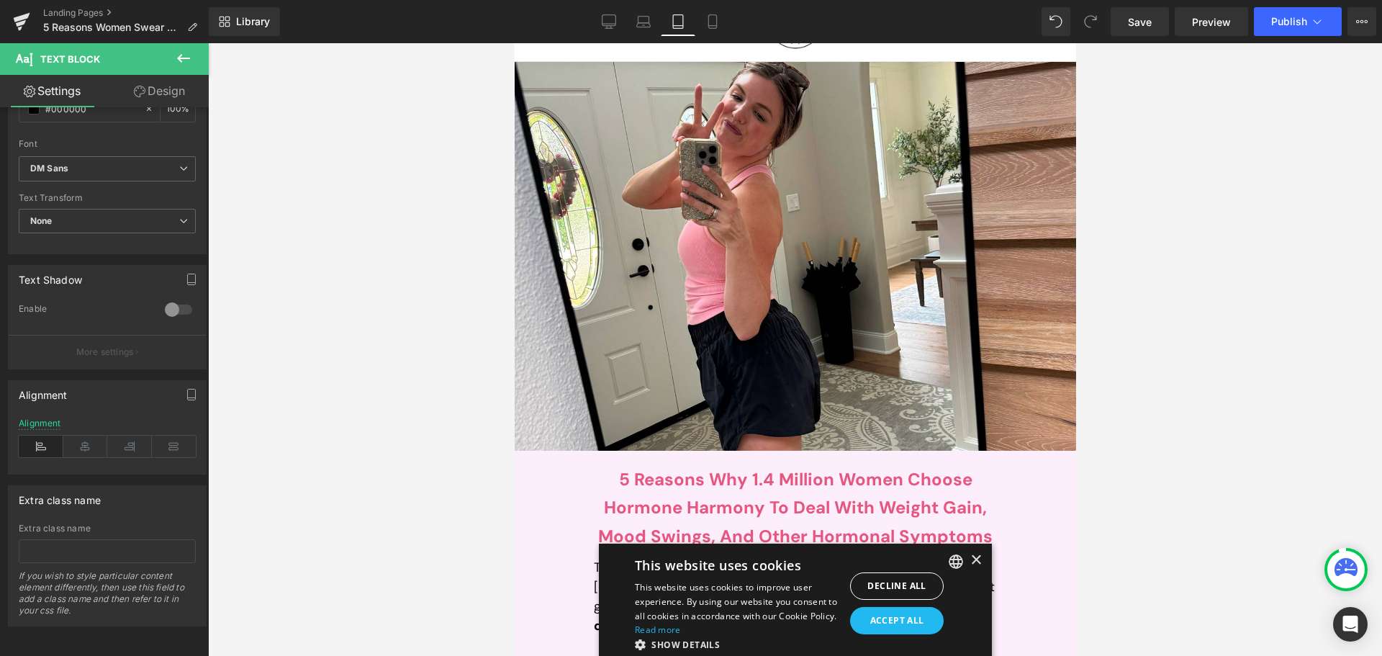
scroll to position [444, 0]
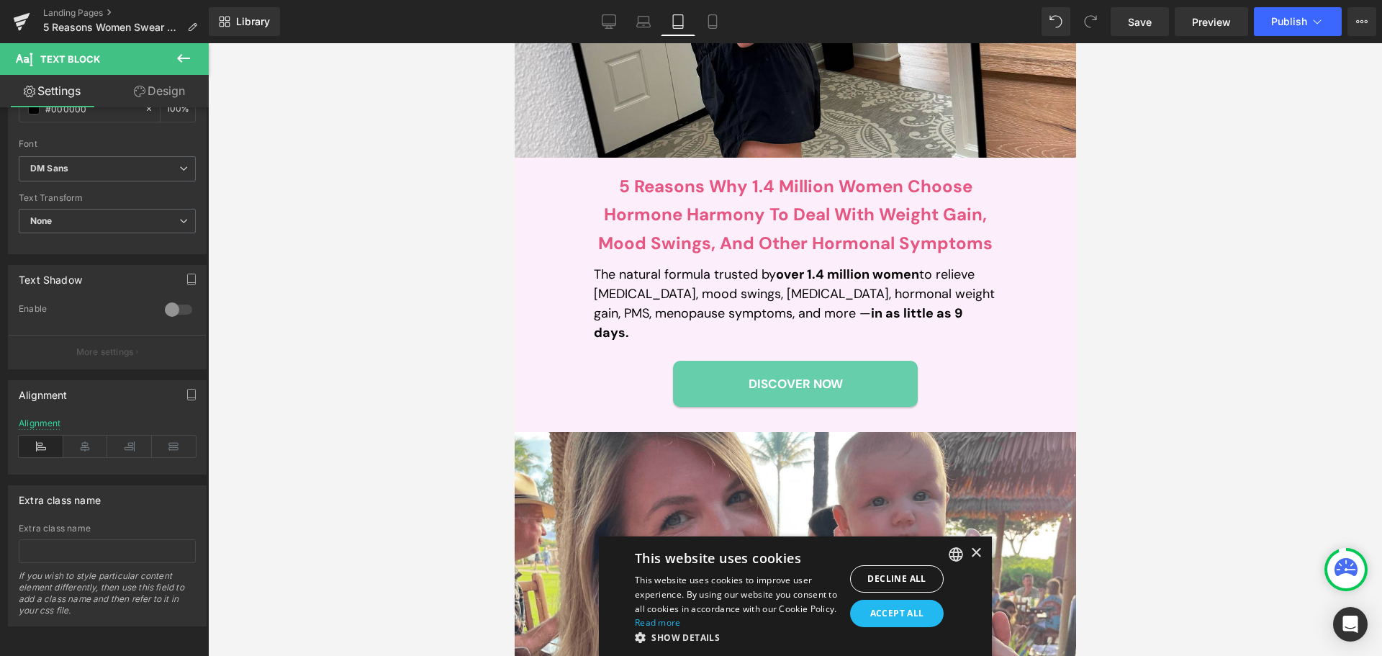
click at [770, 304] on p "The natural formula trusted by over 1.4 million women to relieve [MEDICAL_DATA]…" at bounding box center [794, 304] width 403 height 78
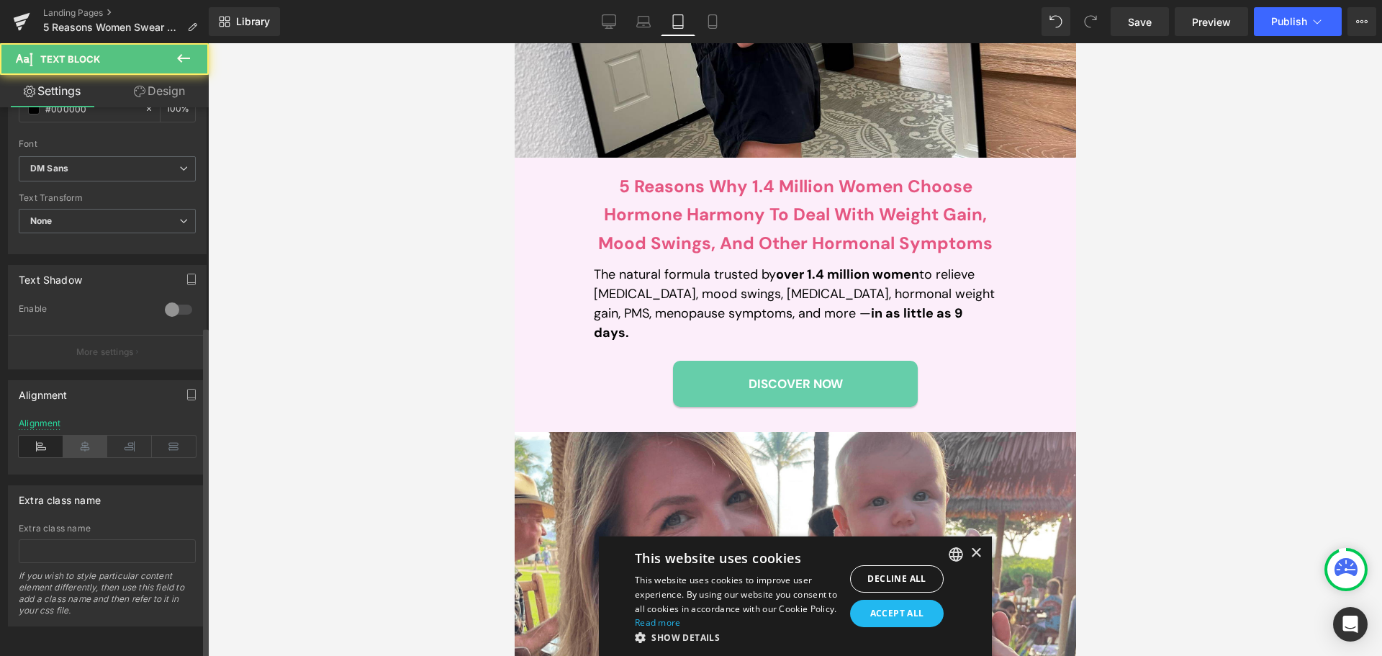
click at [86, 438] on icon at bounding box center [85, 447] width 45 height 22
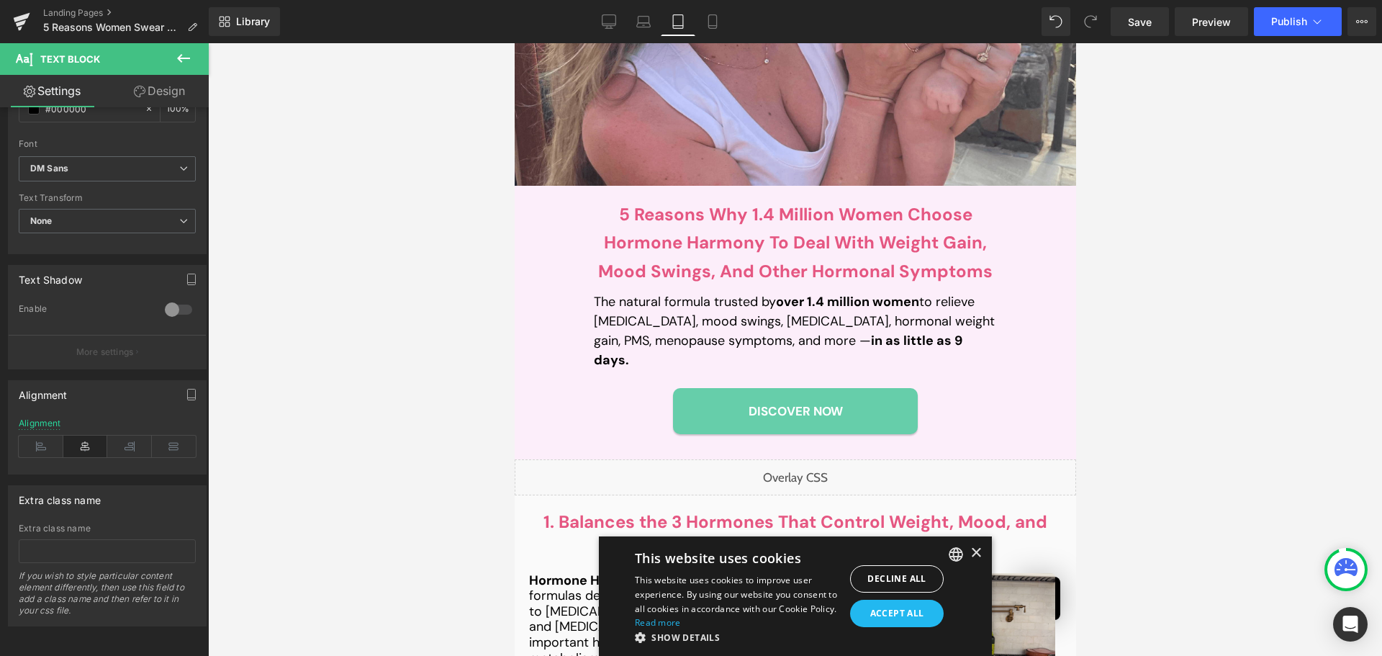
scroll to position [1092, 0]
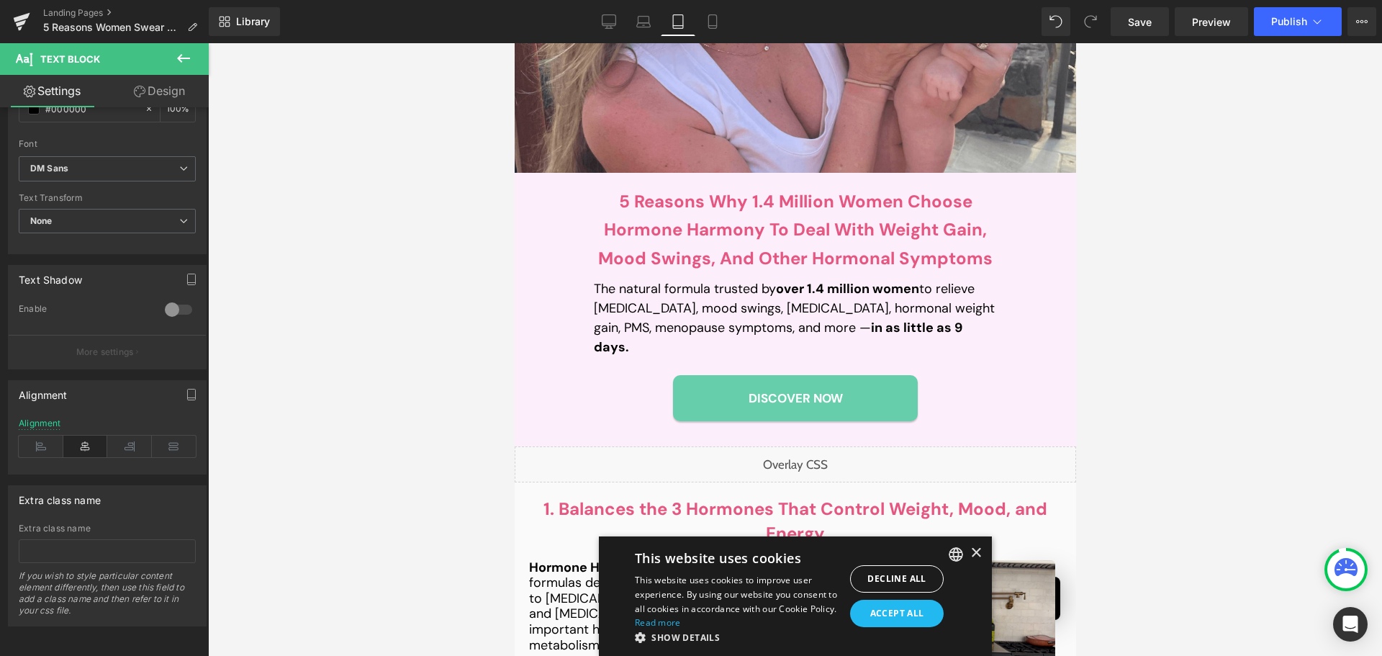
drag, startPoint x: 605, startPoint y: 359, endPoint x: 634, endPoint y: 280, distance: 84.3
click at [634, 280] on p "The natural formula trusted by over 1.4 million women to relieve [MEDICAL_DATA]…" at bounding box center [794, 318] width 403 height 78
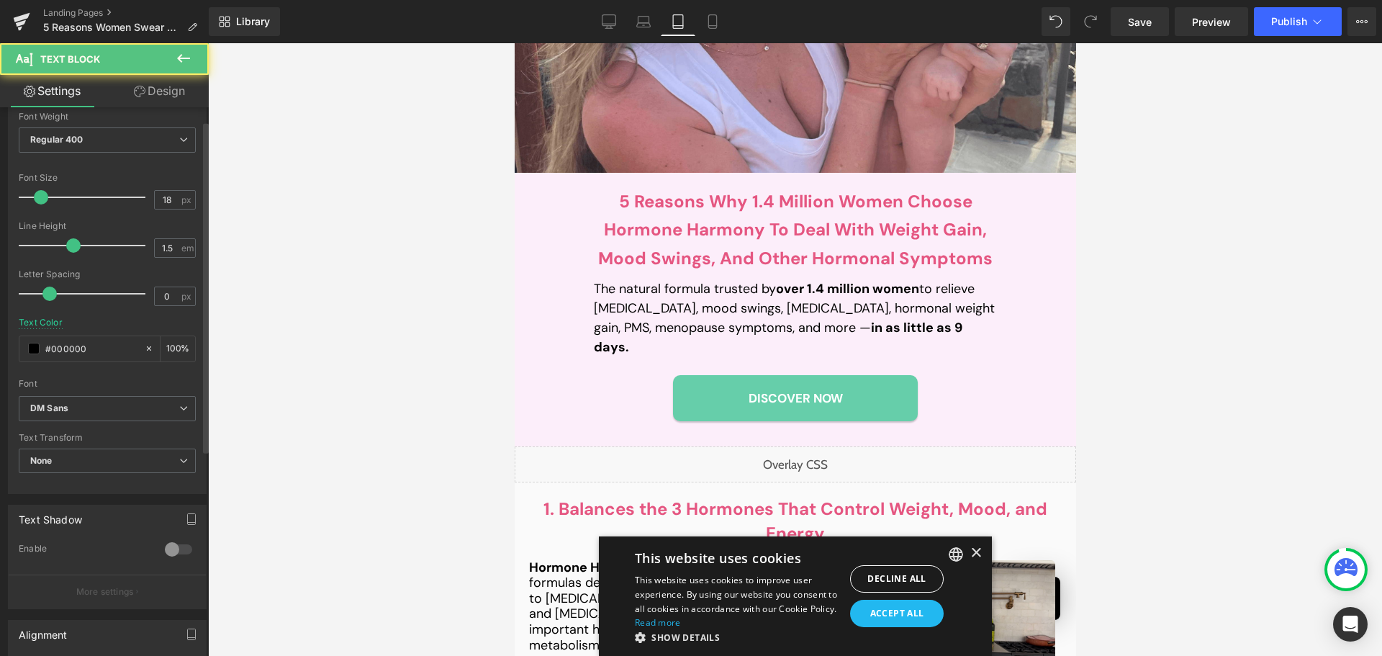
scroll to position [362, 0]
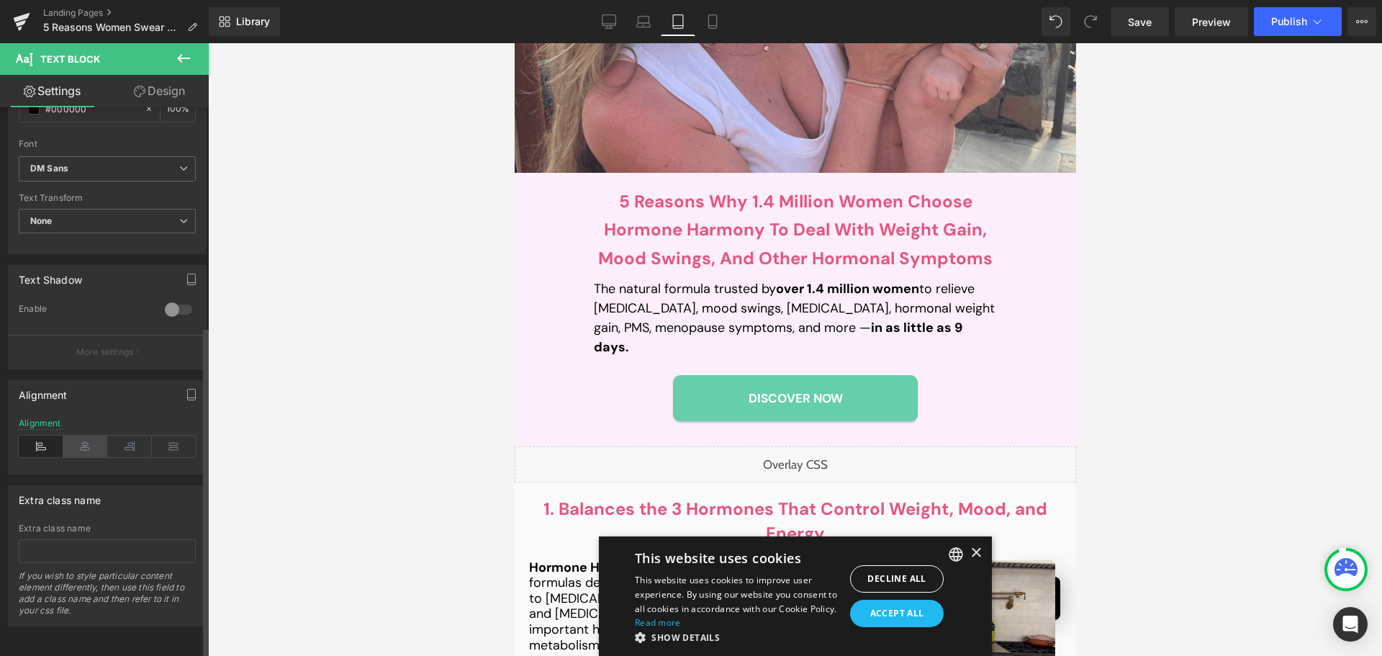
click at [84, 436] on icon at bounding box center [85, 447] width 45 height 22
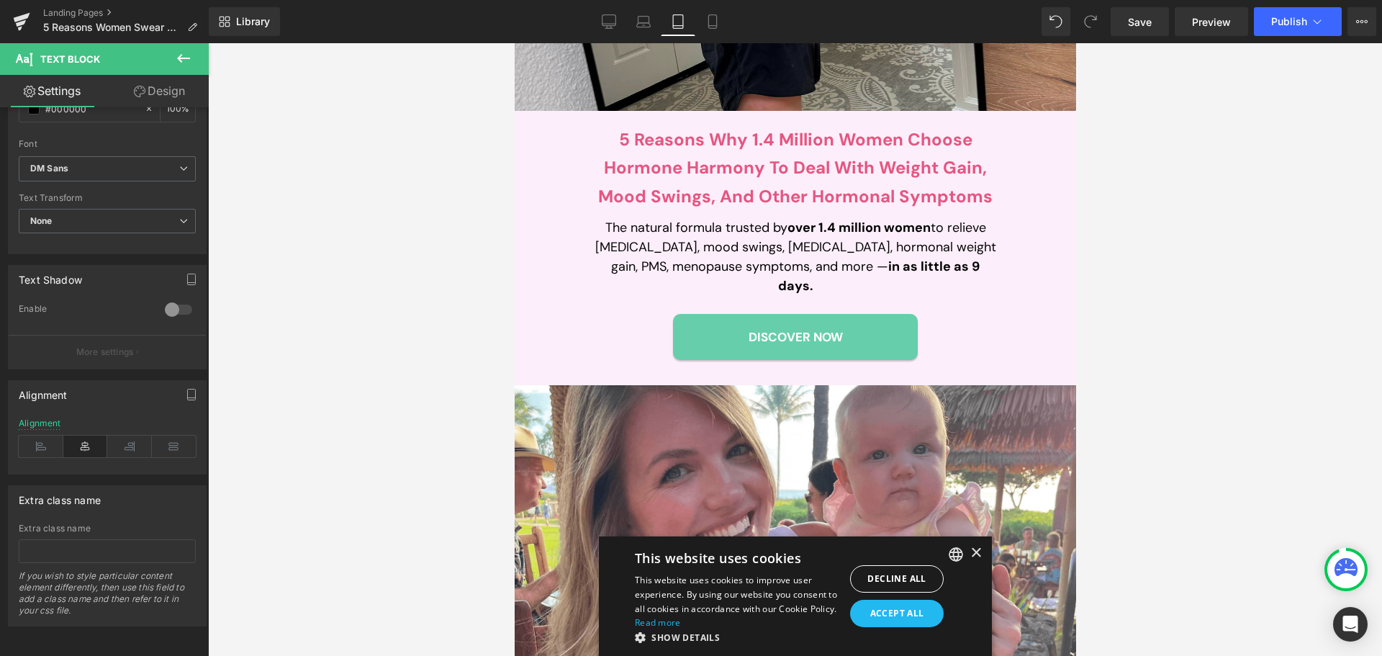
scroll to position [504, 0]
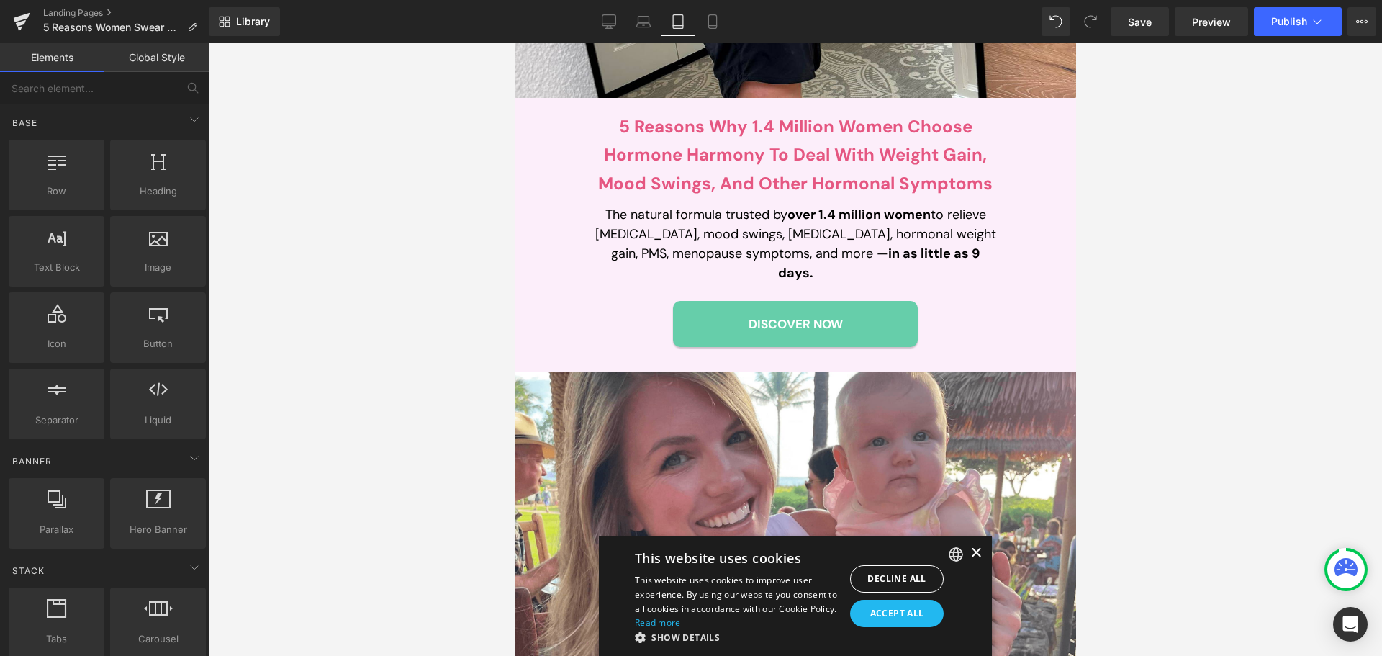
click at [970, 548] on div "×" at bounding box center [975, 553] width 11 height 11
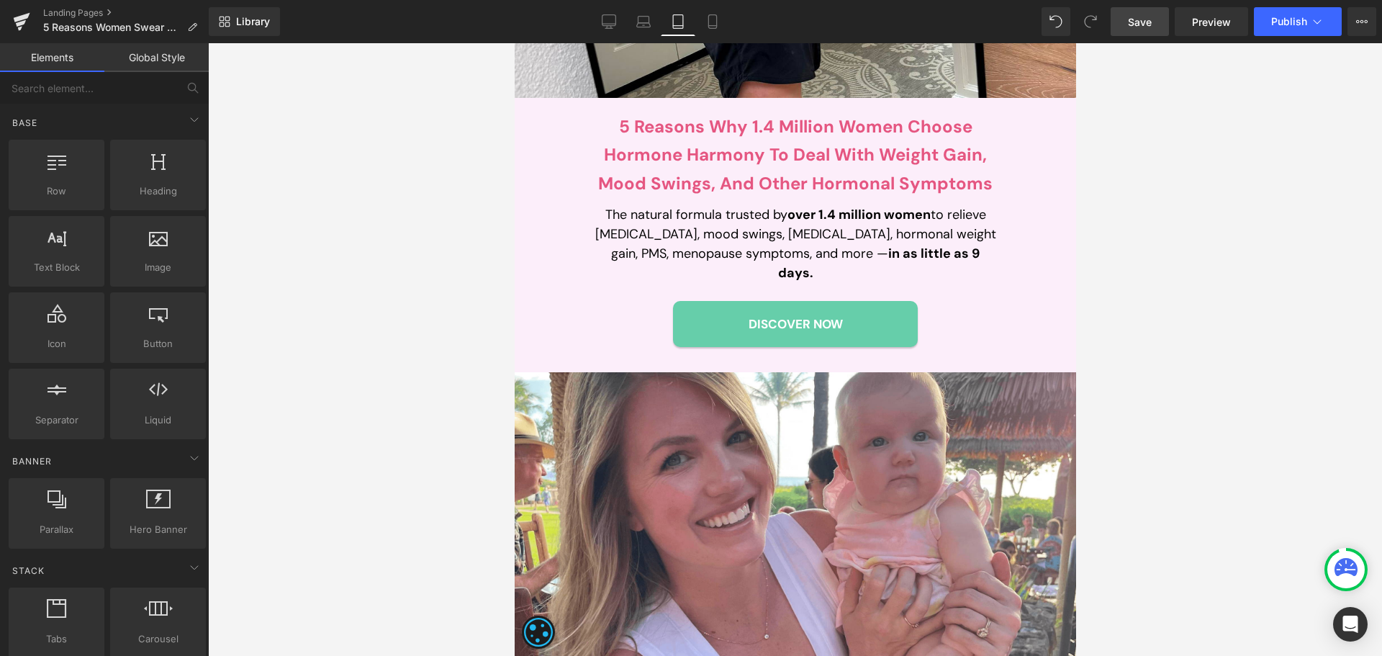
click at [1127, 12] on link "Save" at bounding box center [1140, 21] width 58 height 29
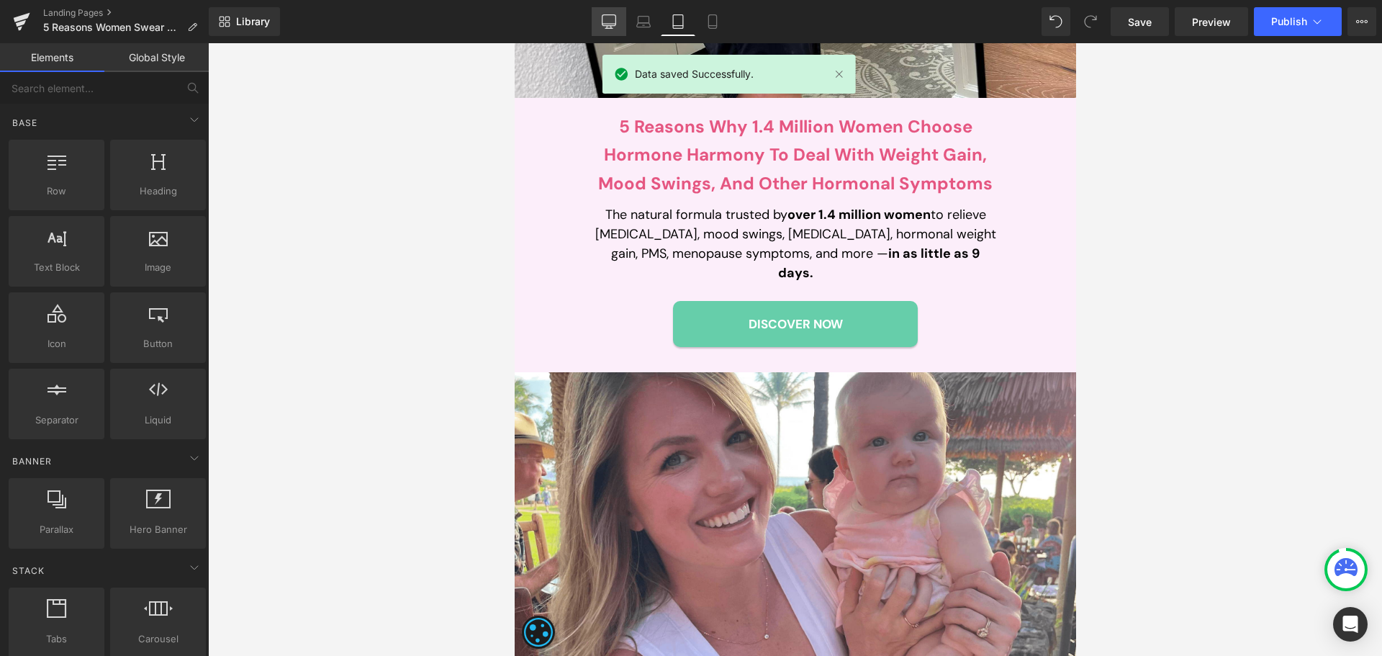
click at [610, 17] on icon at bounding box center [609, 21] width 14 height 14
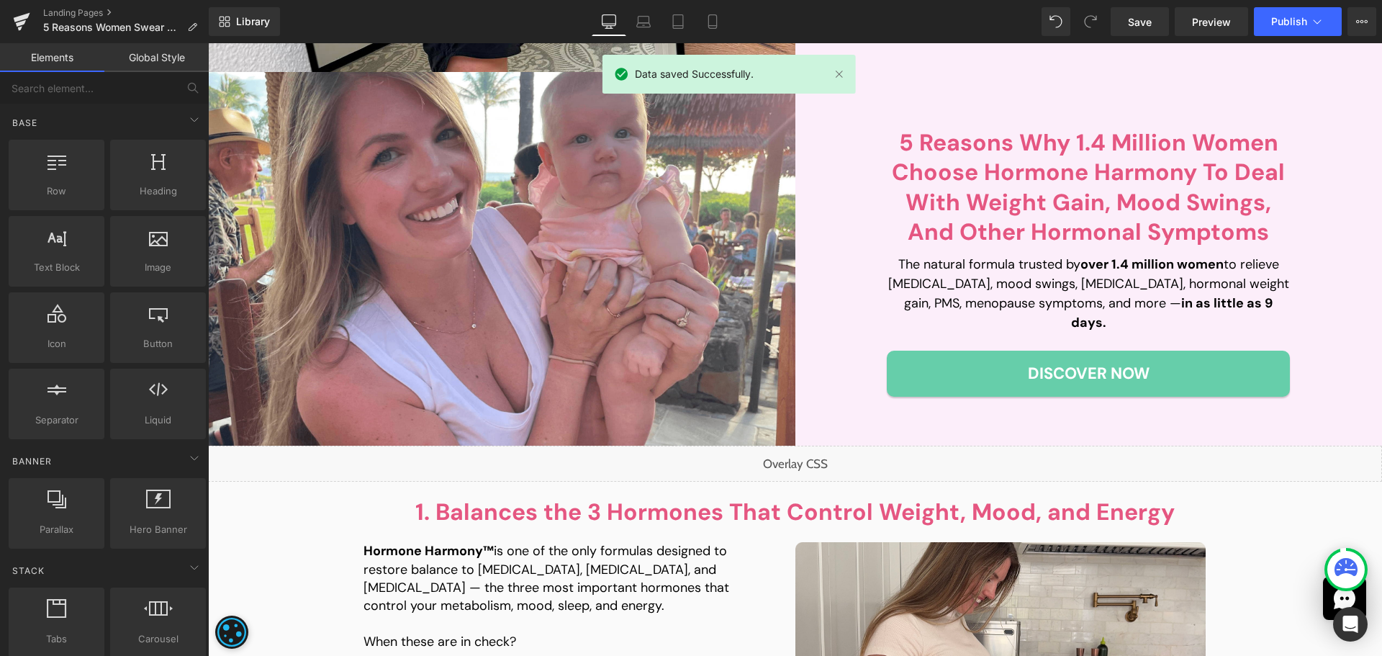
scroll to position [533, 0]
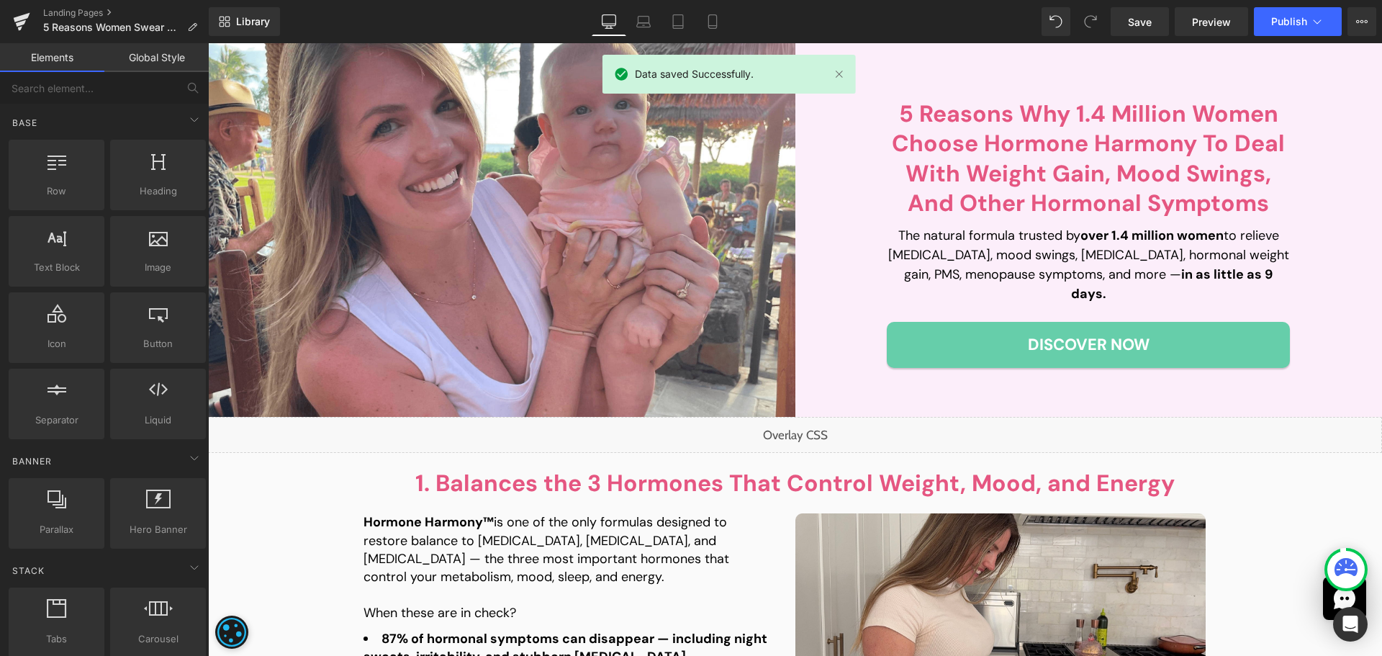
click at [677, 16] on icon at bounding box center [678, 21] width 14 height 14
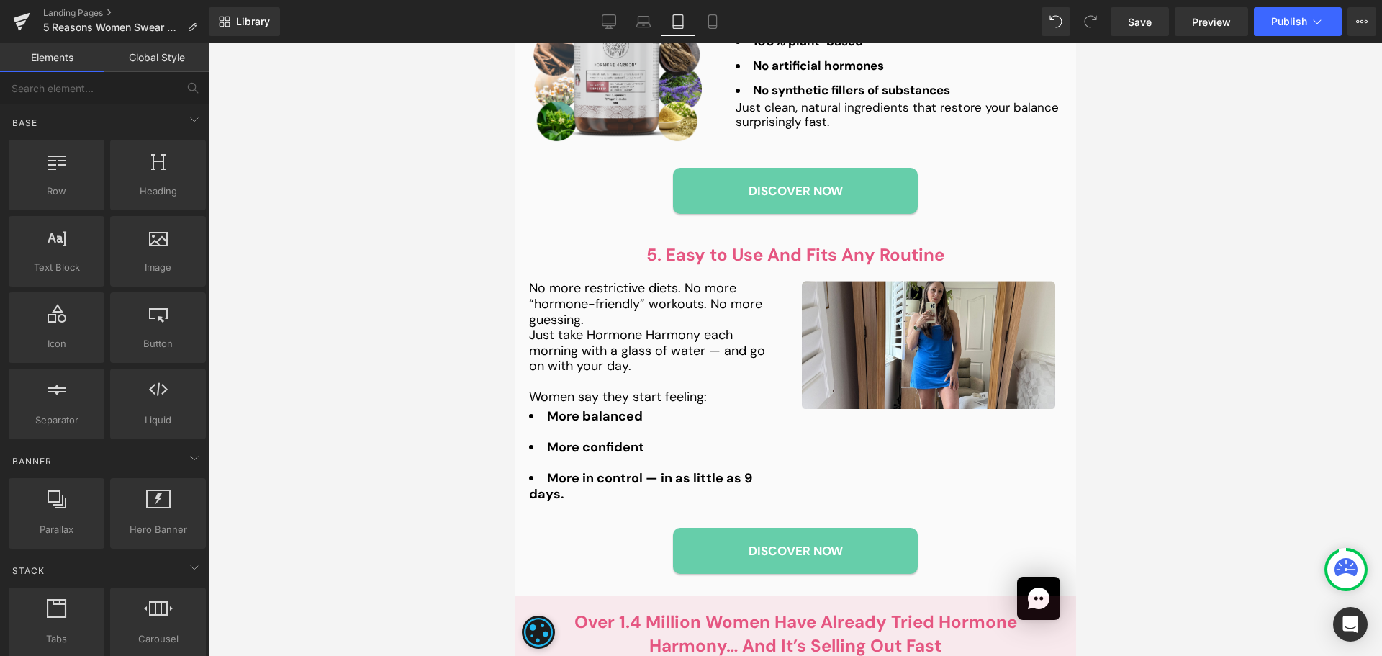
scroll to position [3040, 0]
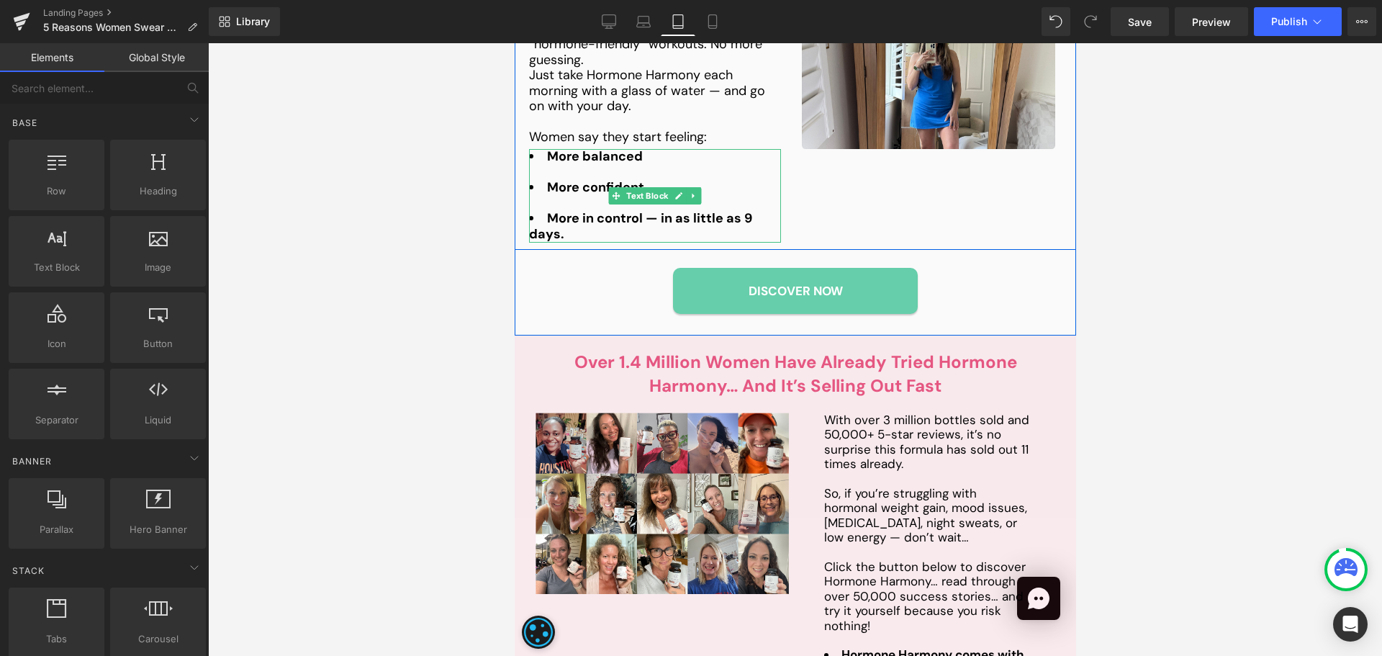
click at [650, 209] on strong "More in control — in as little as 9 days." at bounding box center [639, 225] width 223 height 33
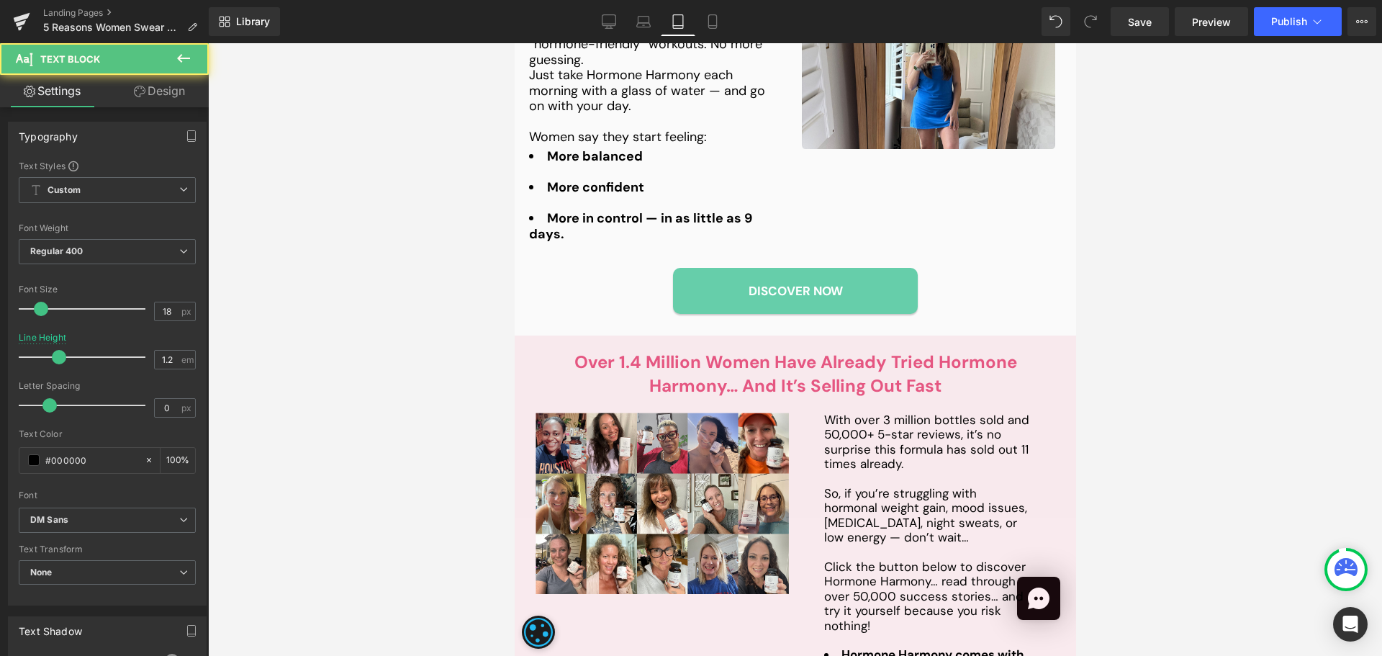
click at [149, 97] on link "Design" at bounding box center [159, 91] width 104 height 32
click at [0, 0] on div "Spacing" at bounding box center [0, 0] width 0 height 0
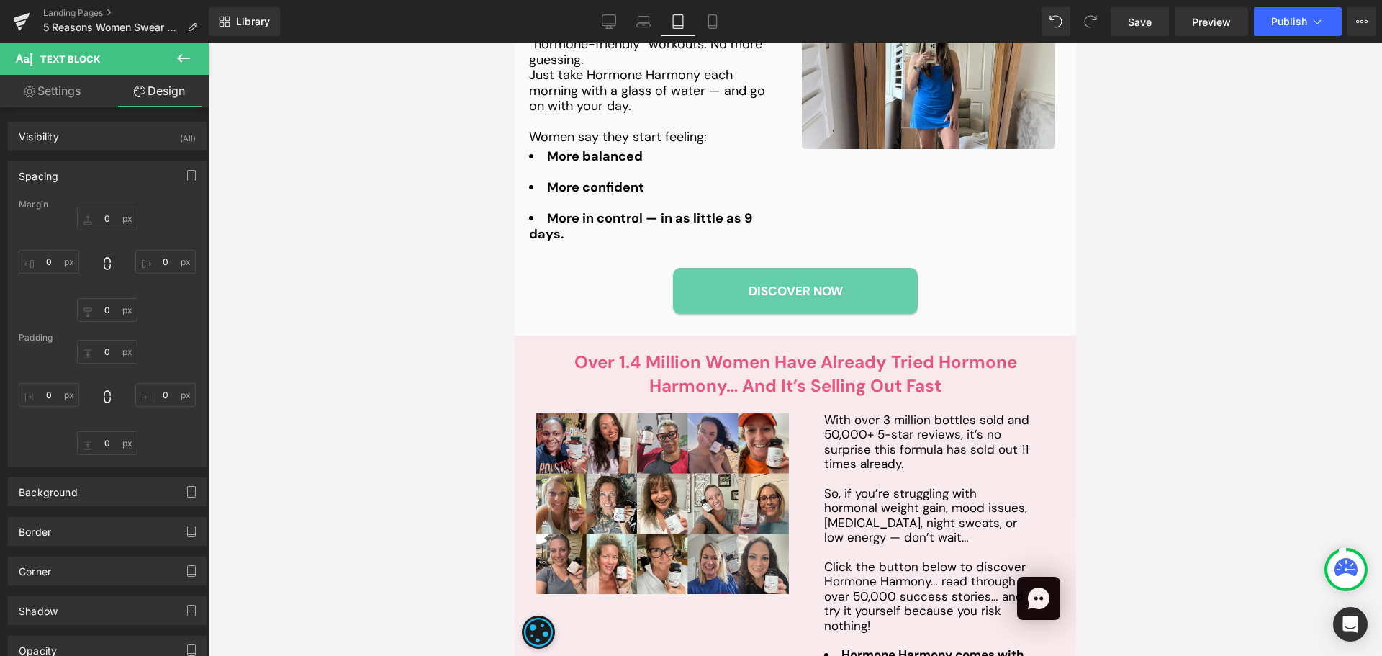
type input "0"
type input "20"
type input "0"
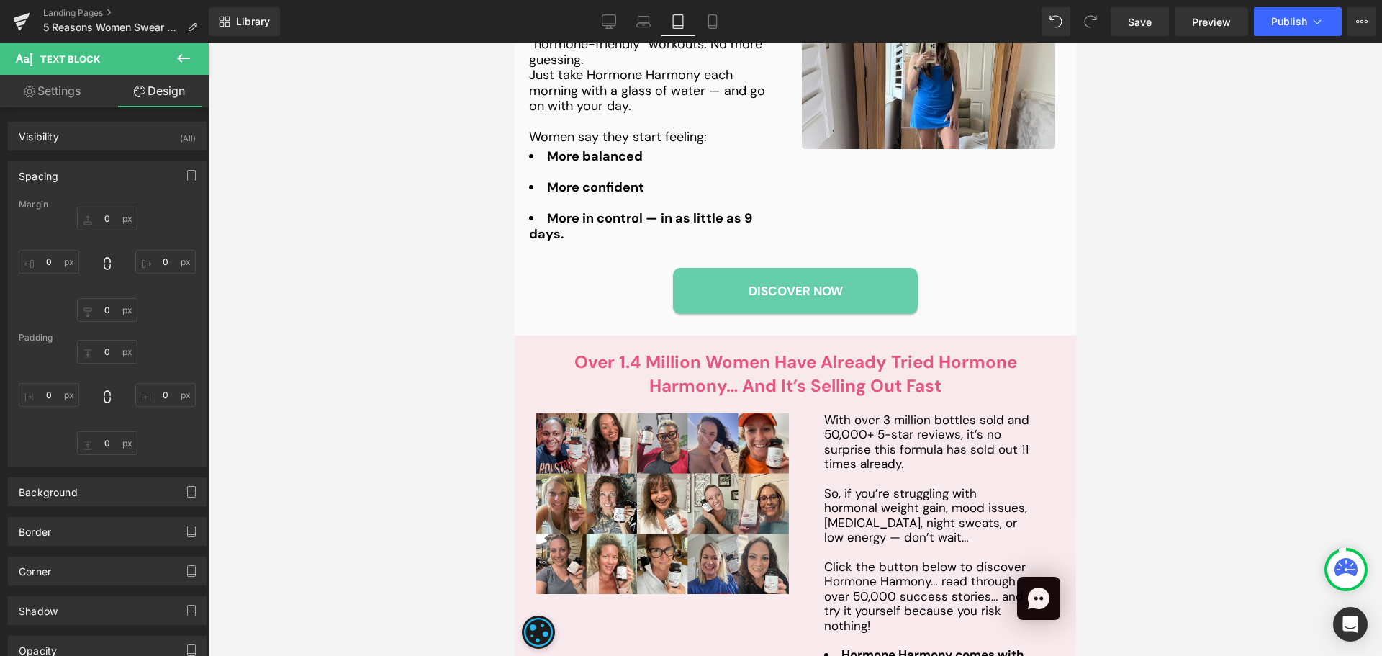
type input "0"
click at [152, 263] on input "20" at bounding box center [165, 262] width 60 height 24
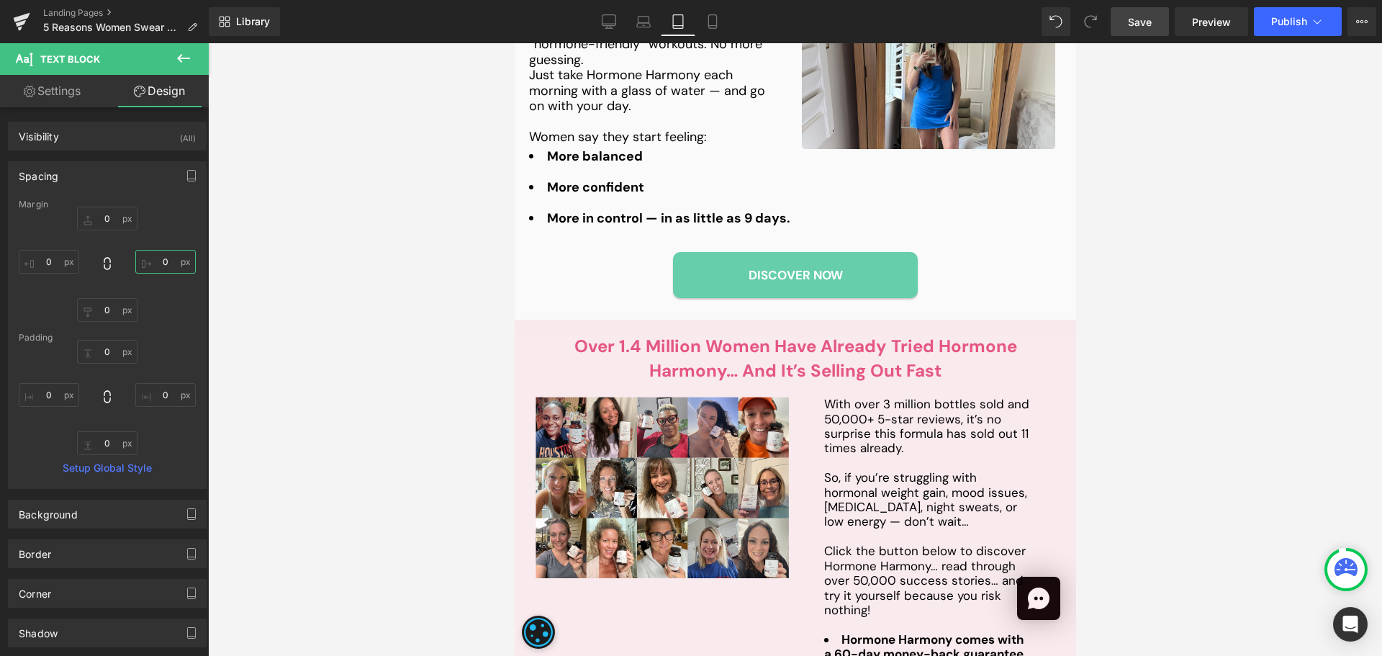
type input "0"
click at [1142, 18] on span "Save" at bounding box center [1140, 21] width 24 height 15
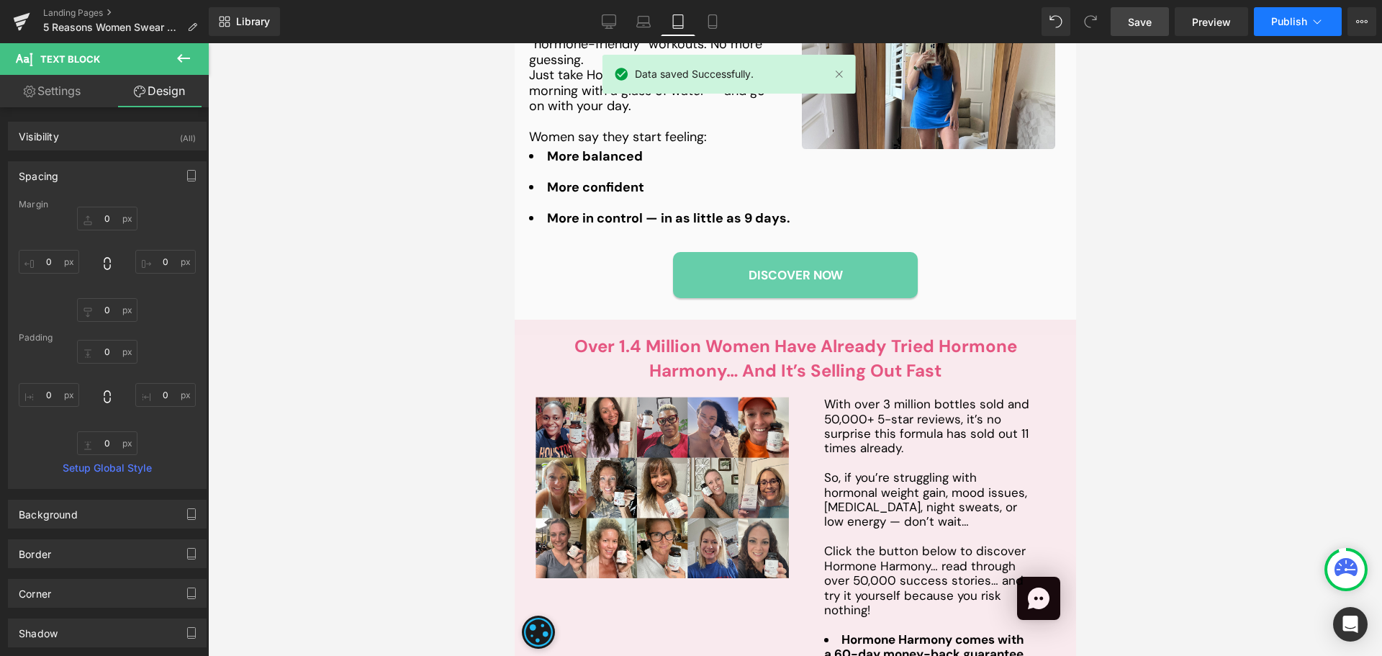
click at [1286, 30] on button "Publish" at bounding box center [1298, 21] width 88 height 29
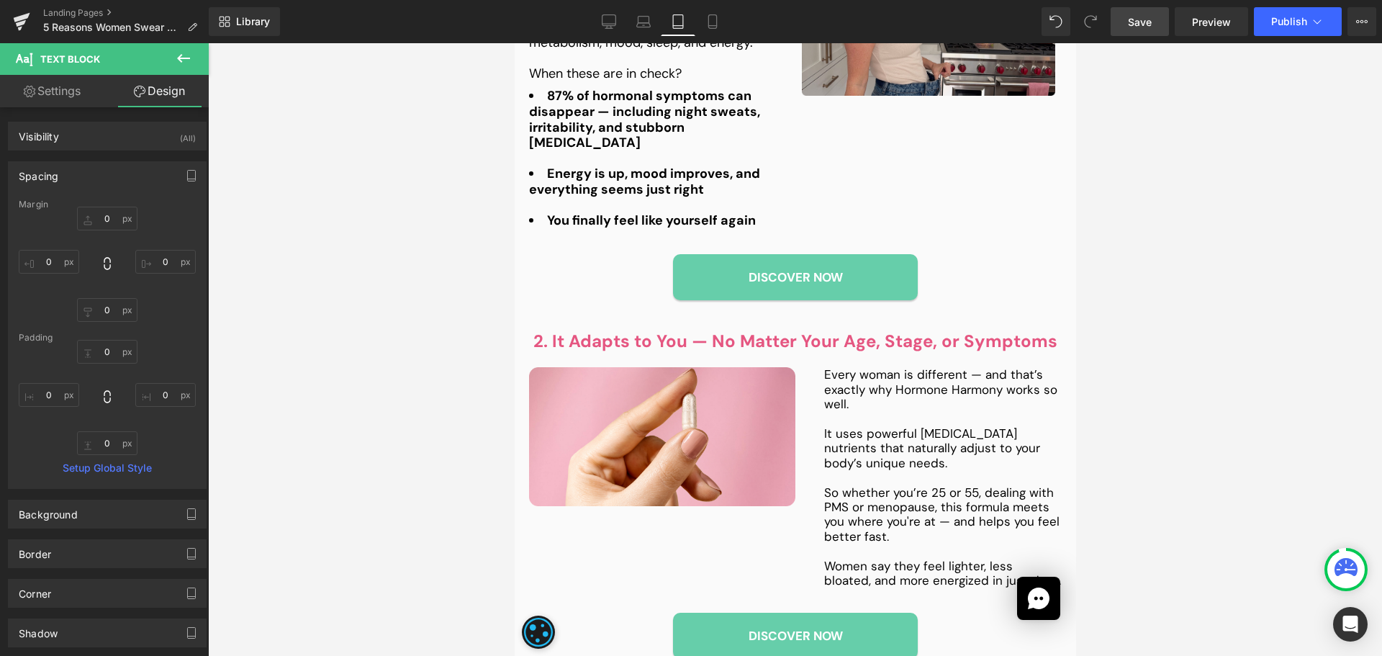
scroll to position [1456, 0]
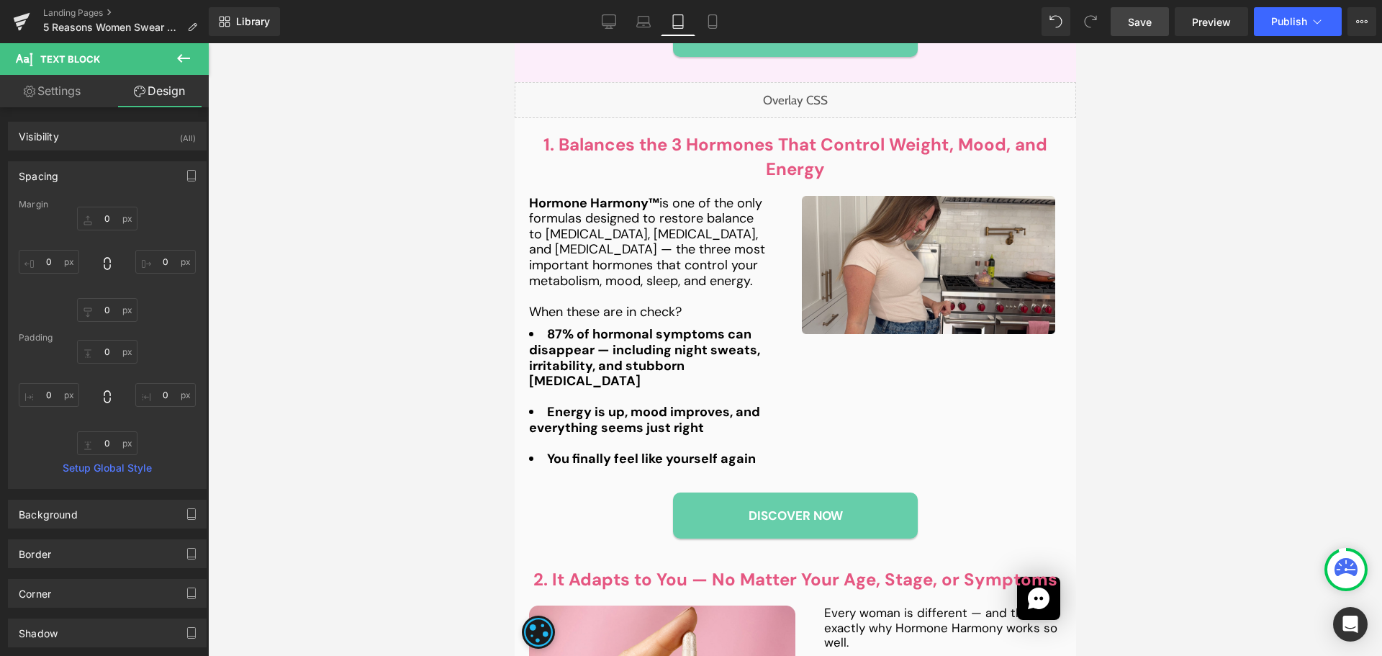
click at [1137, 27] on span "Save" at bounding box center [1140, 21] width 24 height 15
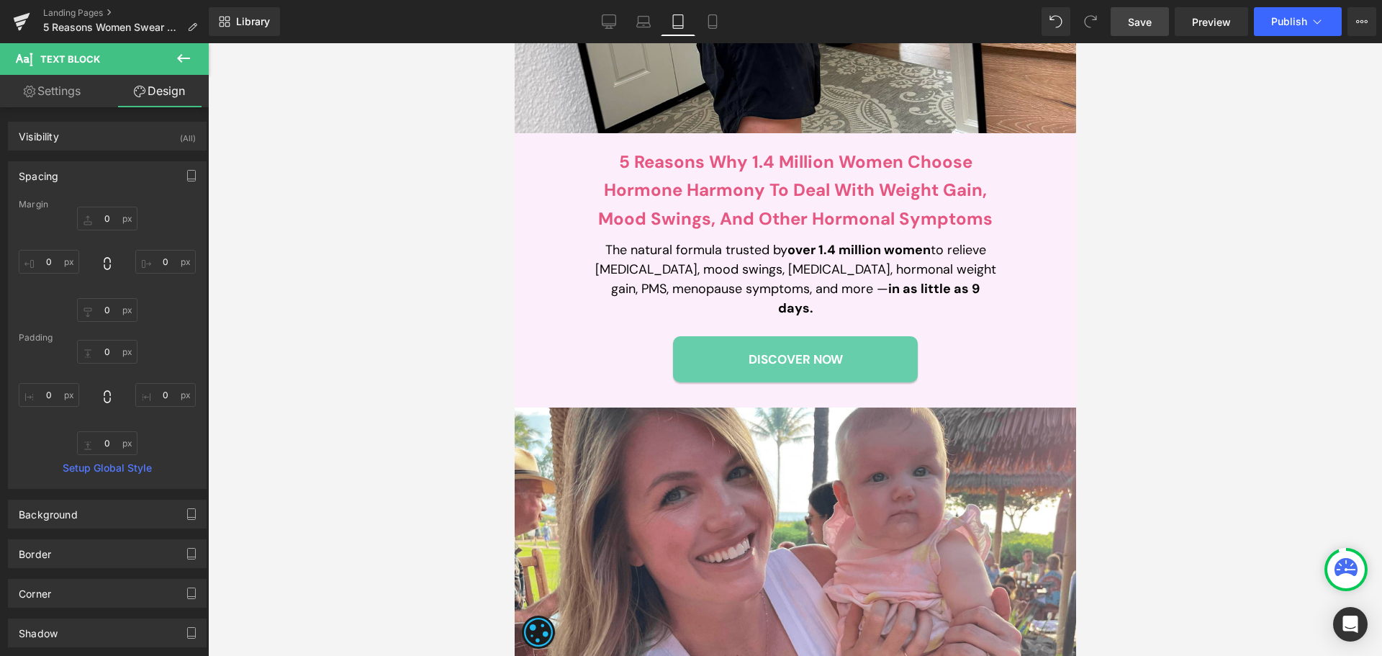
scroll to position [449, 0]
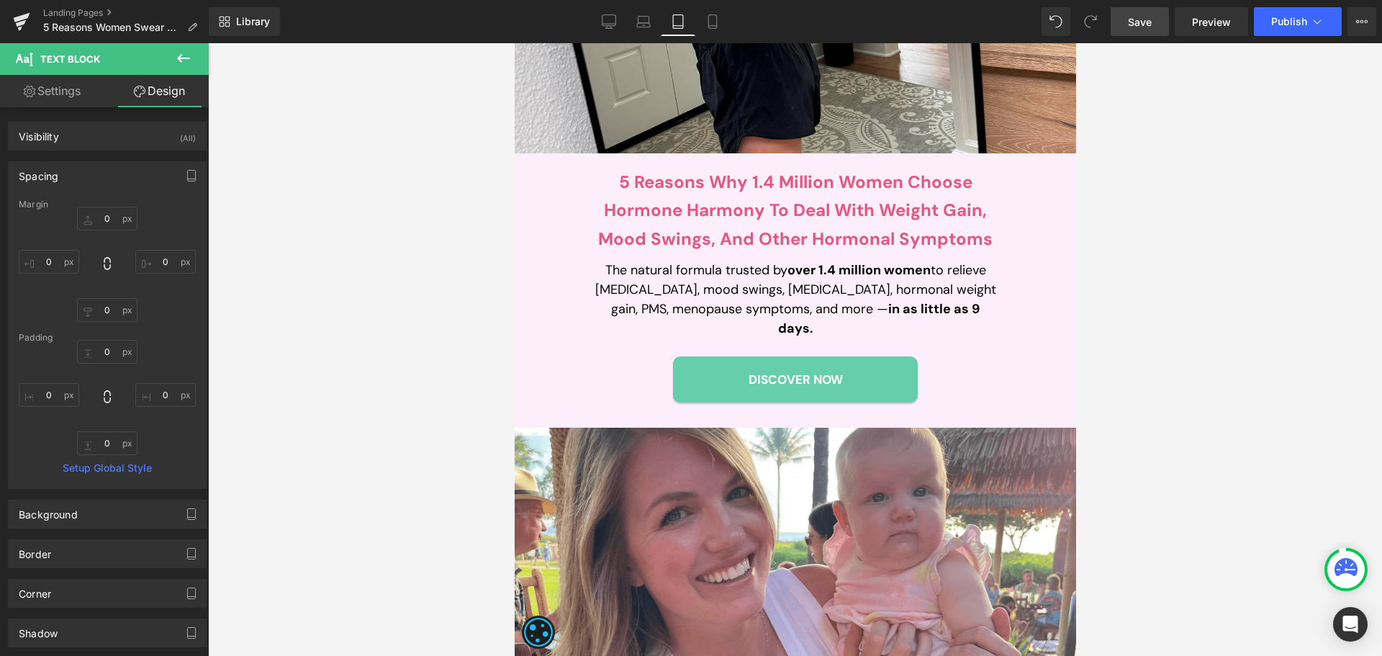
drag, startPoint x: 599, startPoint y: 18, endPoint x: 619, endPoint y: 0, distance: 27.0
click at [599, 18] on link "Desktop" at bounding box center [609, 21] width 35 height 29
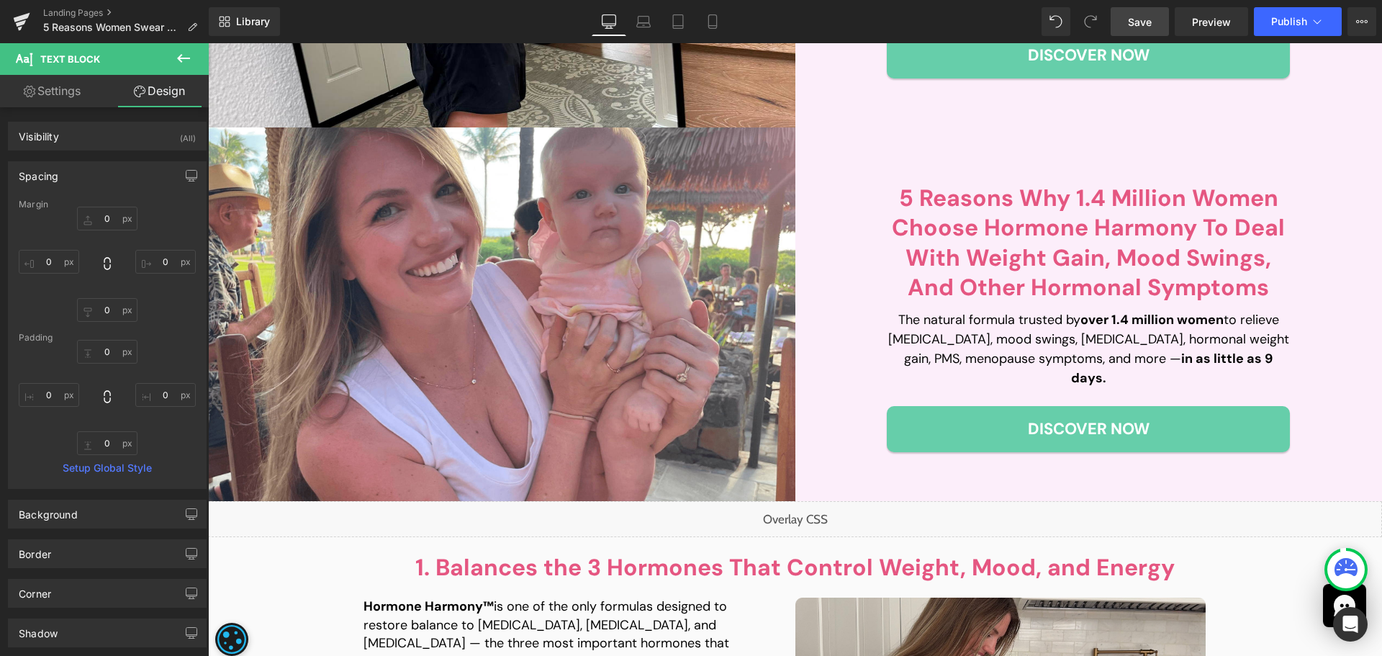
type input "0"
type input "30"
type input "0"
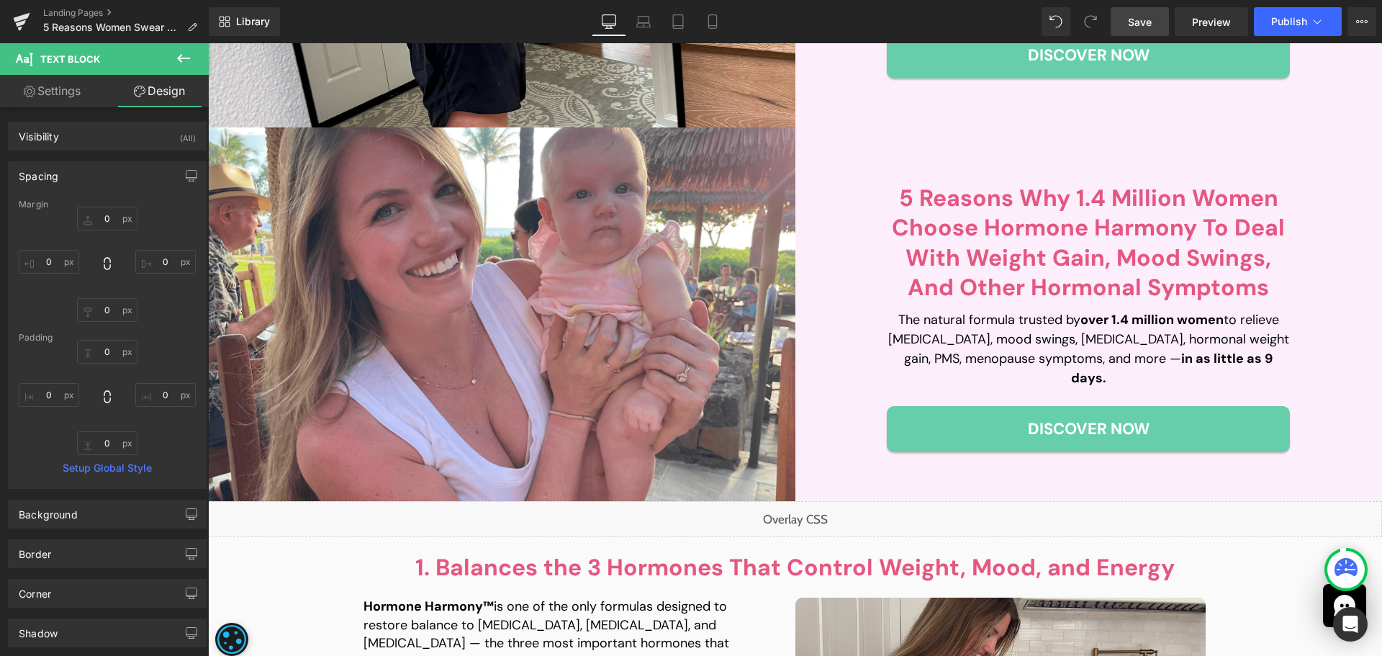
type input "0"
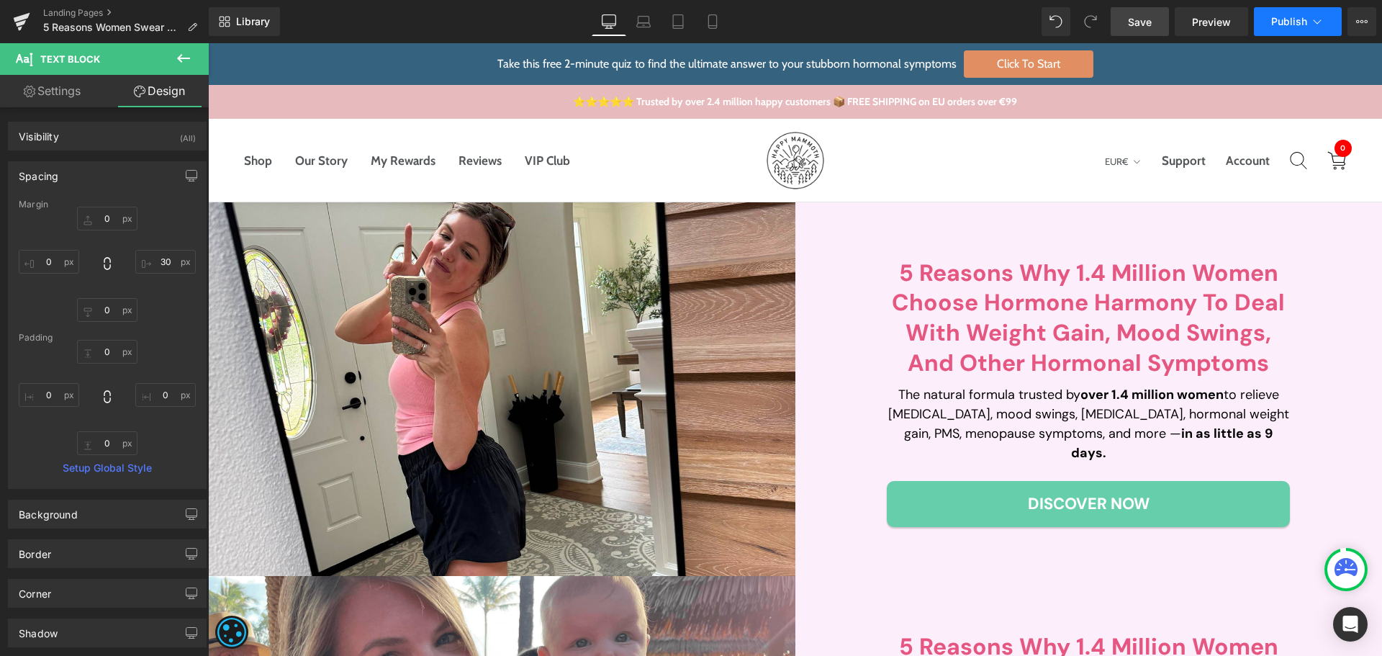
click at [1313, 13] on button "Publish" at bounding box center [1298, 21] width 88 height 29
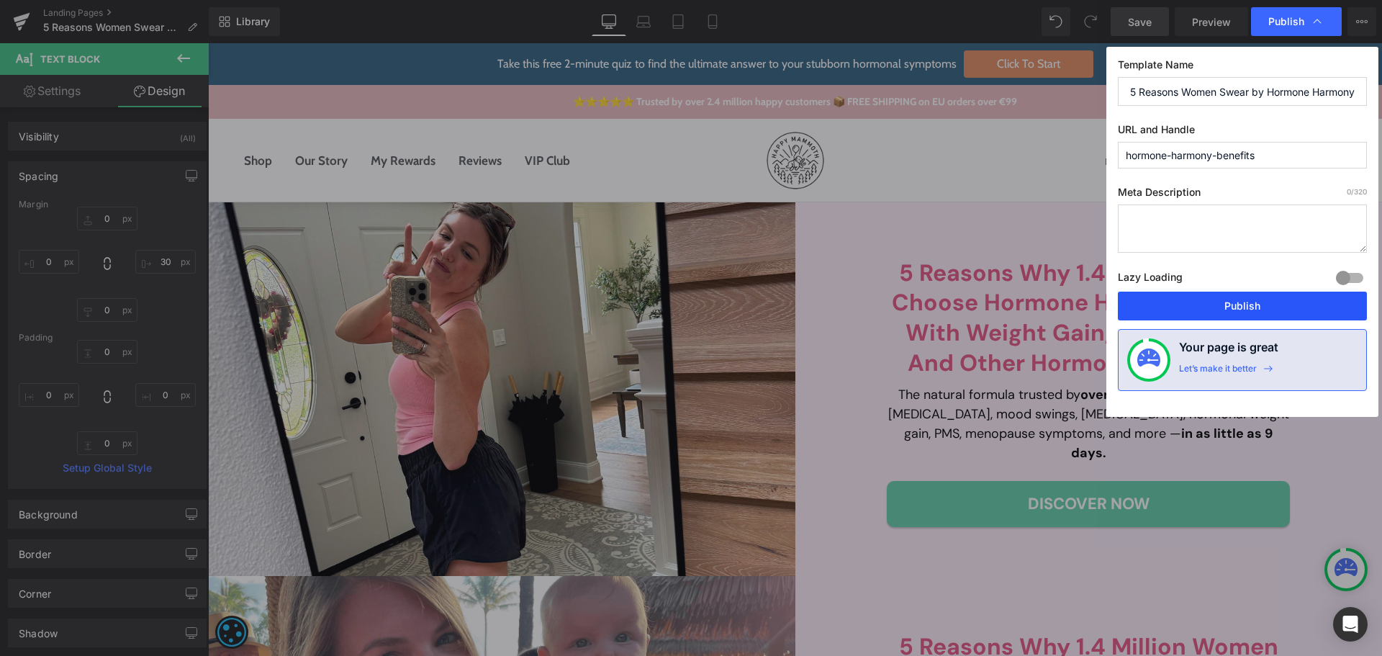
click at [1215, 296] on button "Publish" at bounding box center [1242, 306] width 249 height 29
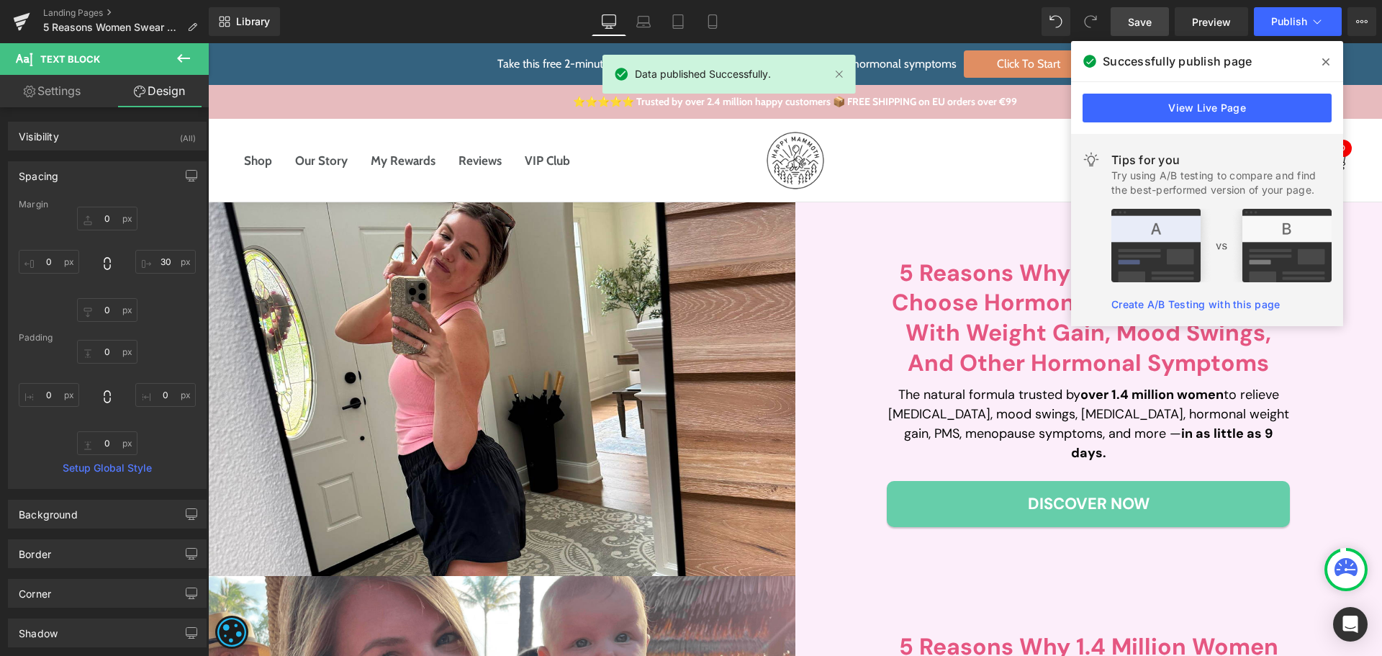
click at [1323, 65] on icon at bounding box center [1325, 61] width 7 height 7
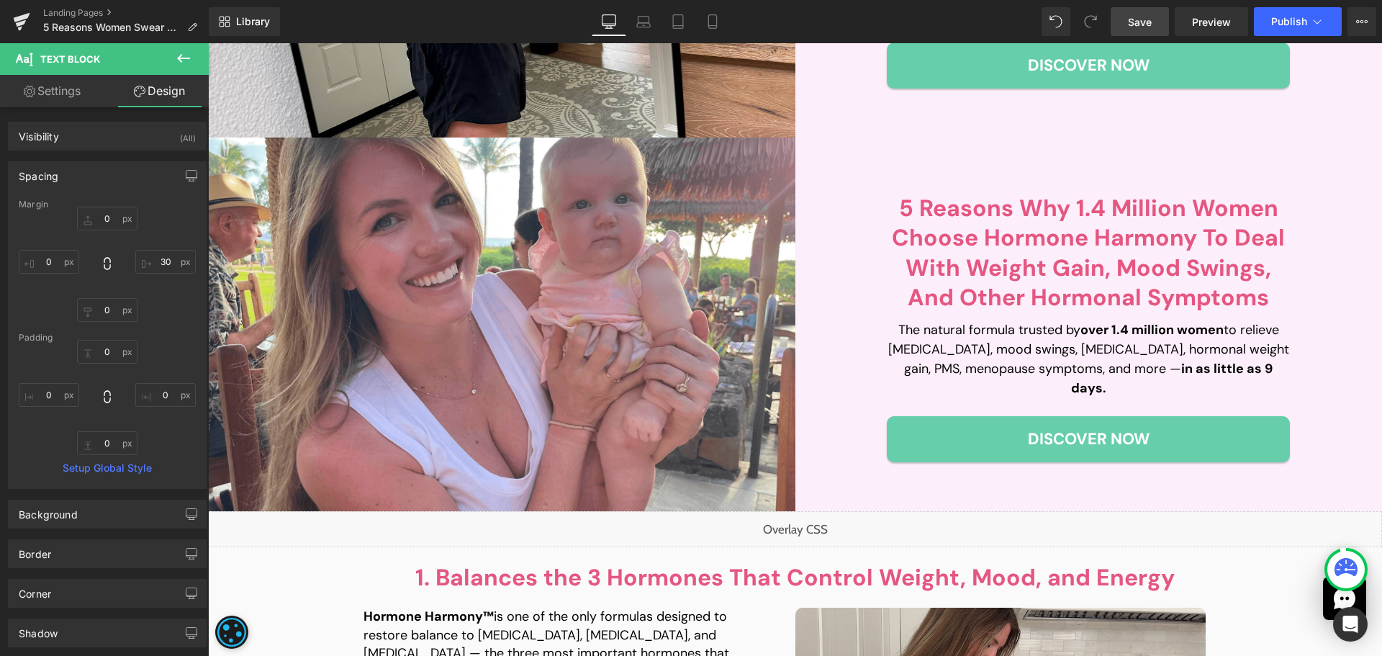
scroll to position [504, 0]
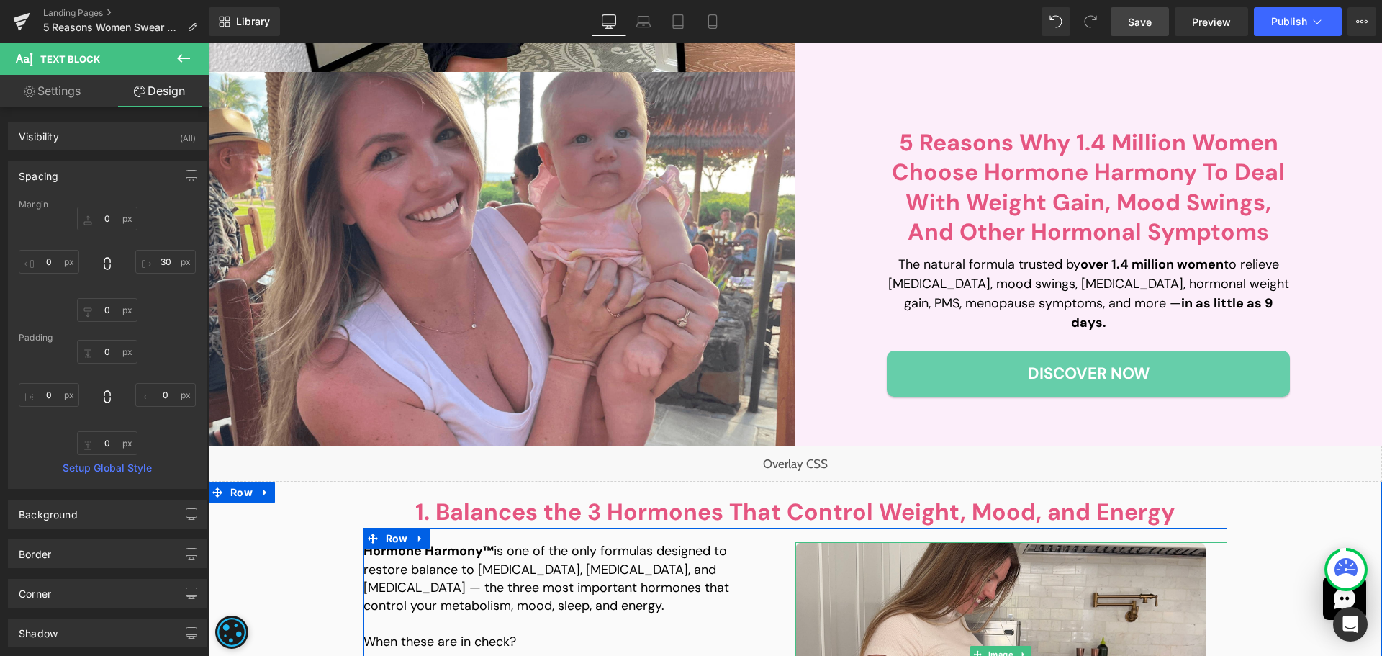
click at [898, 487] on div "1. Balances the 3 Hormones That Control Weight, Mood, and Energy Heading 1. Bal…" at bounding box center [795, 666] width 1174 height 368
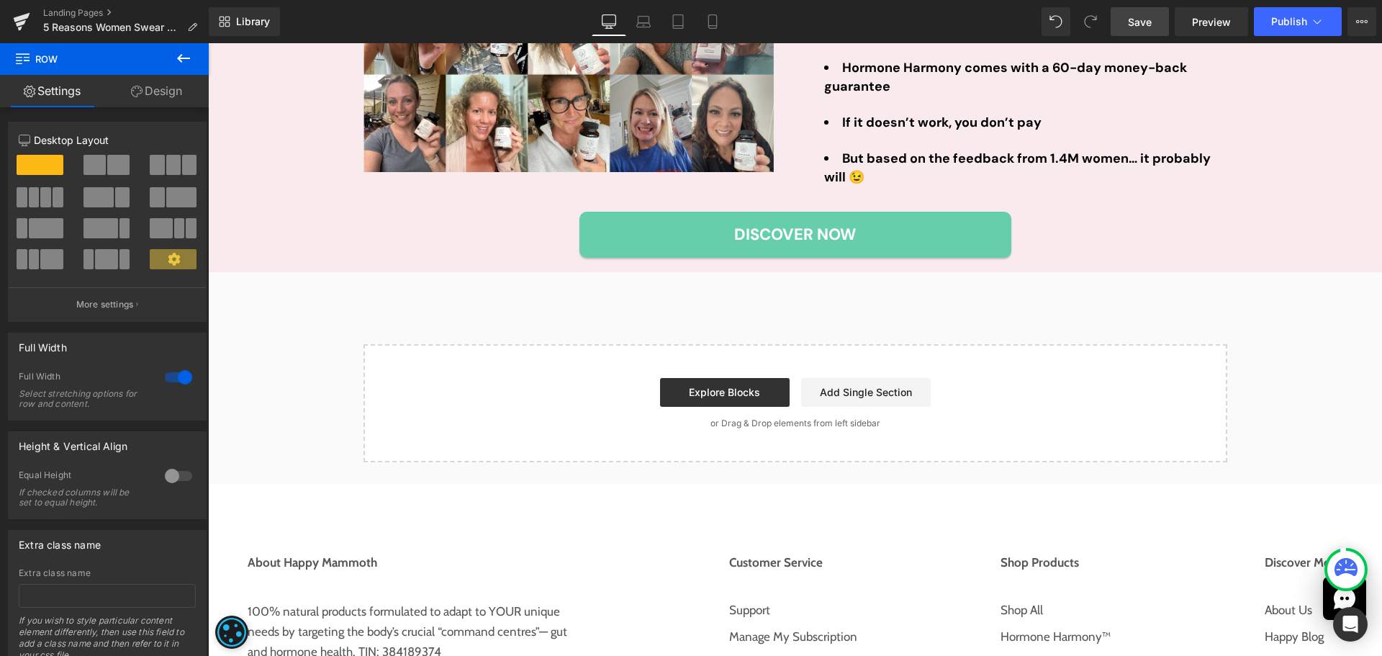
scroll to position [3016, 0]
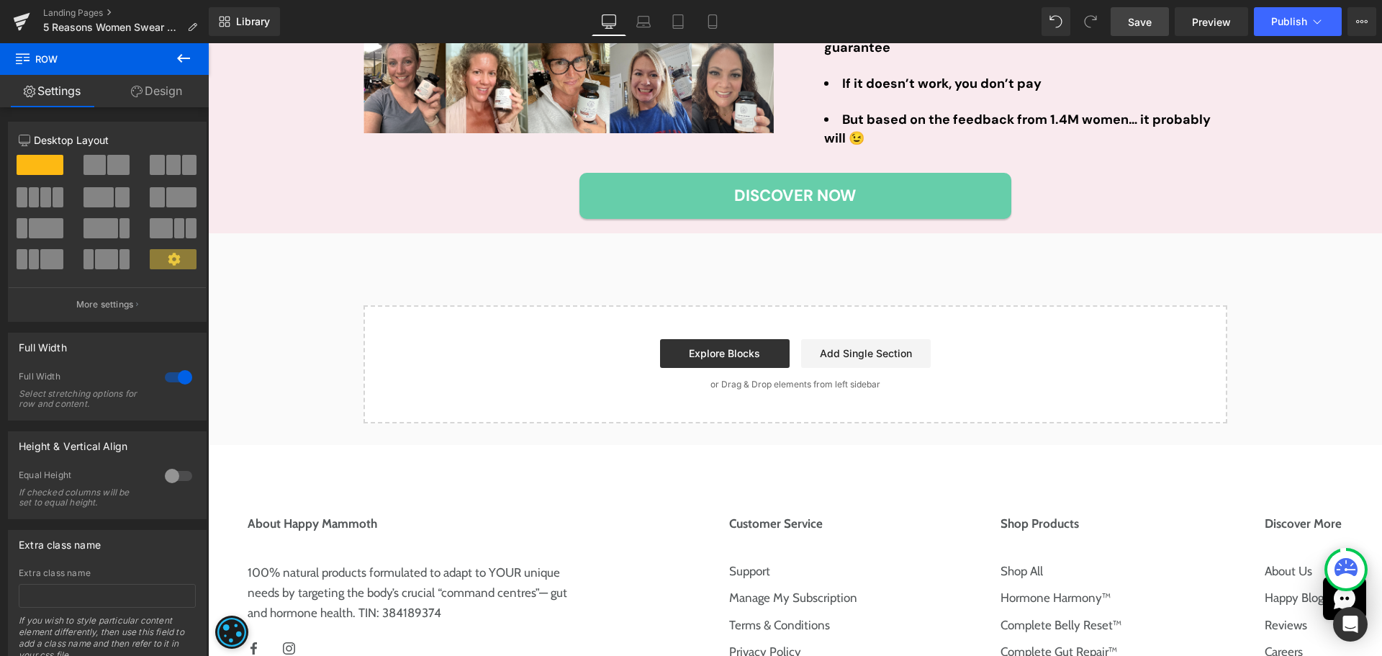
click at [187, 55] on icon at bounding box center [183, 58] width 17 height 17
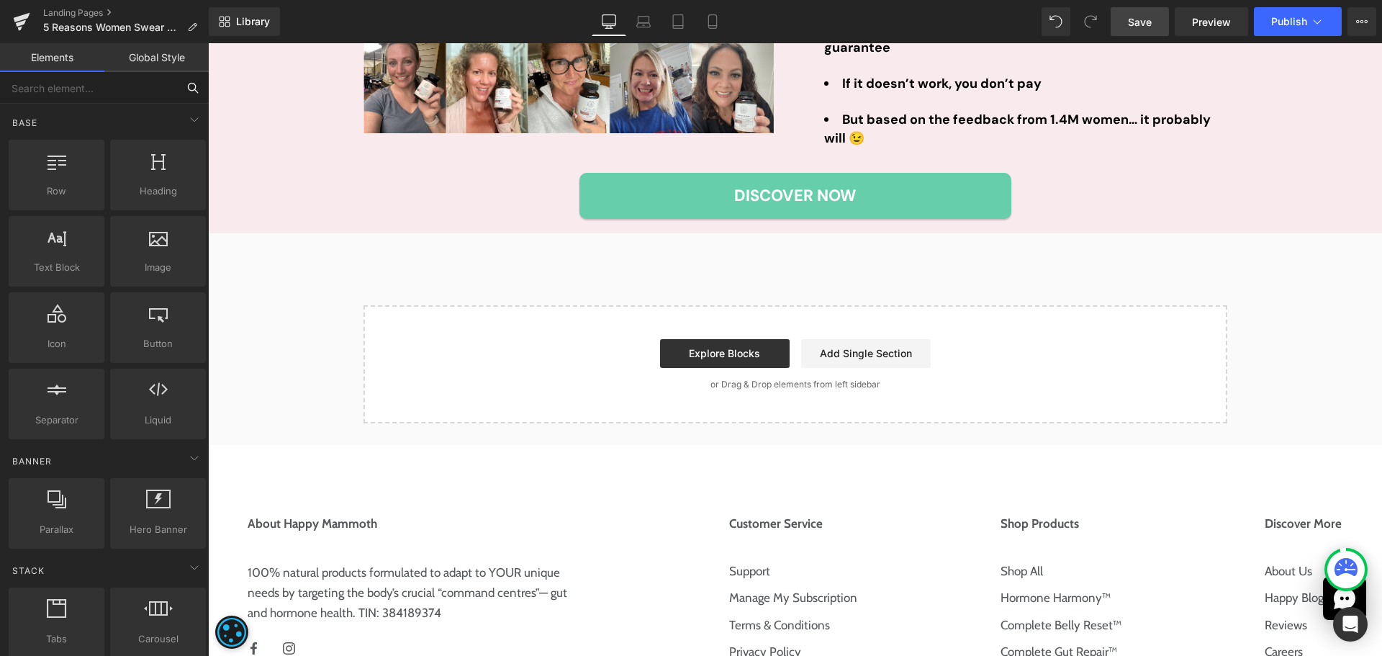
click at [103, 85] on input "text" at bounding box center [88, 88] width 177 height 32
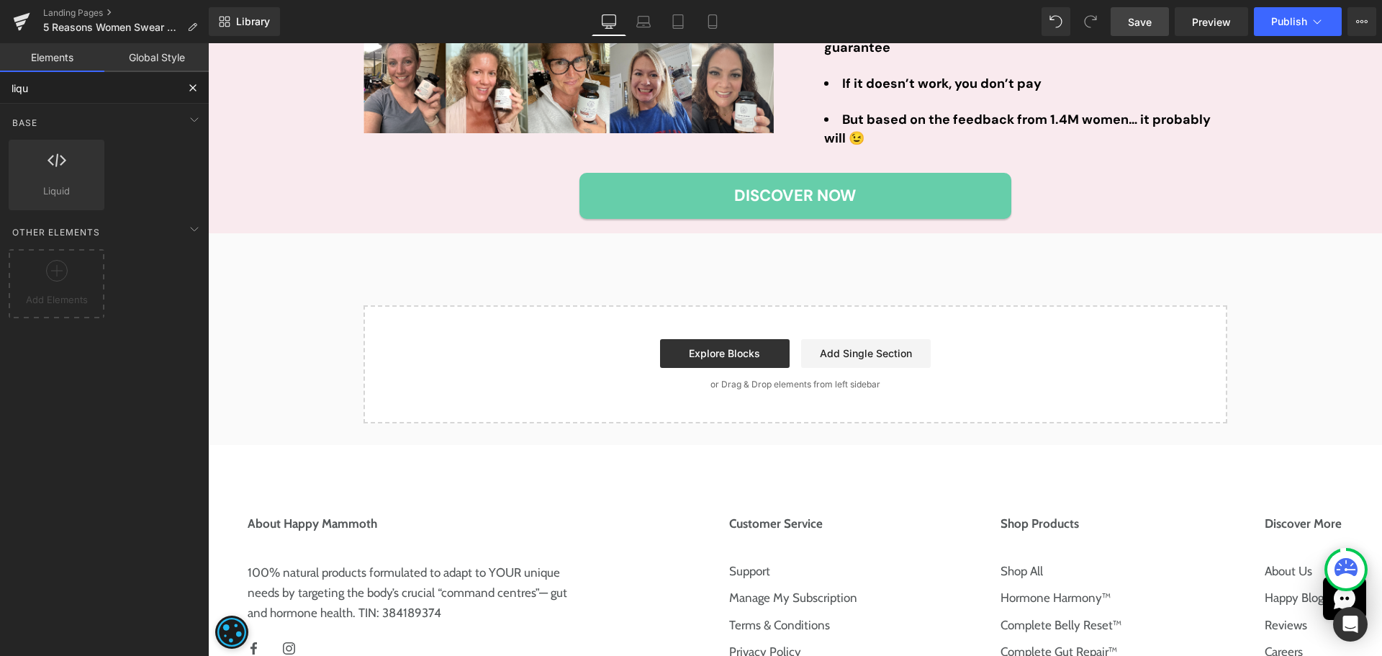
type input "liqui"
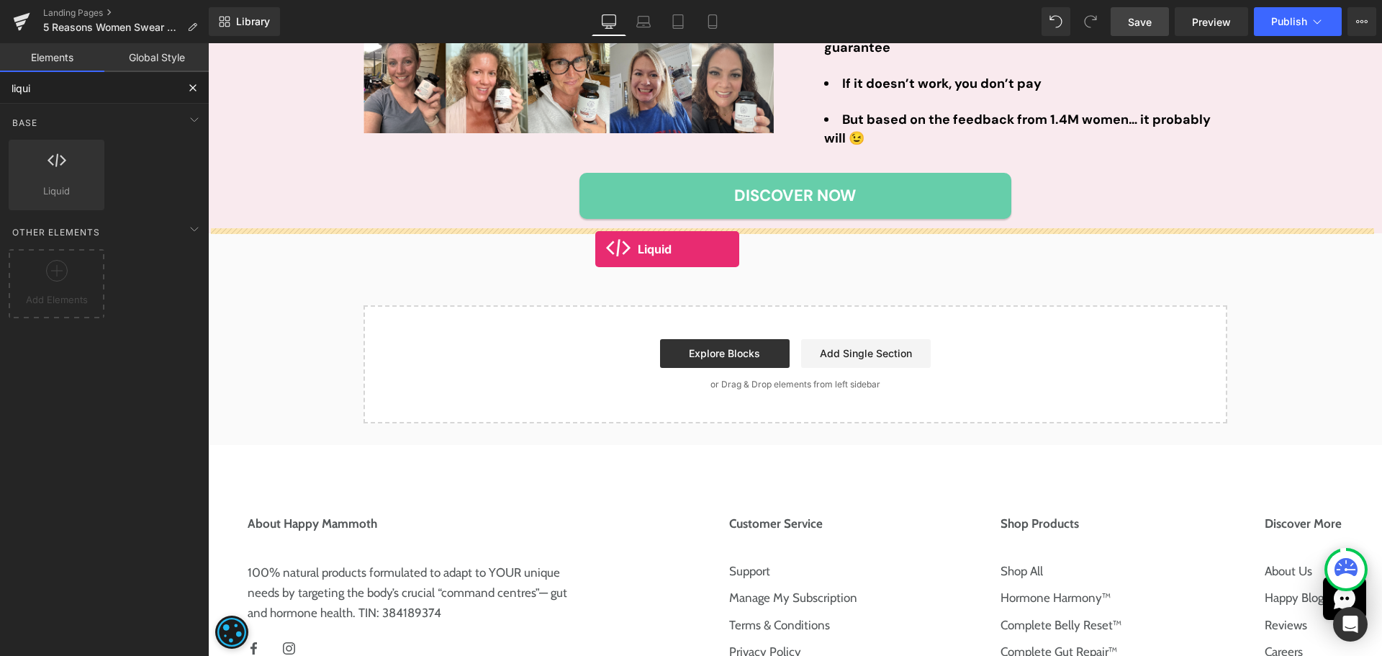
drag, startPoint x: 255, startPoint y: 227, endPoint x: 595, endPoint y: 249, distance: 341.2
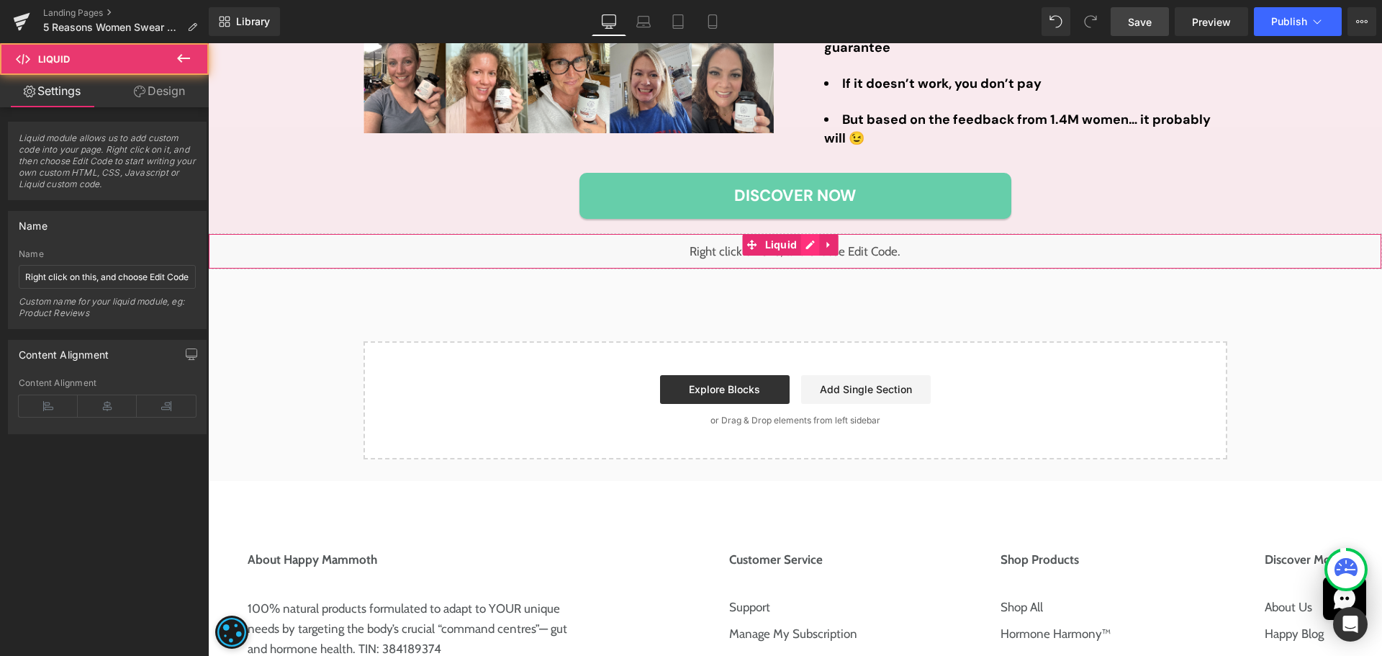
click at [805, 239] on div "Liquid" at bounding box center [795, 251] width 1174 height 36
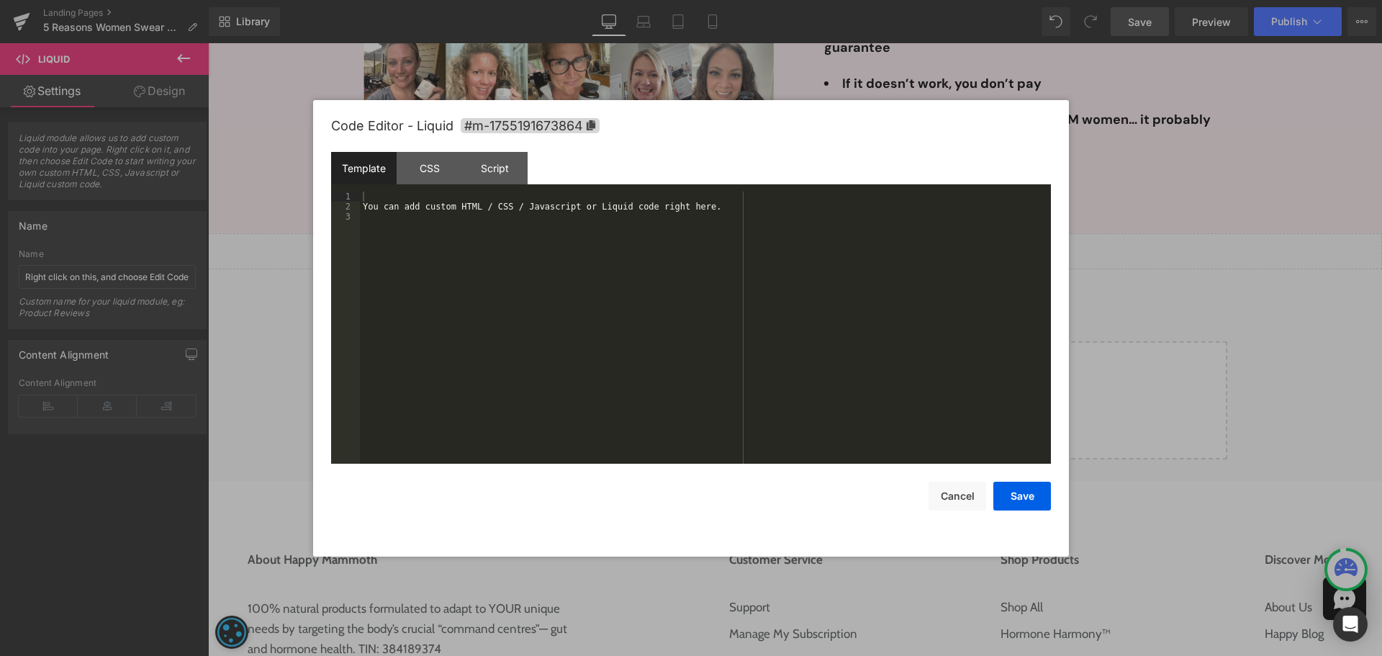
click at [467, 204] on div "You can add custom HTML / CSS / Javascript or Liquid code right here." at bounding box center [705, 337] width 691 height 292
click at [412, 170] on div "CSS" at bounding box center [430, 168] width 66 height 32
click at [487, 253] on div "#m-1755191673864 { }" at bounding box center [705, 337] width 691 height 292
click at [1024, 492] on button "Save" at bounding box center [1022, 496] width 58 height 29
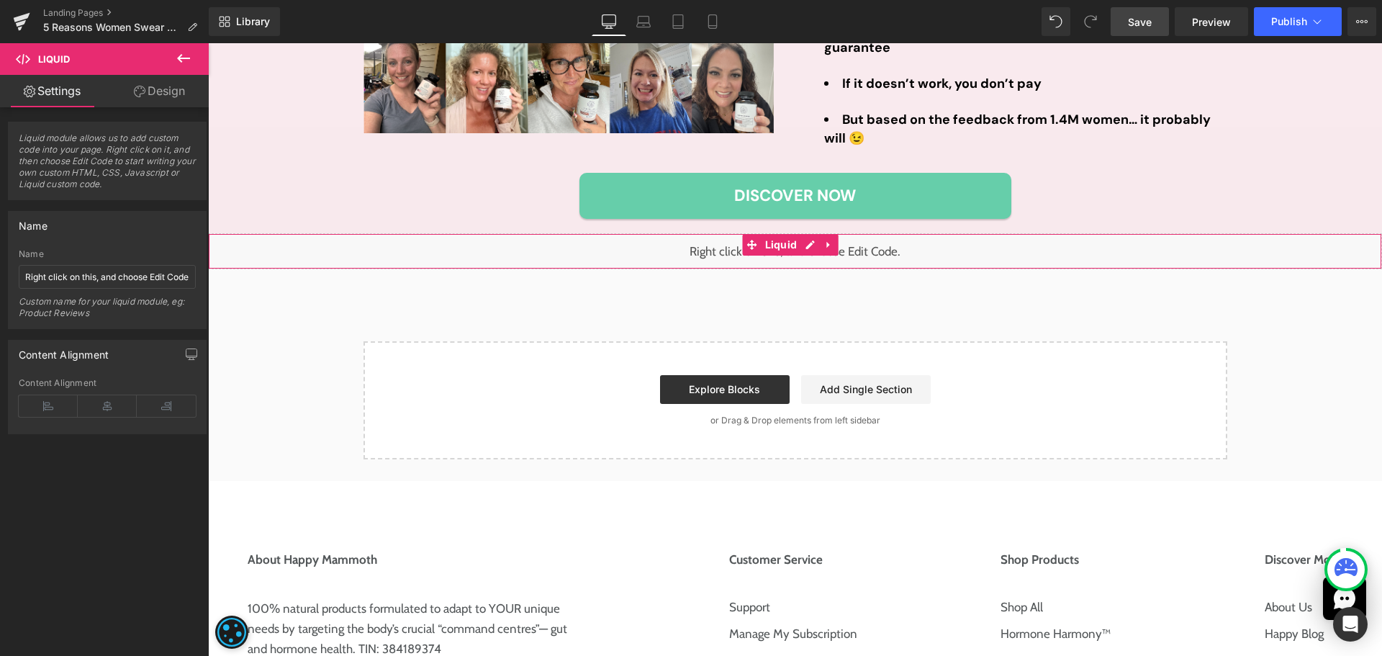
click at [810, 239] on div "Liquid" at bounding box center [795, 251] width 1174 height 36
click at [112, 269] on input "Right click on this, and choose Edit Code." at bounding box center [107, 277] width 177 height 24
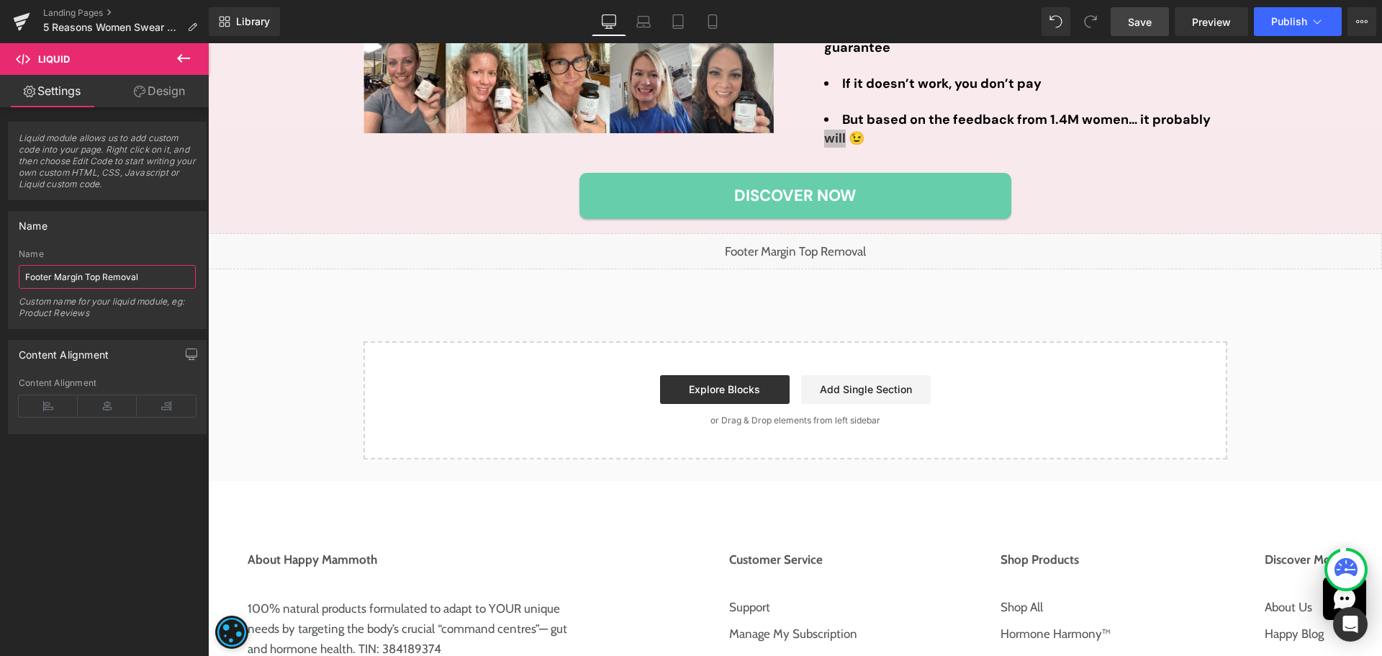
click at [809, 245] on div "Liquid" at bounding box center [795, 251] width 1174 height 36
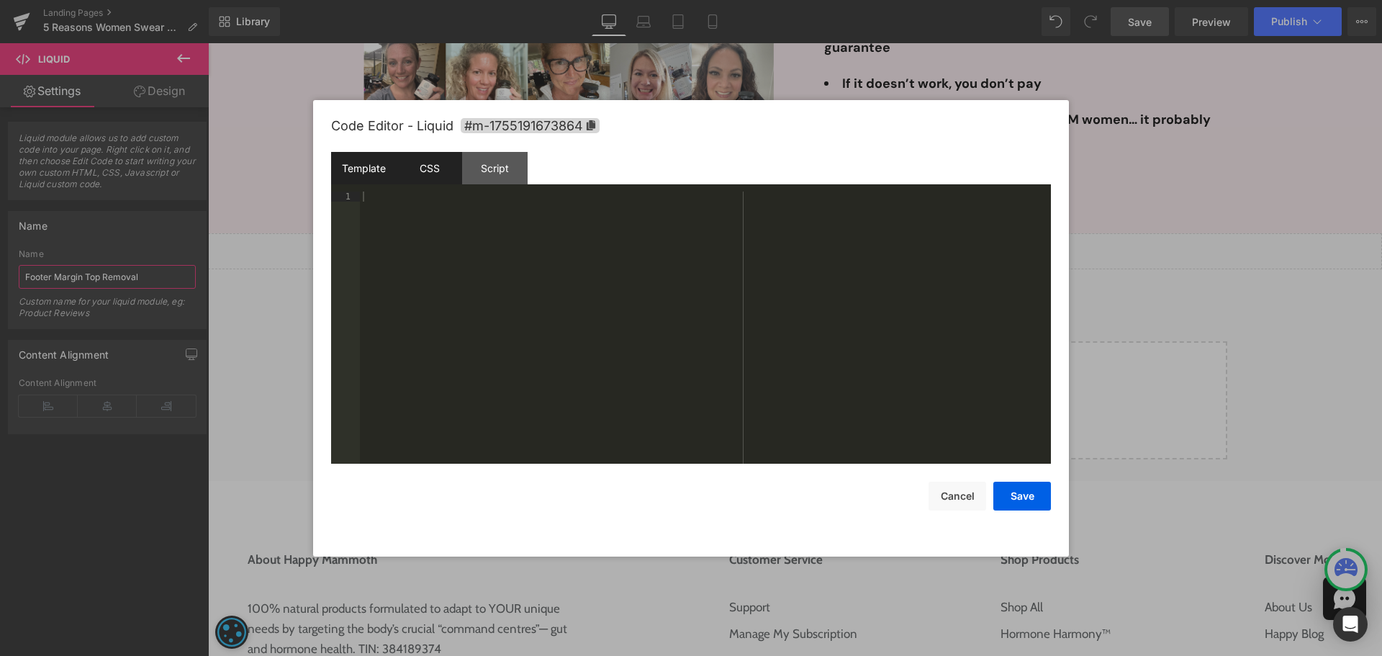
type input "Footer Margin Top Removal"
click at [431, 152] on div "CSS" at bounding box center [430, 168] width 66 height 32
click at [1047, 493] on button "Save" at bounding box center [1022, 496] width 58 height 29
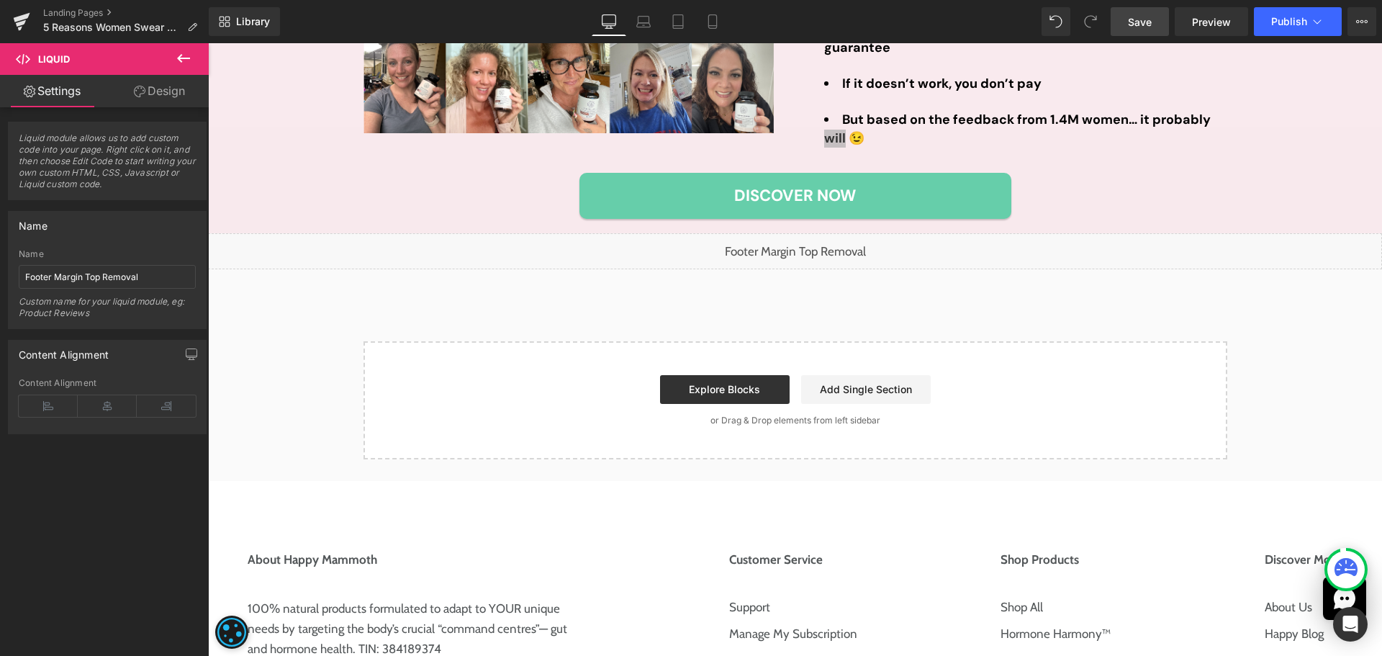
click at [1142, 32] on link "Save" at bounding box center [1140, 21] width 58 height 29
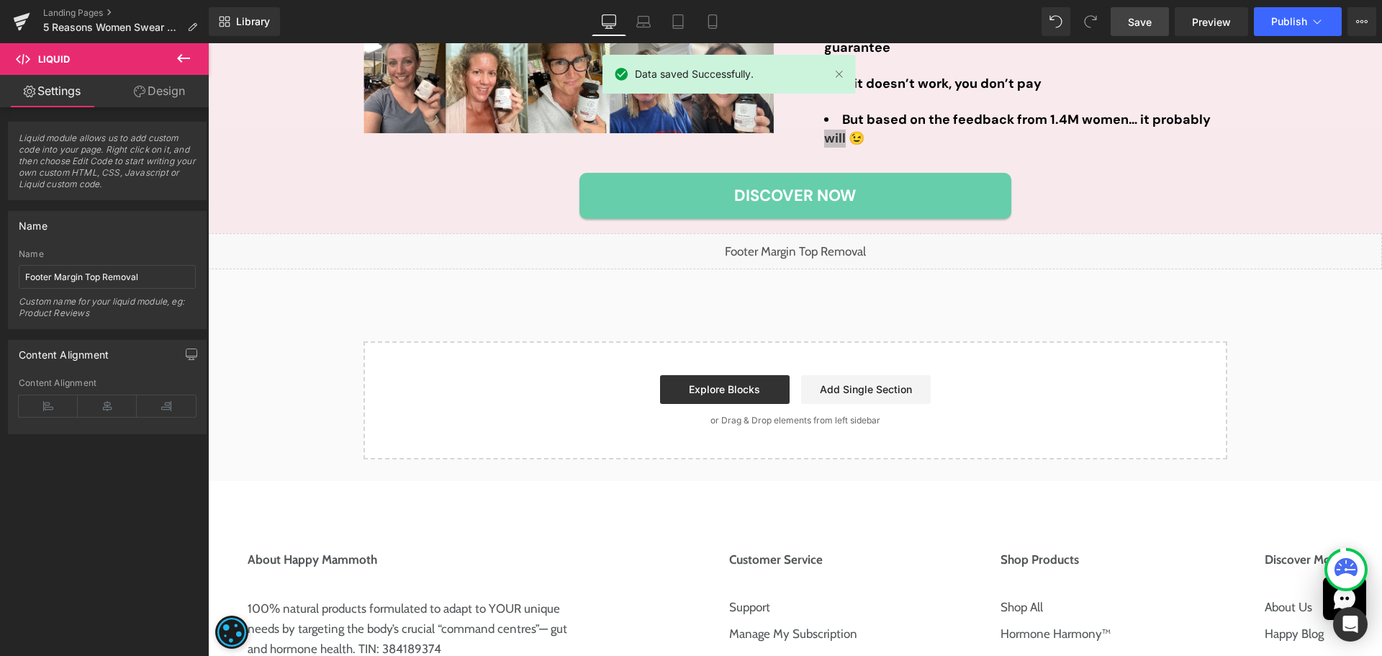
click at [1139, 18] on span "Save" at bounding box center [1140, 21] width 24 height 15
click at [1307, 17] on span "Publish" at bounding box center [1289, 22] width 36 height 12
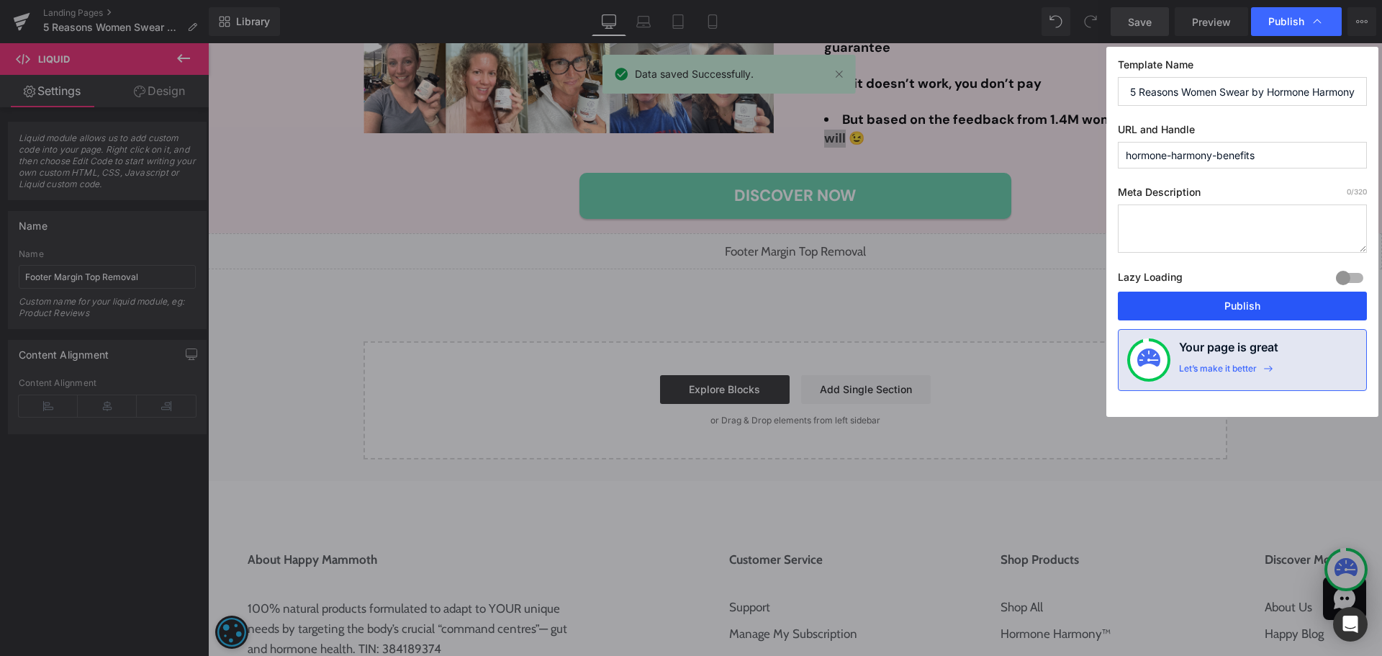
click at [1252, 296] on button "Publish" at bounding box center [1242, 306] width 249 height 29
